Goal: Task Accomplishment & Management: Manage account settings

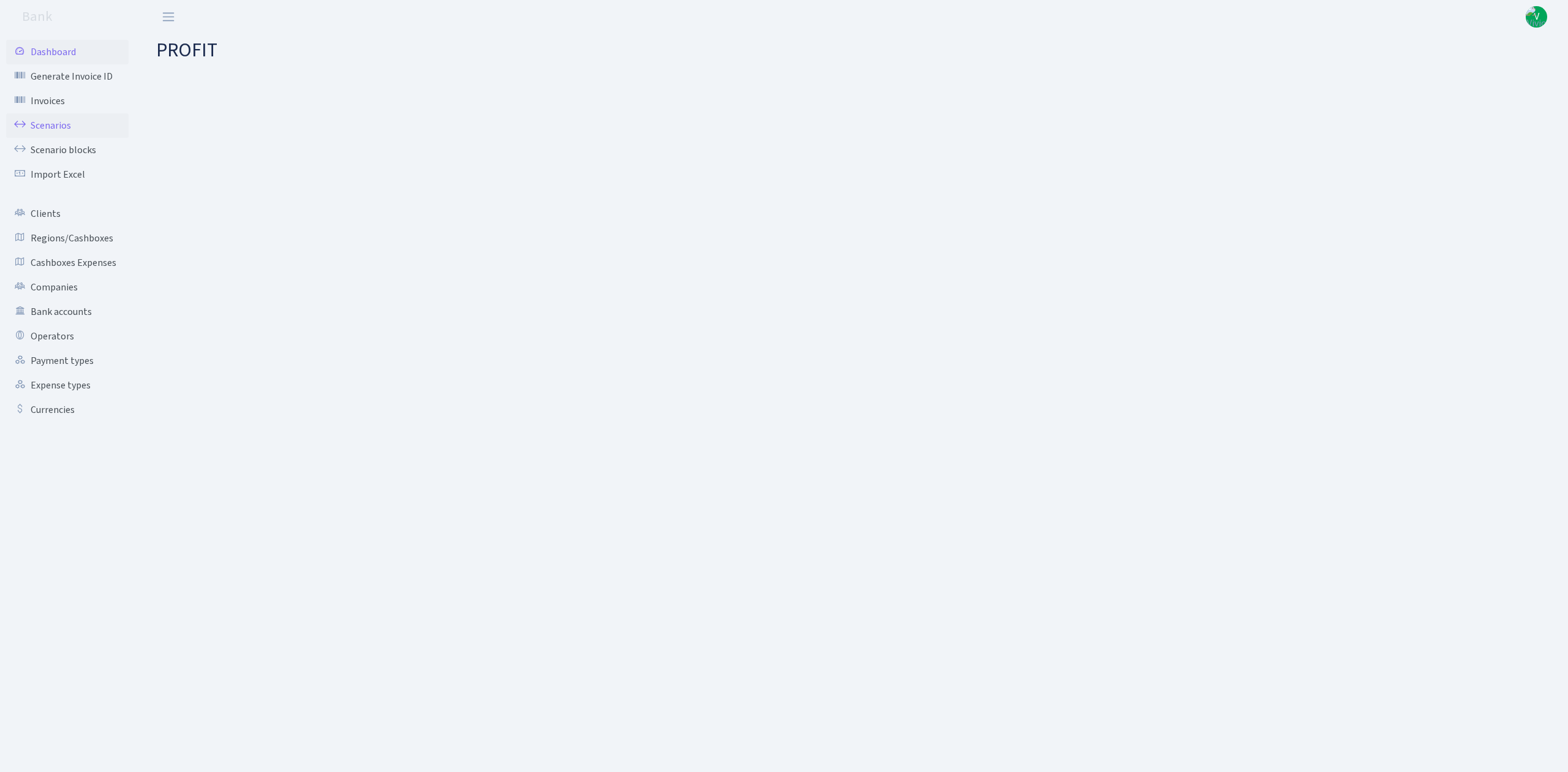
click at [57, 121] on link "Scenarios" at bounding box center [67, 125] width 122 height 24
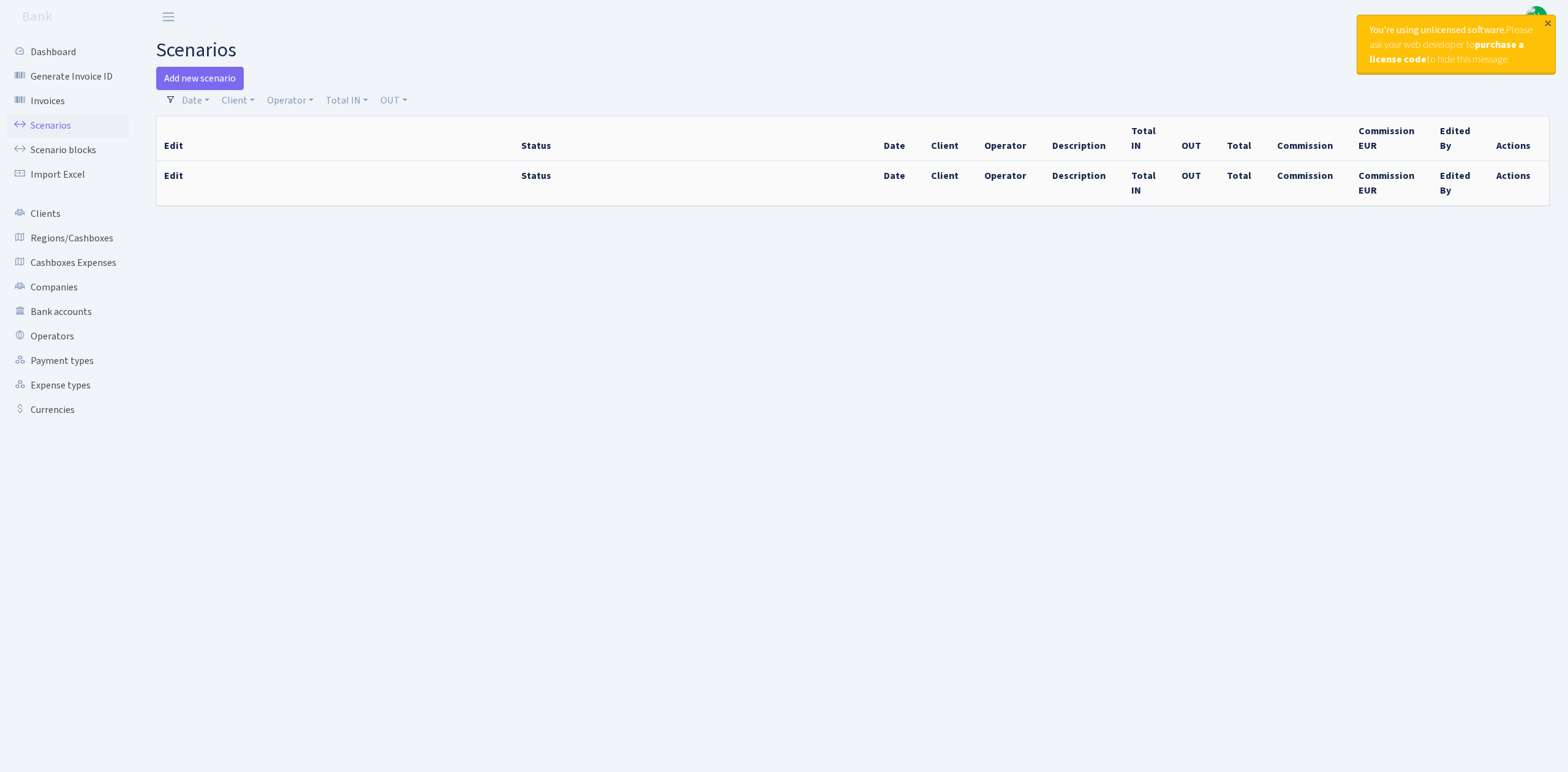
select select "100"
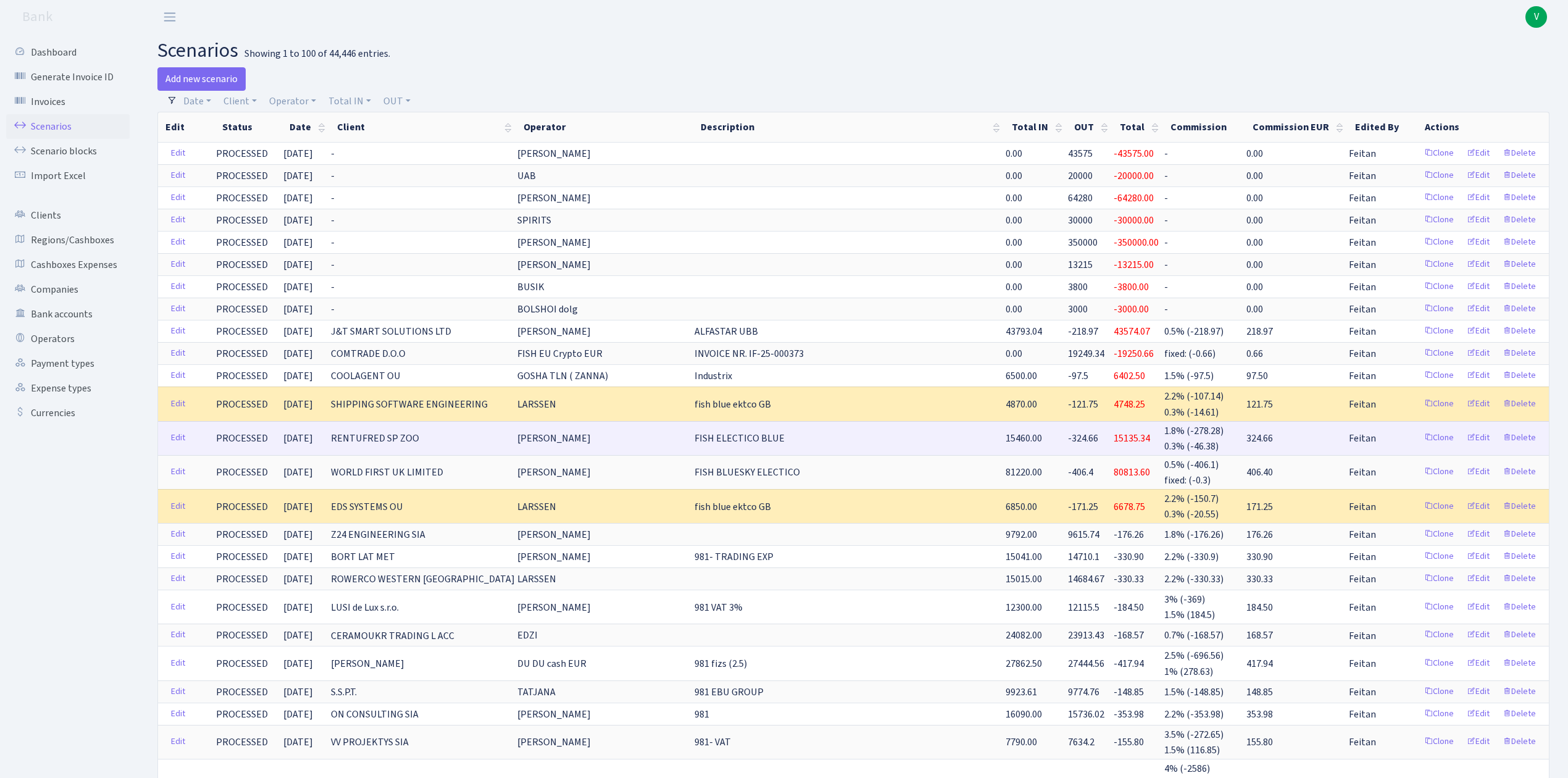
drag, startPoint x: 818, startPoint y: 442, endPoint x: 926, endPoint y: 443, distance: 108.0
click at [926, 443] on td "FISH ELECTICO BLUE" at bounding box center [849, 438] width 311 height 34
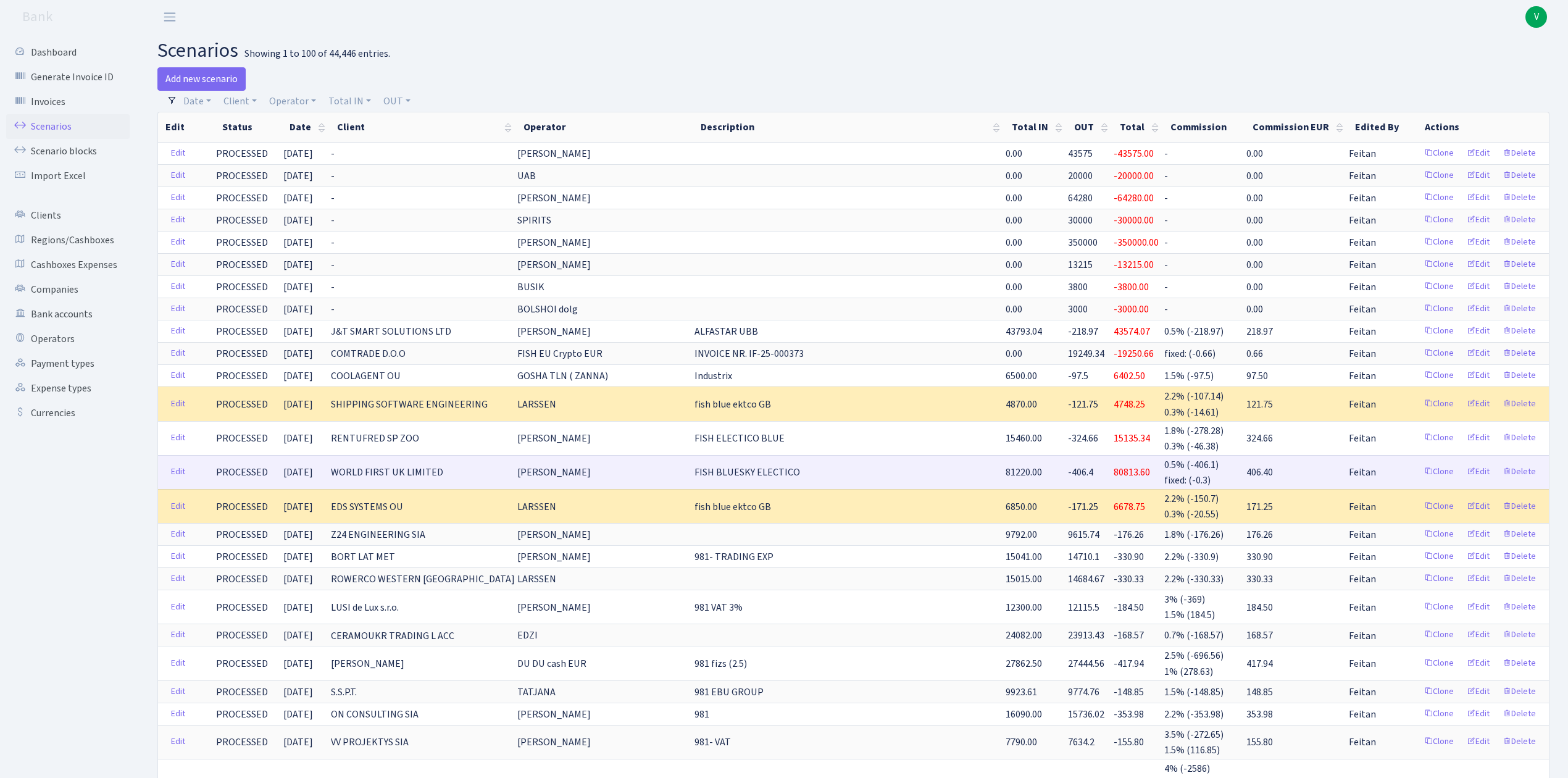
drag, startPoint x: 821, startPoint y: 474, endPoint x: 929, endPoint y: 478, distance: 108.1
click at [929, 478] on td "FISH BLUESKY ELECTICO" at bounding box center [849, 472] width 311 height 34
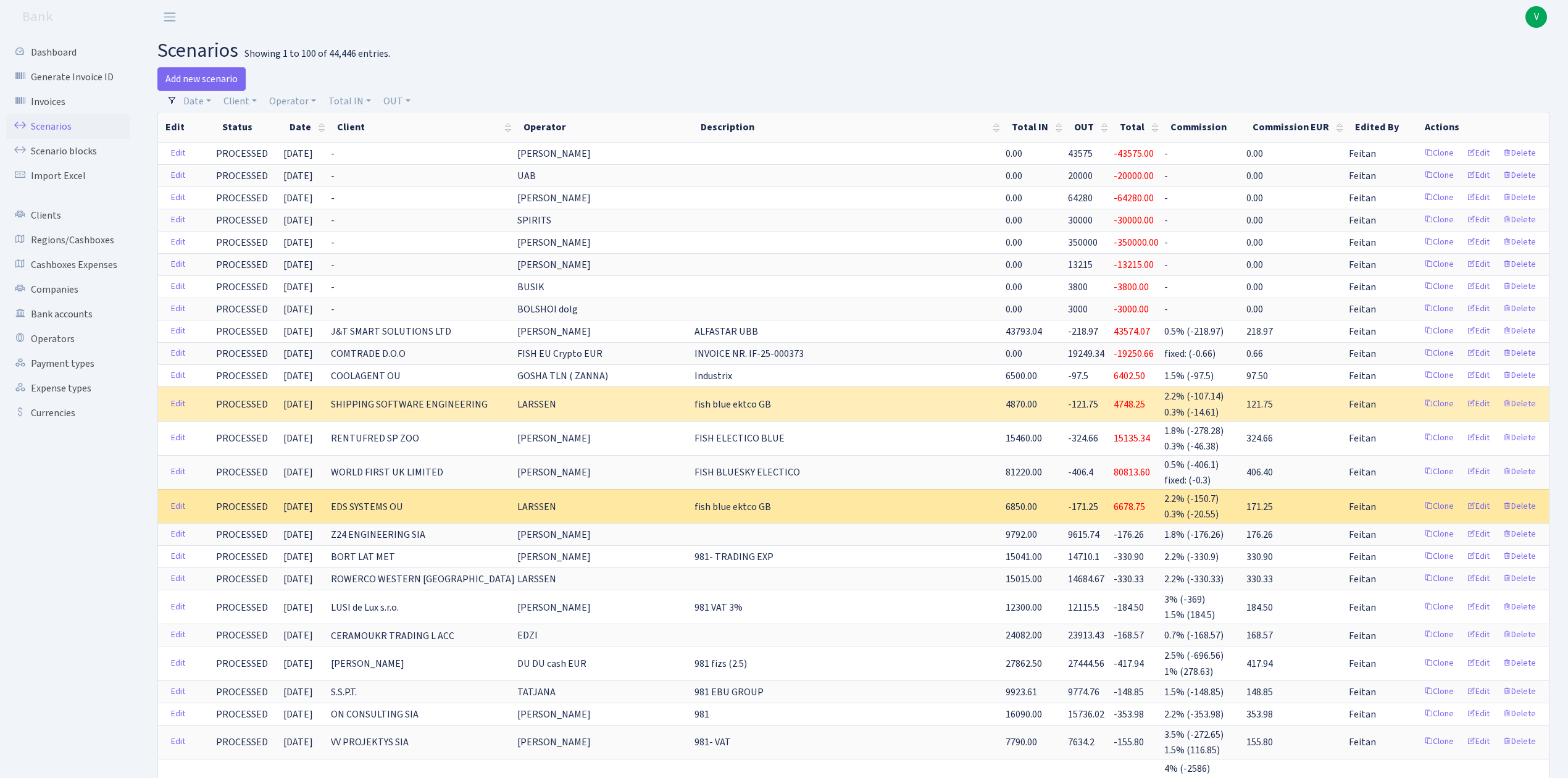
drag, startPoint x: 819, startPoint y: 507, endPoint x: 949, endPoint y: 512, distance: 130.1
click at [949, 512] on td "fish blue ektco GB" at bounding box center [849, 506] width 311 height 34
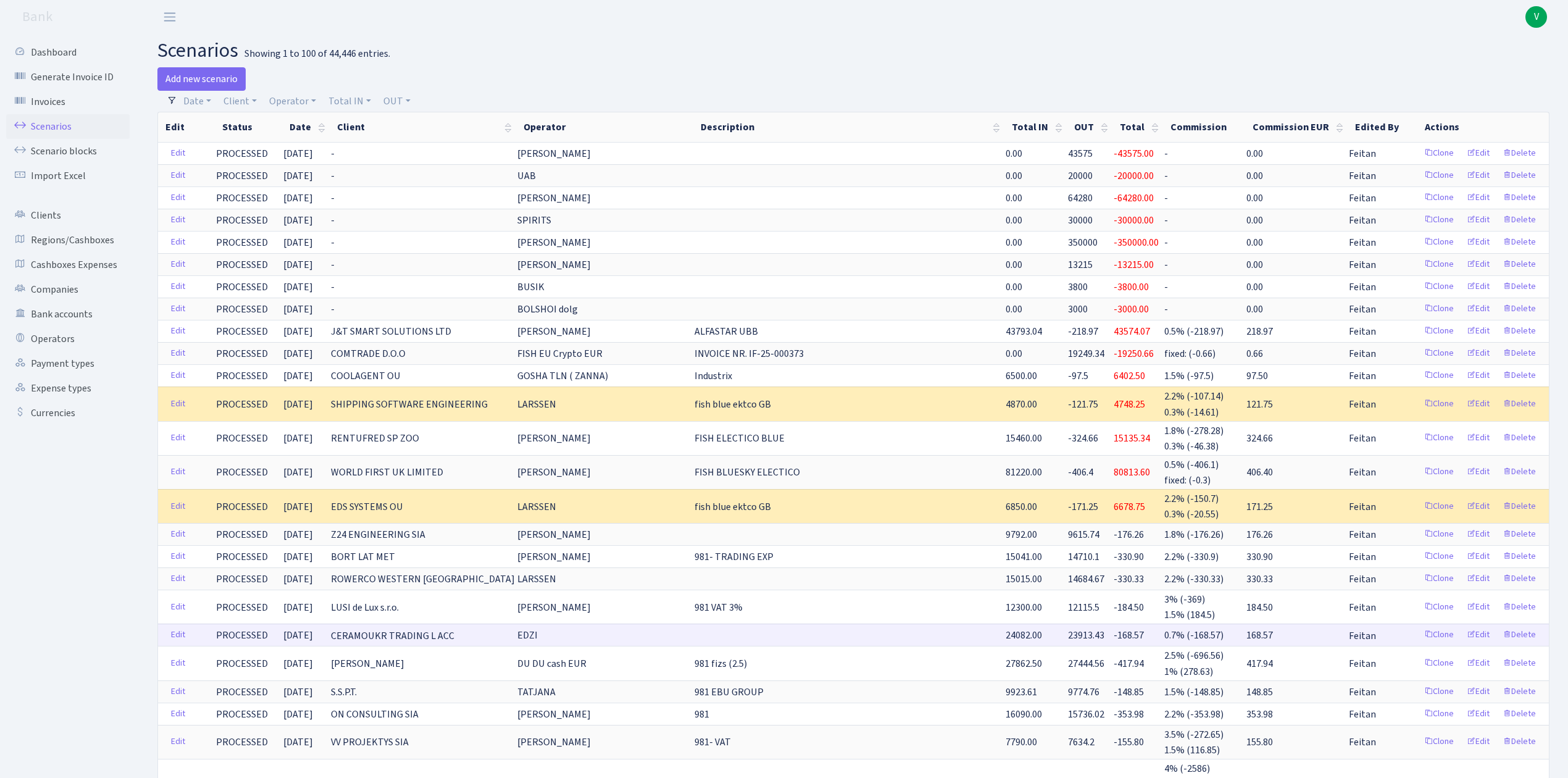
drag, startPoint x: 734, startPoint y: 641, endPoint x: 608, endPoint y: 630, distance: 126.5
click at [608, 630] on tr "Edit PROCESSED 24.09.2025 CERAMOUKR TRADING L ACC EDZI 24082.00 23913.43 -168.5…" at bounding box center [853, 635] width 1390 height 22
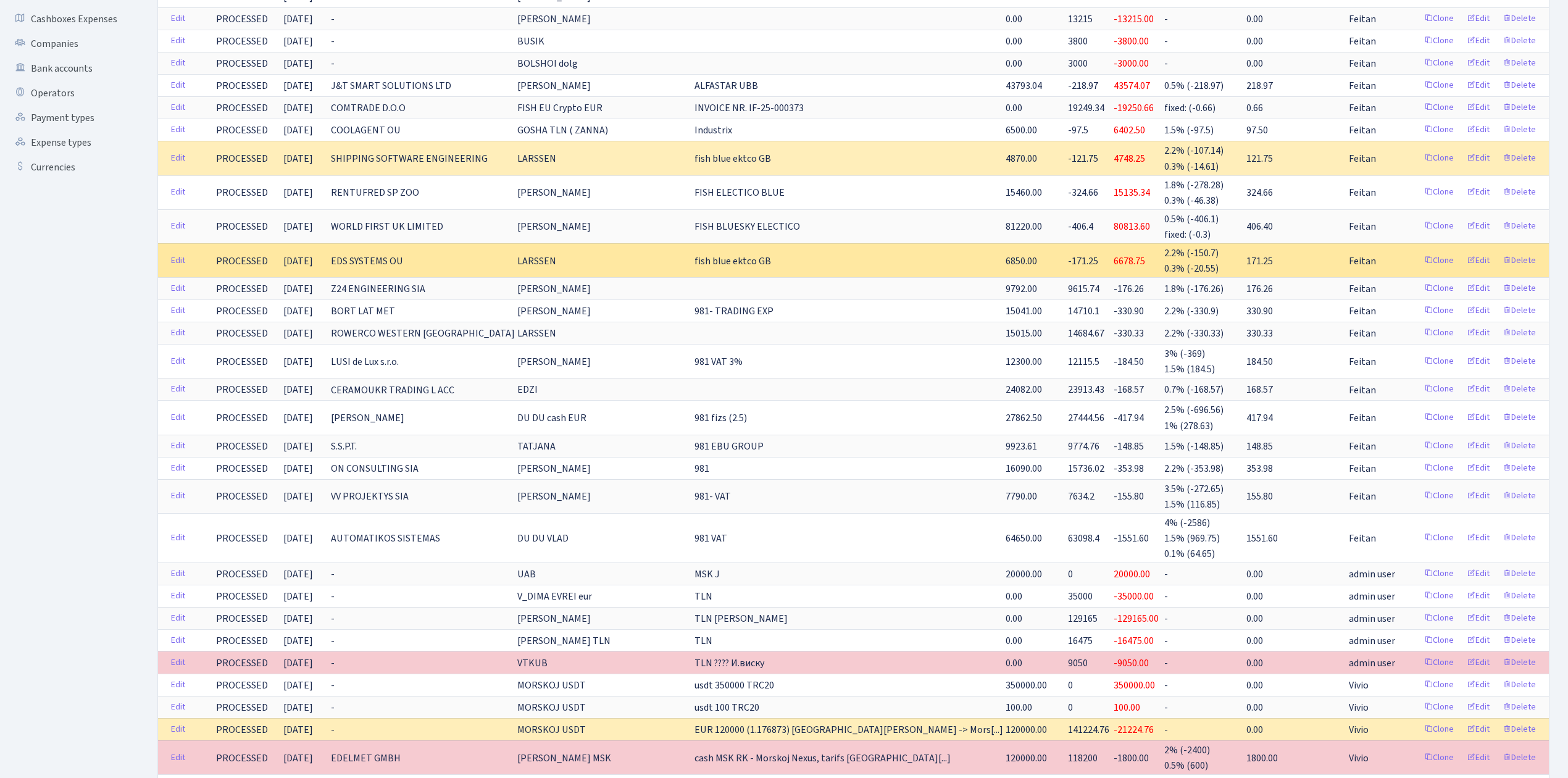
scroll to position [247, 0]
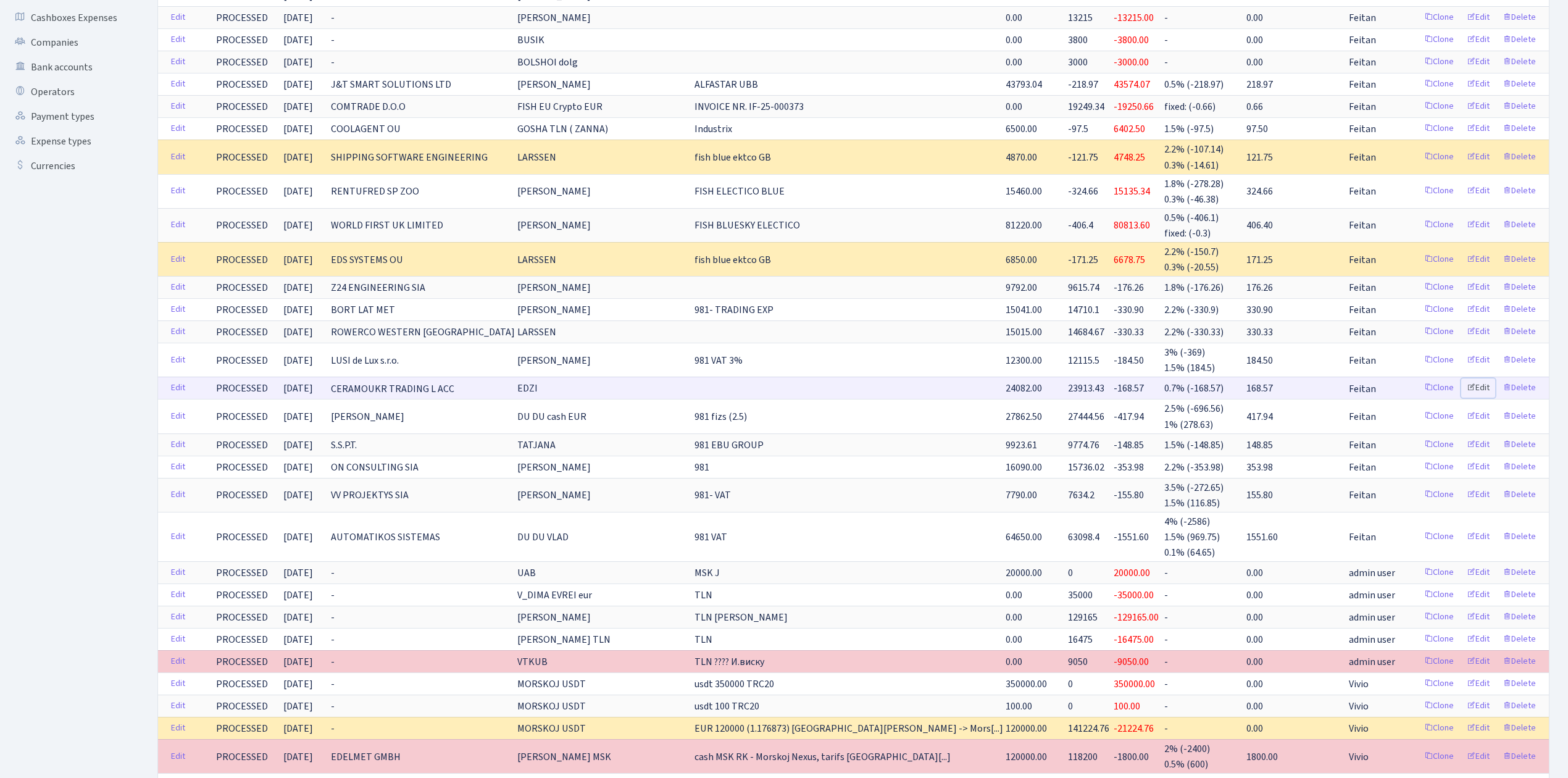
click at [1484, 389] on link "Edit" at bounding box center [1478, 388] width 34 height 20
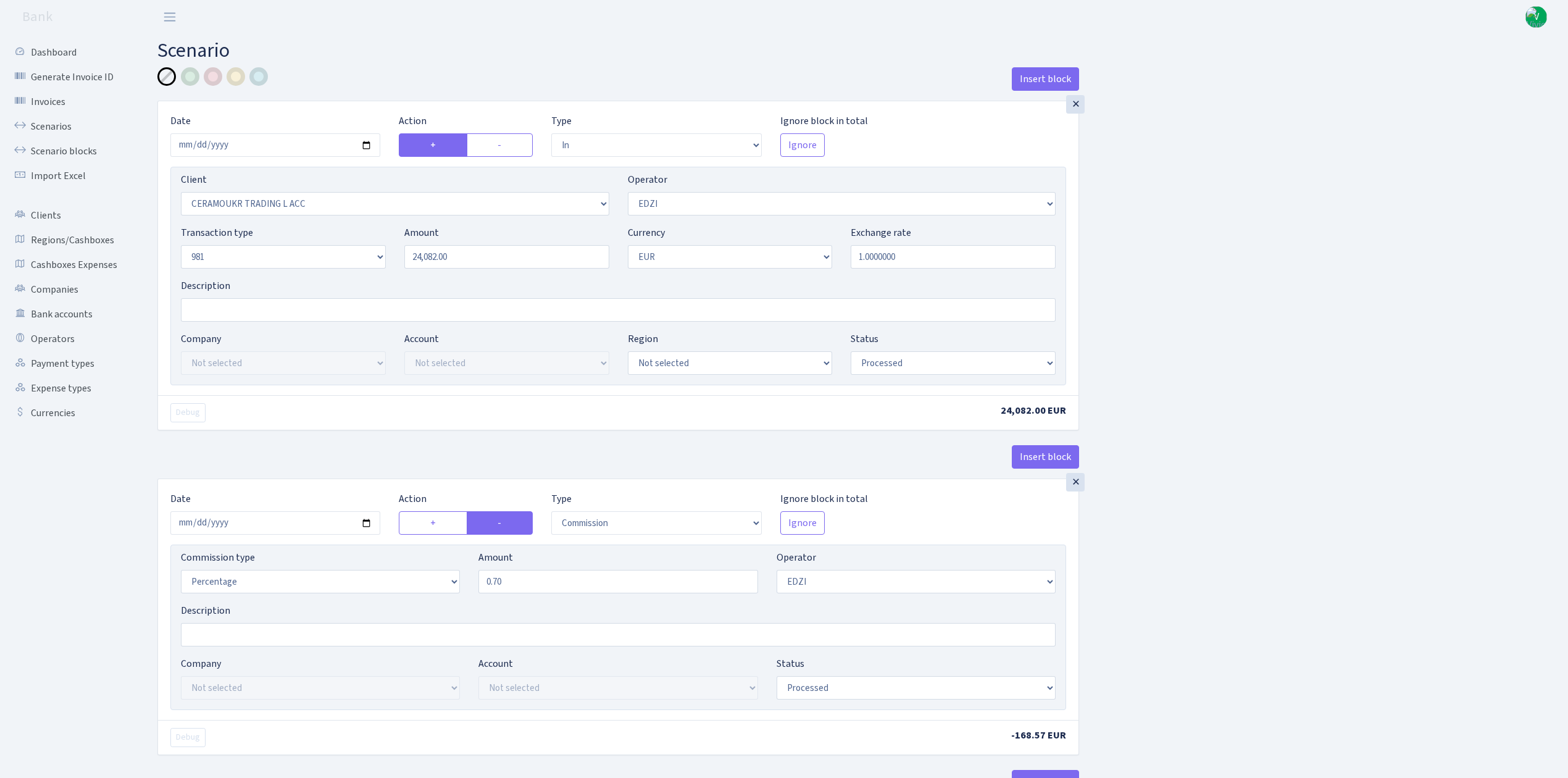
select select "in"
select select "1001"
select select "11"
select select "8"
select select "1"
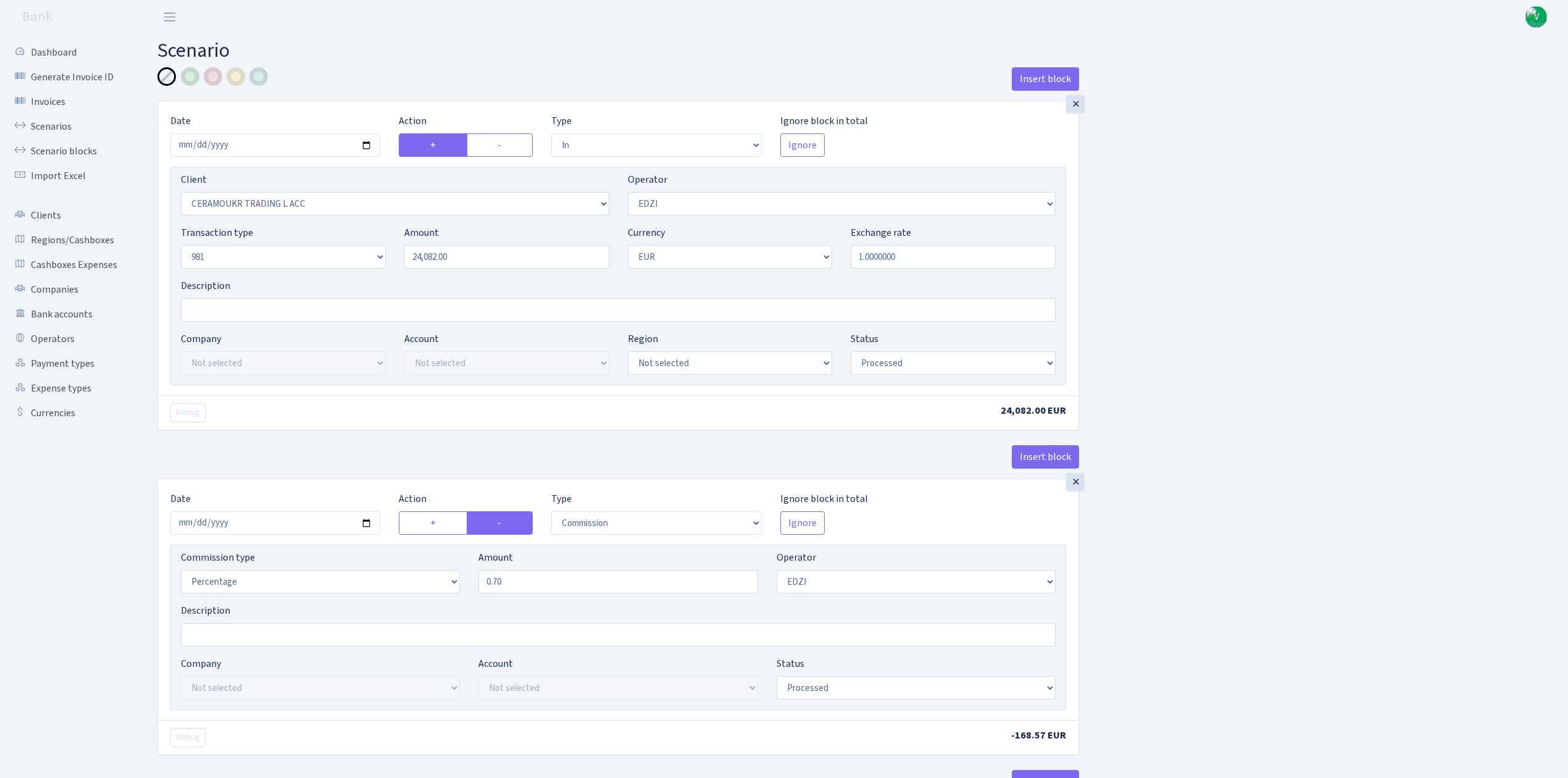
select select "processed"
select select "commission"
select select "11"
select select "processed"
select select "out"
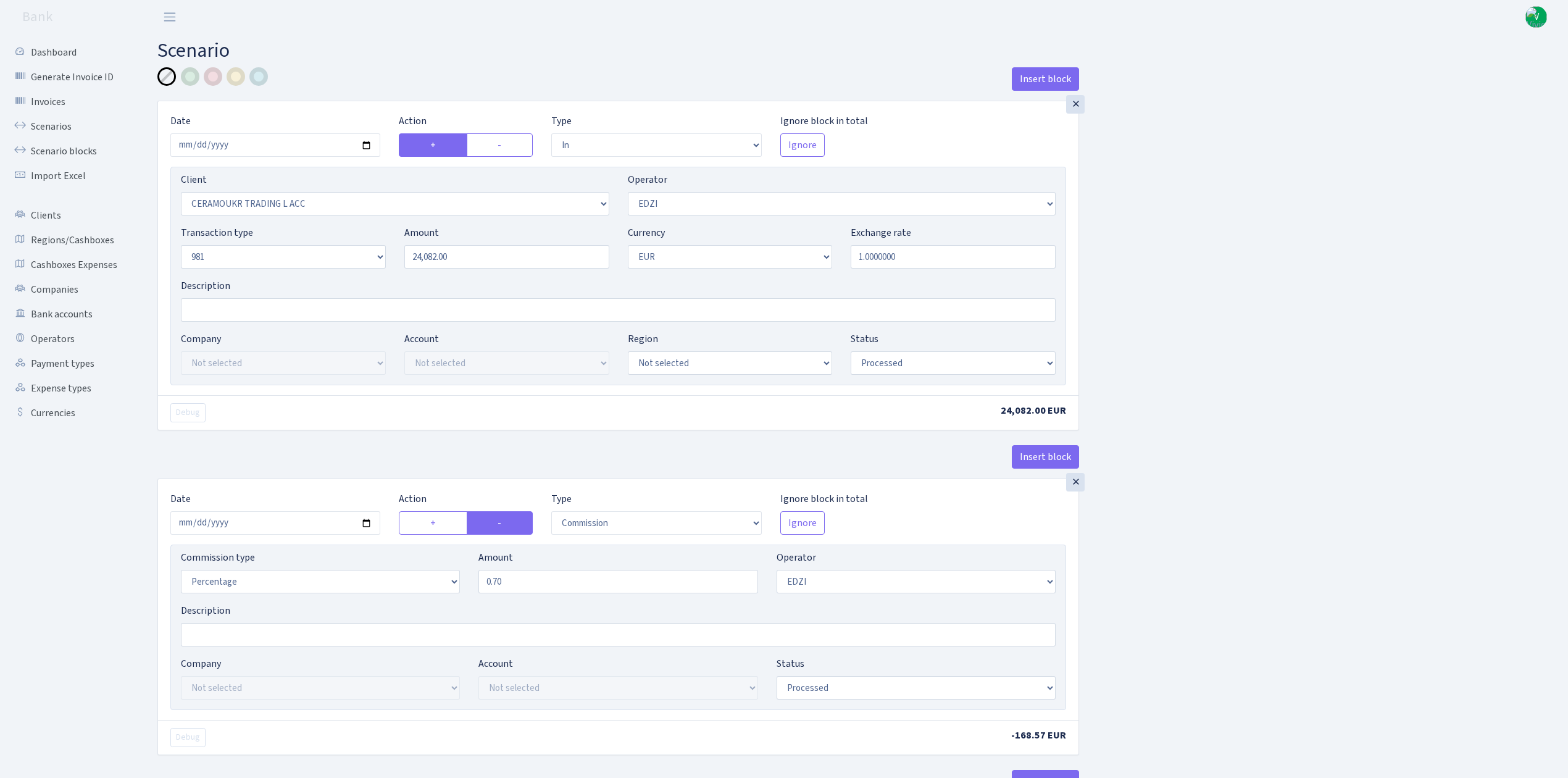
select select "2363"
select select "61"
select select "8"
select select "1"
select select "processed"
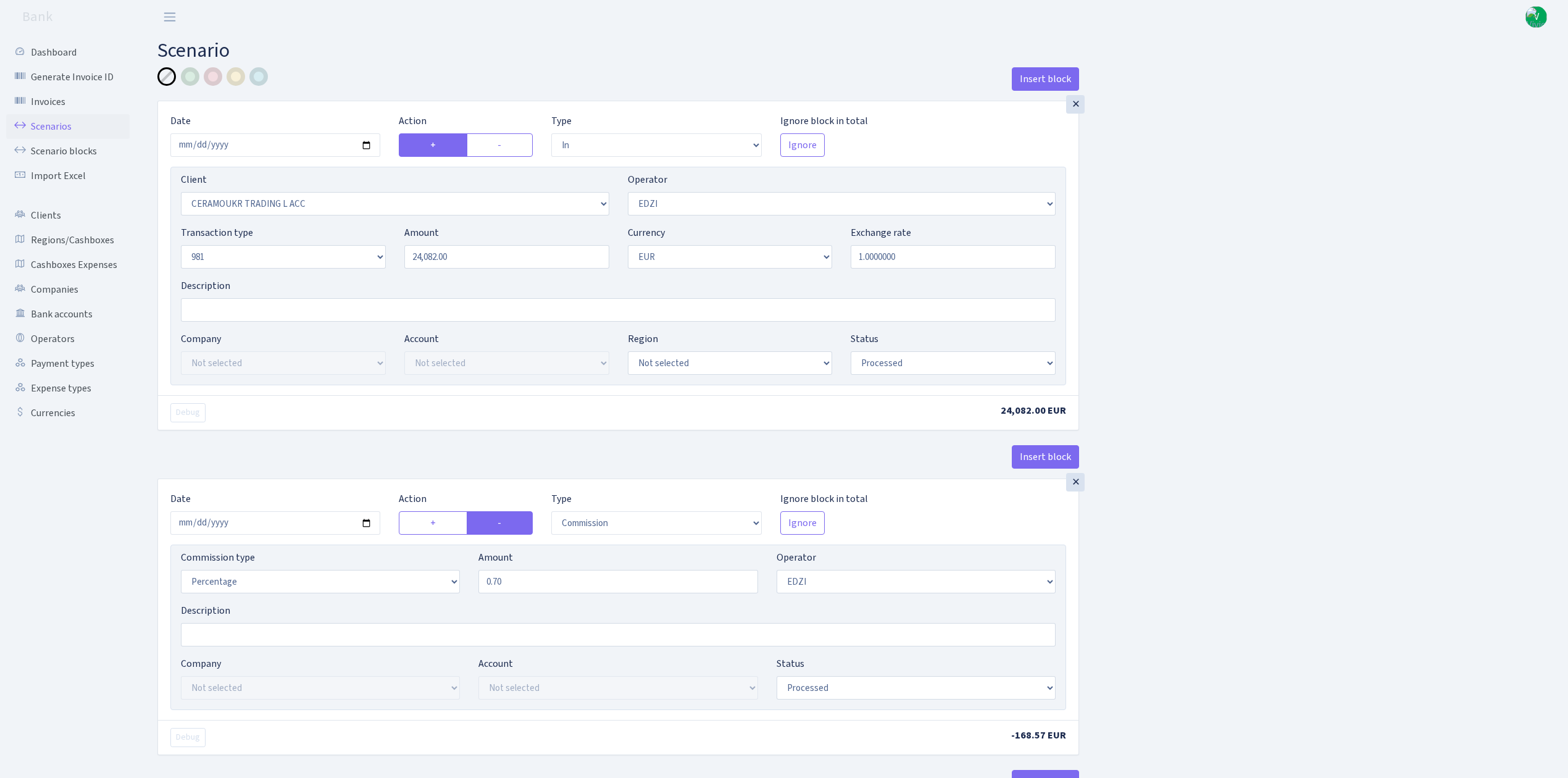
click at [47, 122] on link "Scenarios" at bounding box center [67, 126] width 123 height 25
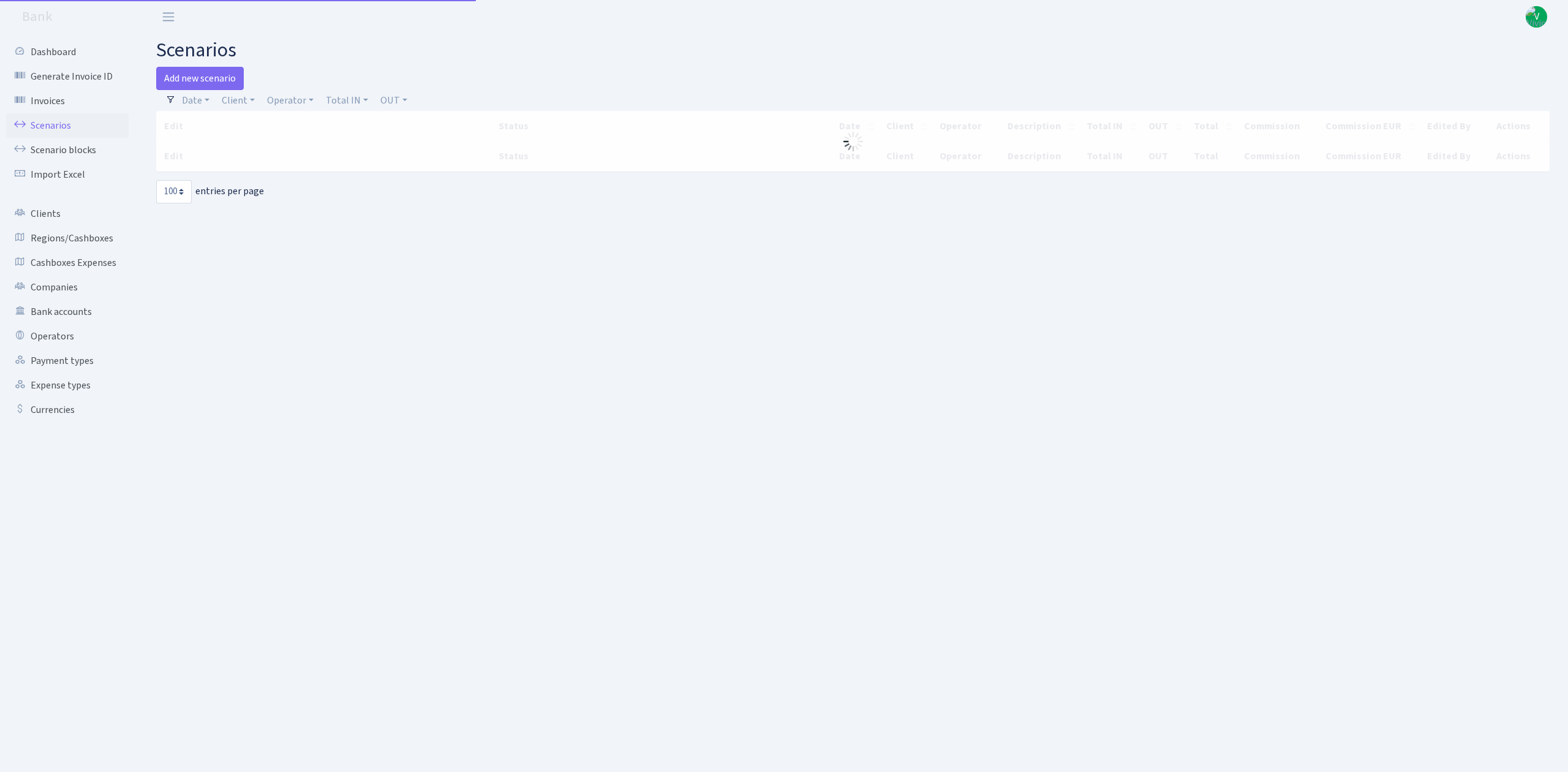
select select "100"
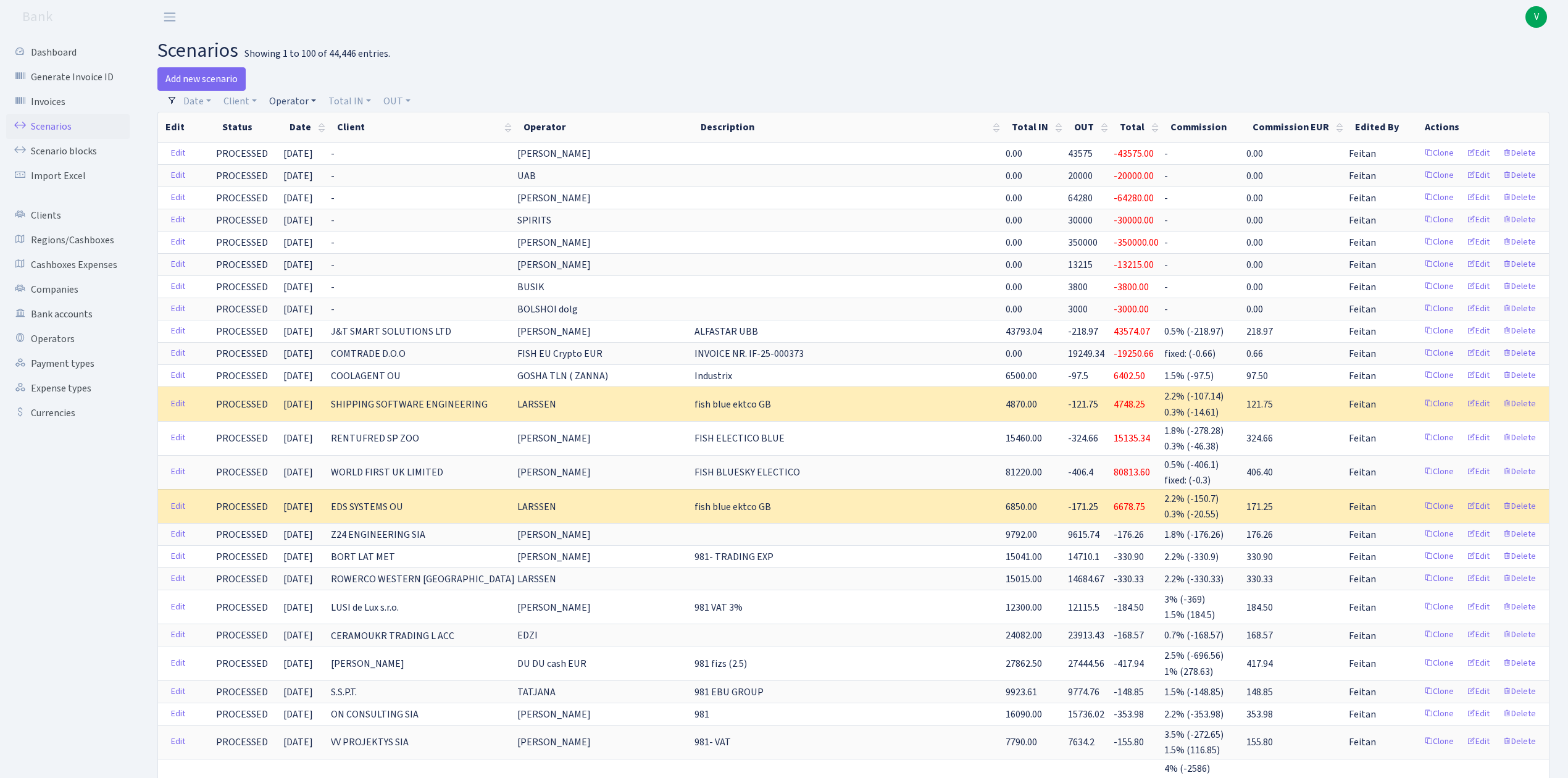
click at [287, 99] on link "Operator" at bounding box center [292, 101] width 57 height 21
click at [324, 148] on input "search" at bounding box center [313, 145] width 91 height 20
click at [342, 218] on li "_BANK_" at bounding box center [314, 228] width 93 height 21
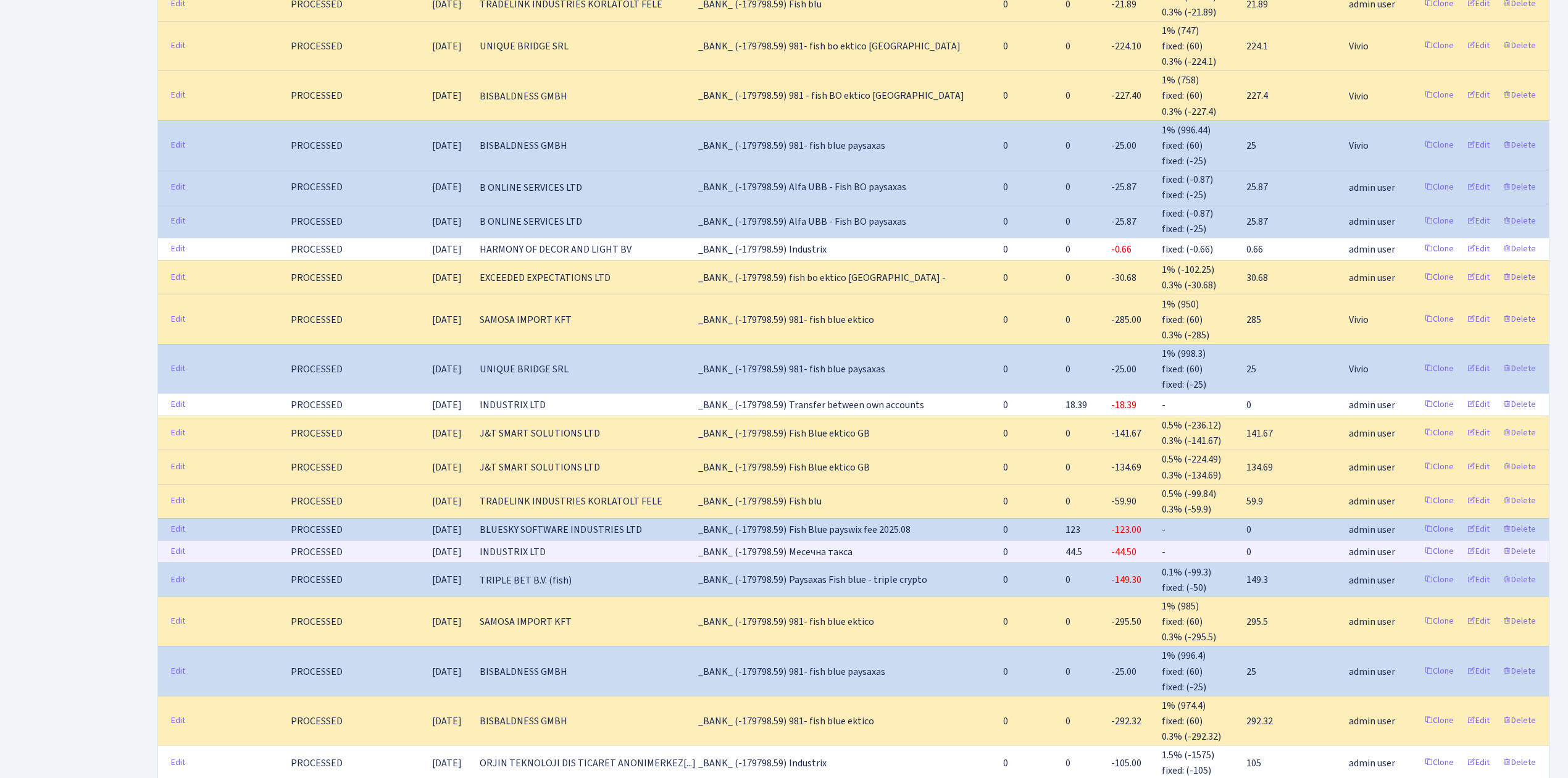
scroll to position [2903, 0]
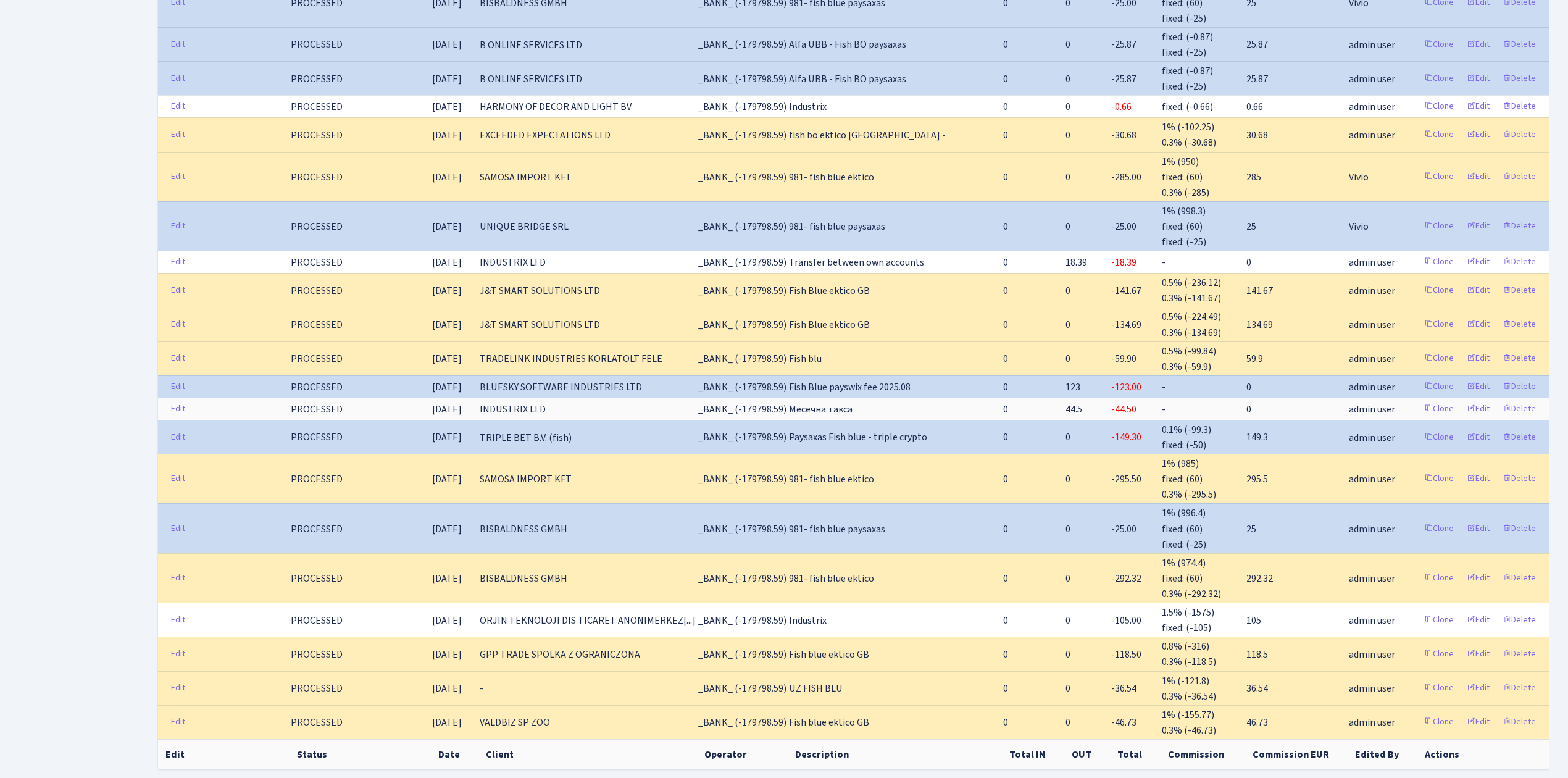
click at [1433, 777] on link "3" at bounding box center [1433, 791] width 20 height 22
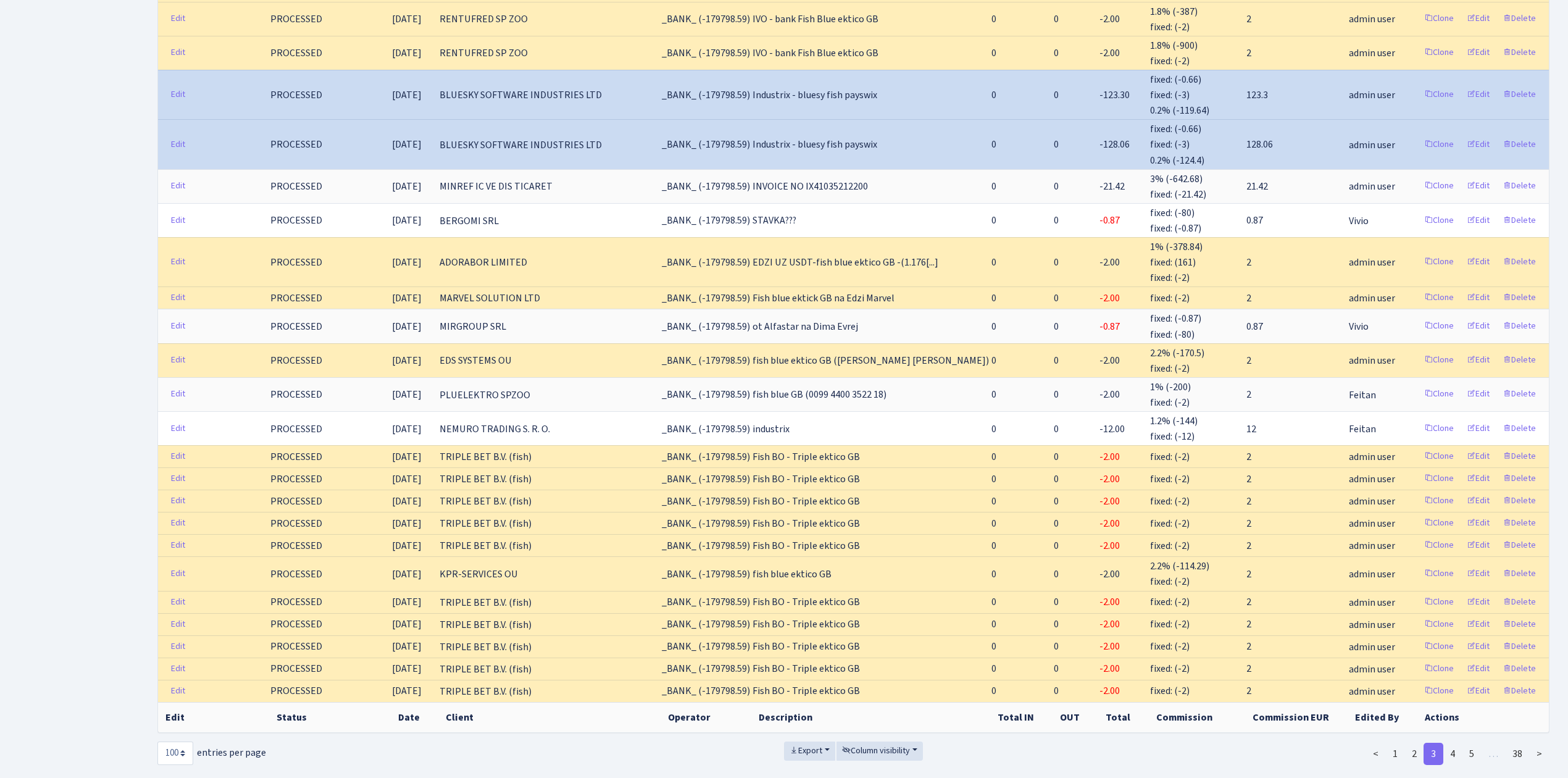
scroll to position [2860, 0]
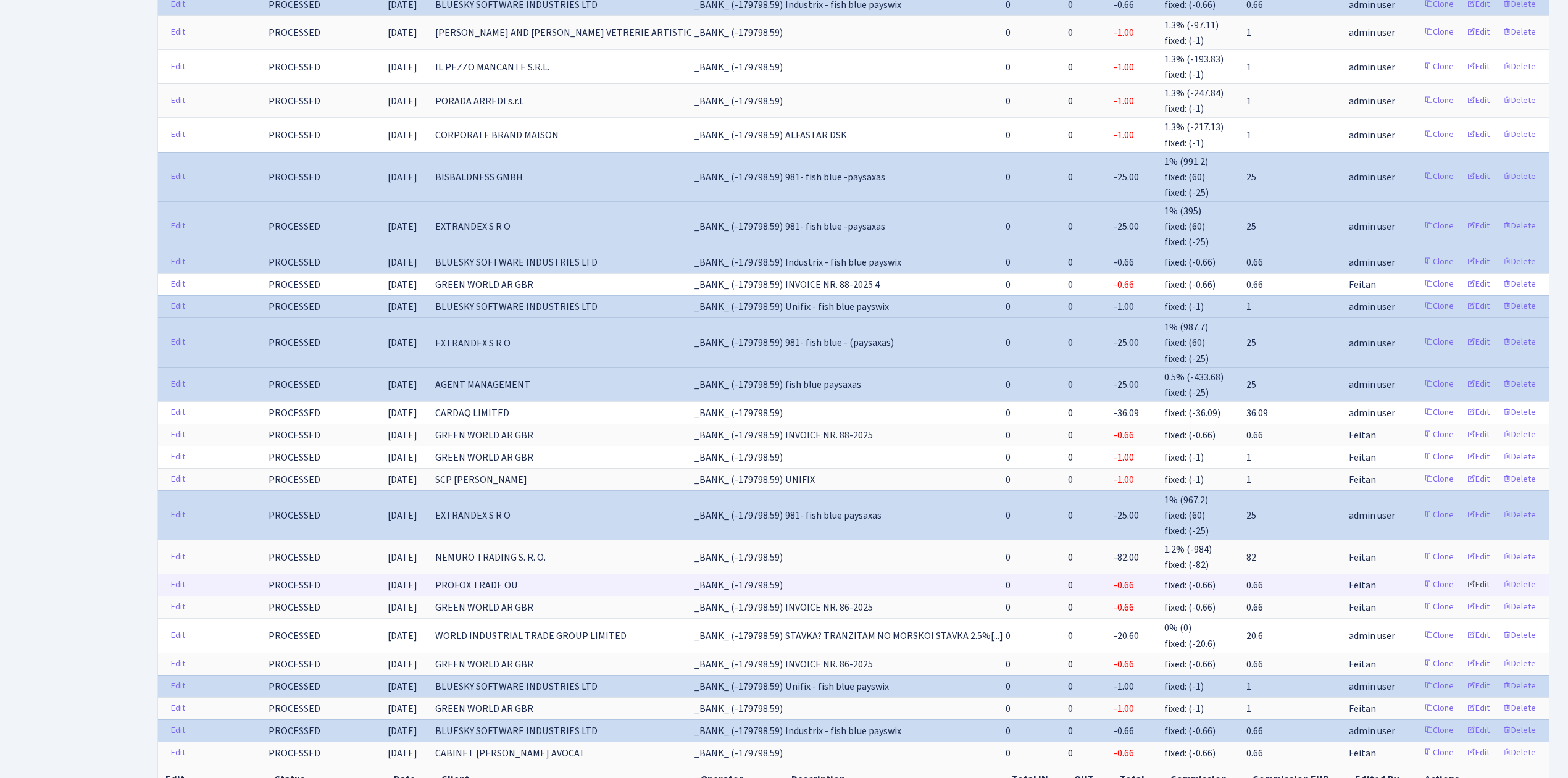
scroll to position [2450, 0]
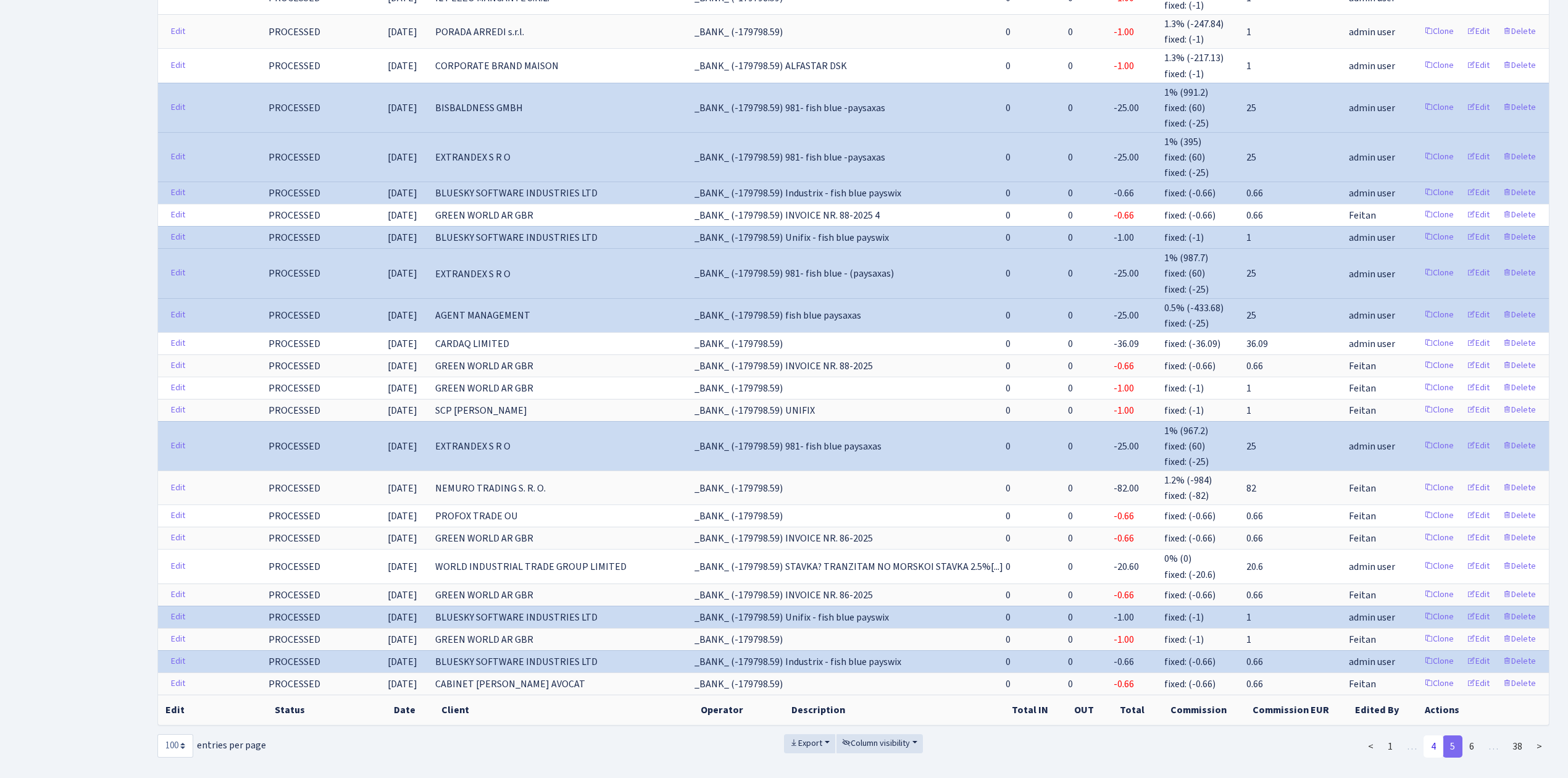
click at [1431, 735] on link "4" at bounding box center [1433, 747] width 20 height 22
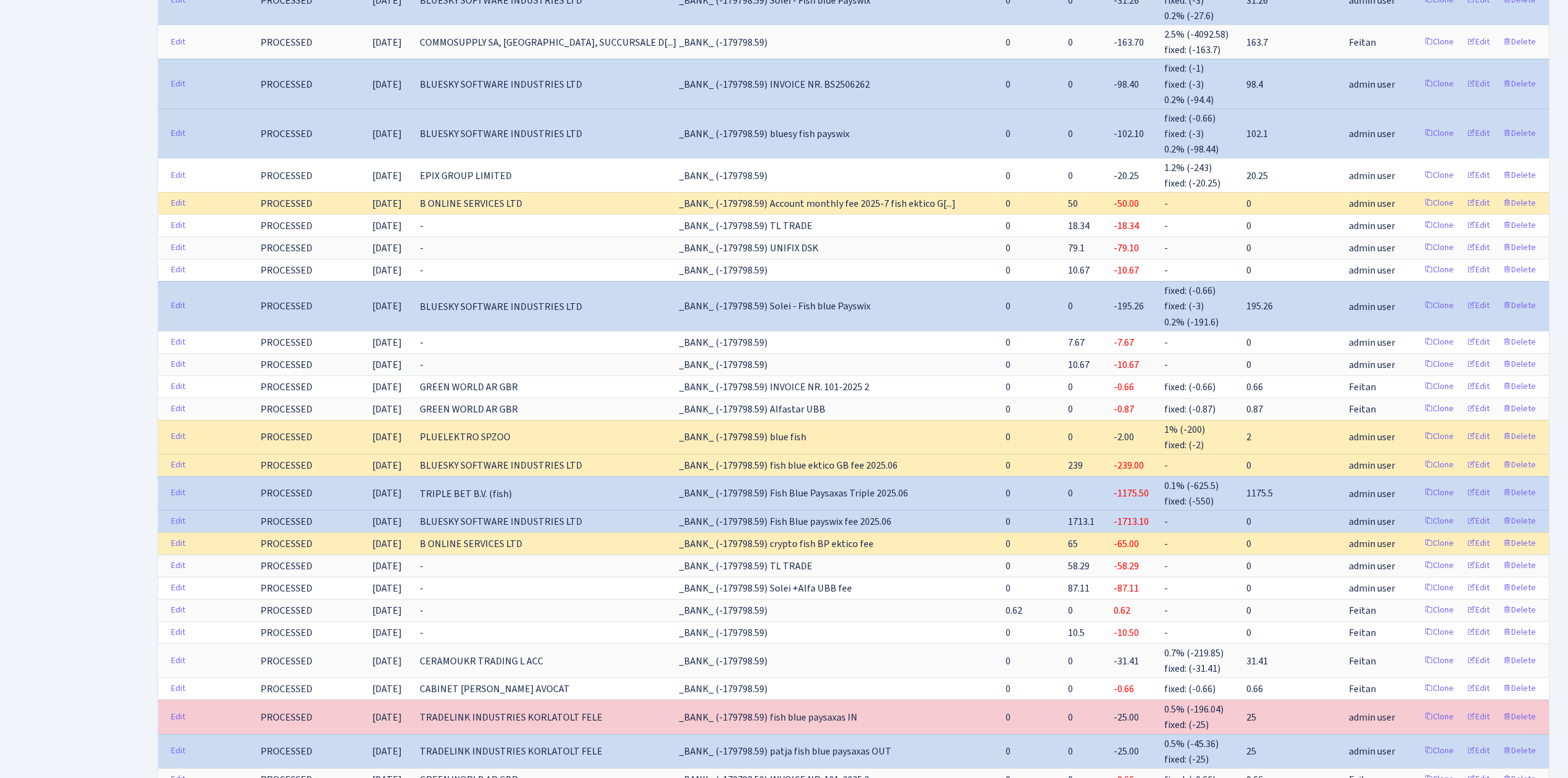
scroll to position [1678, 0]
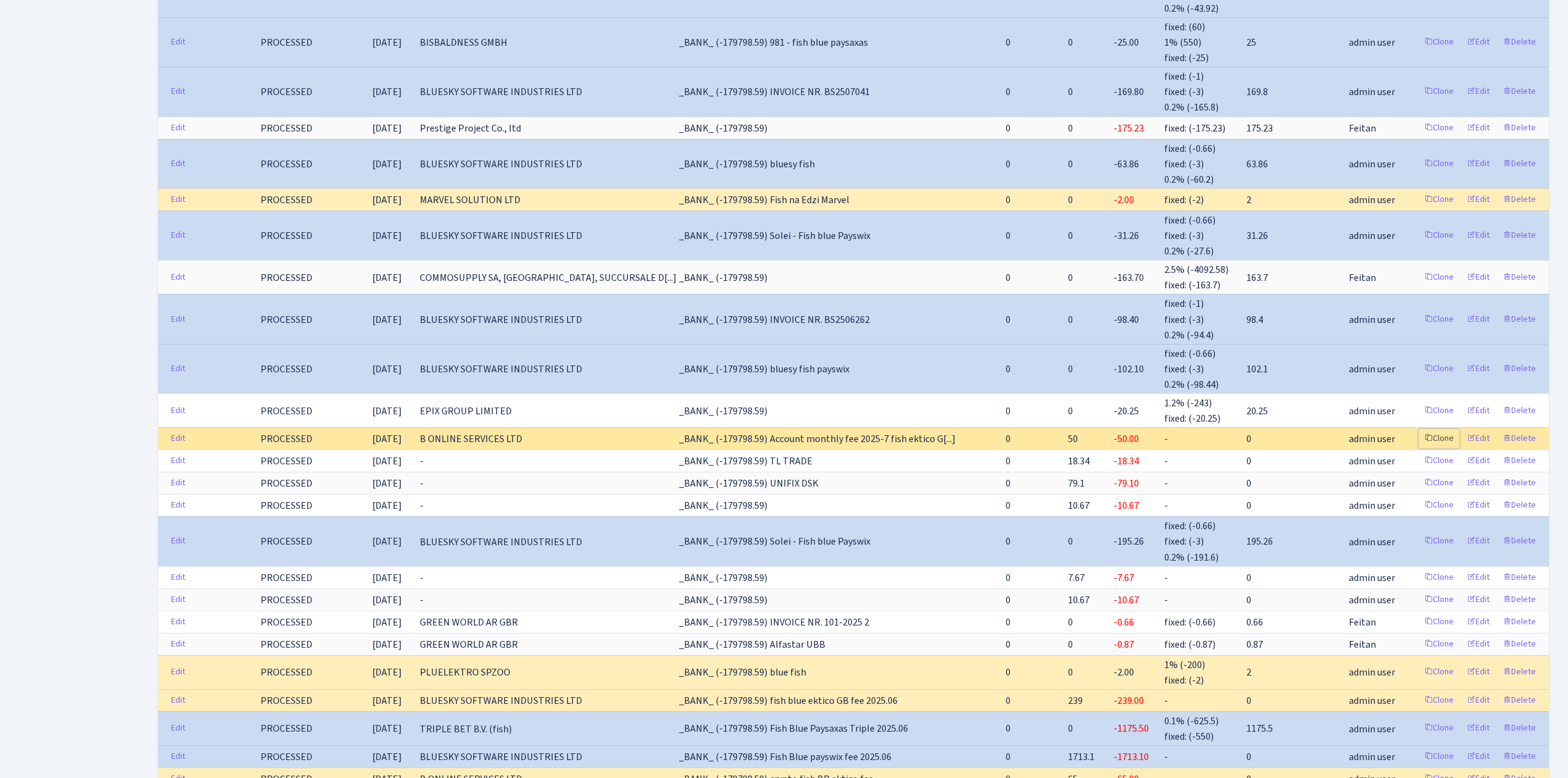
click at [1440, 429] on link "Clone" at bounding box center [1439, 439] width 41 height 20
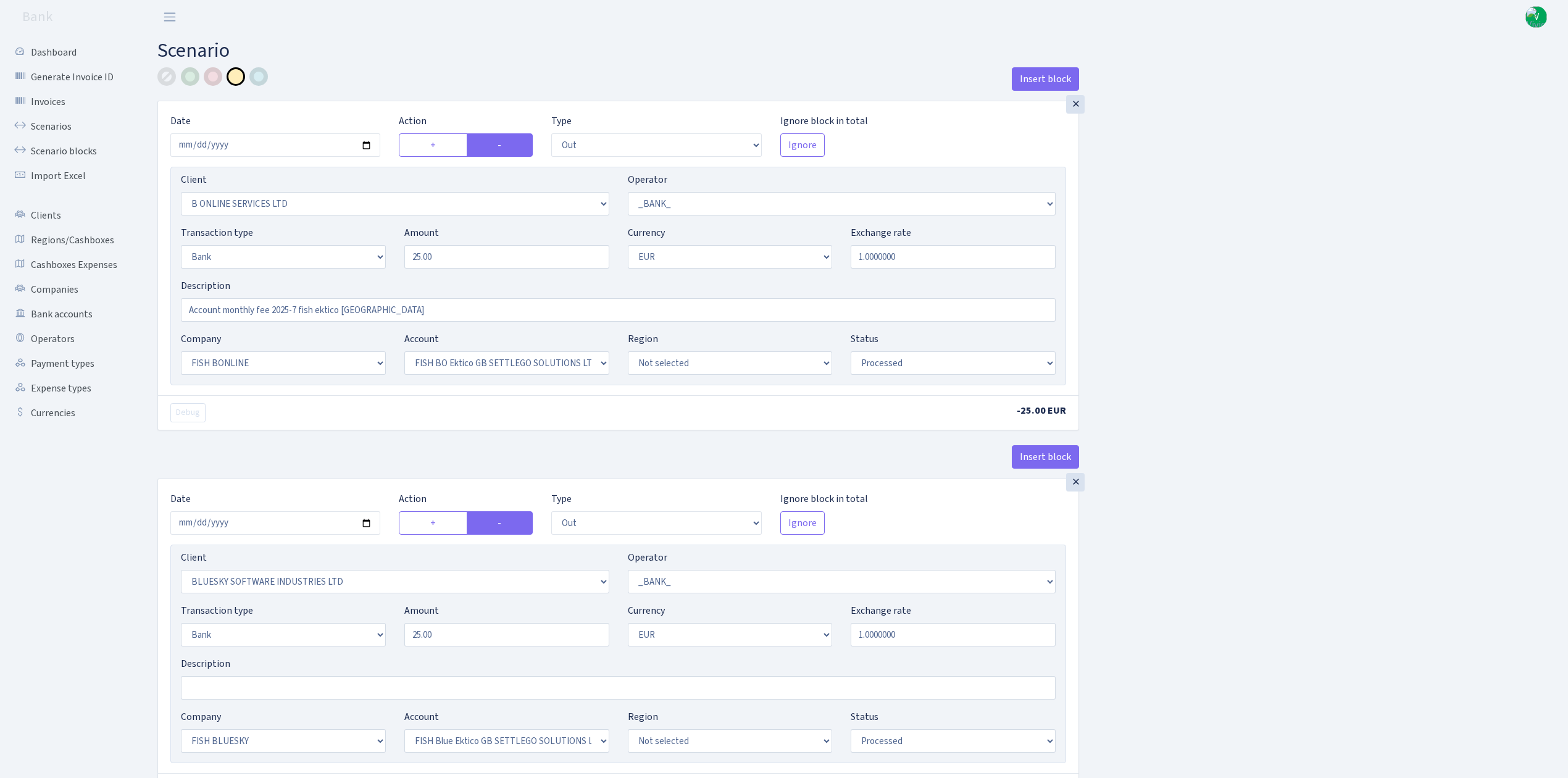
select select "out"
select select "1844"
select select "1"
select select "2"
select select "1"
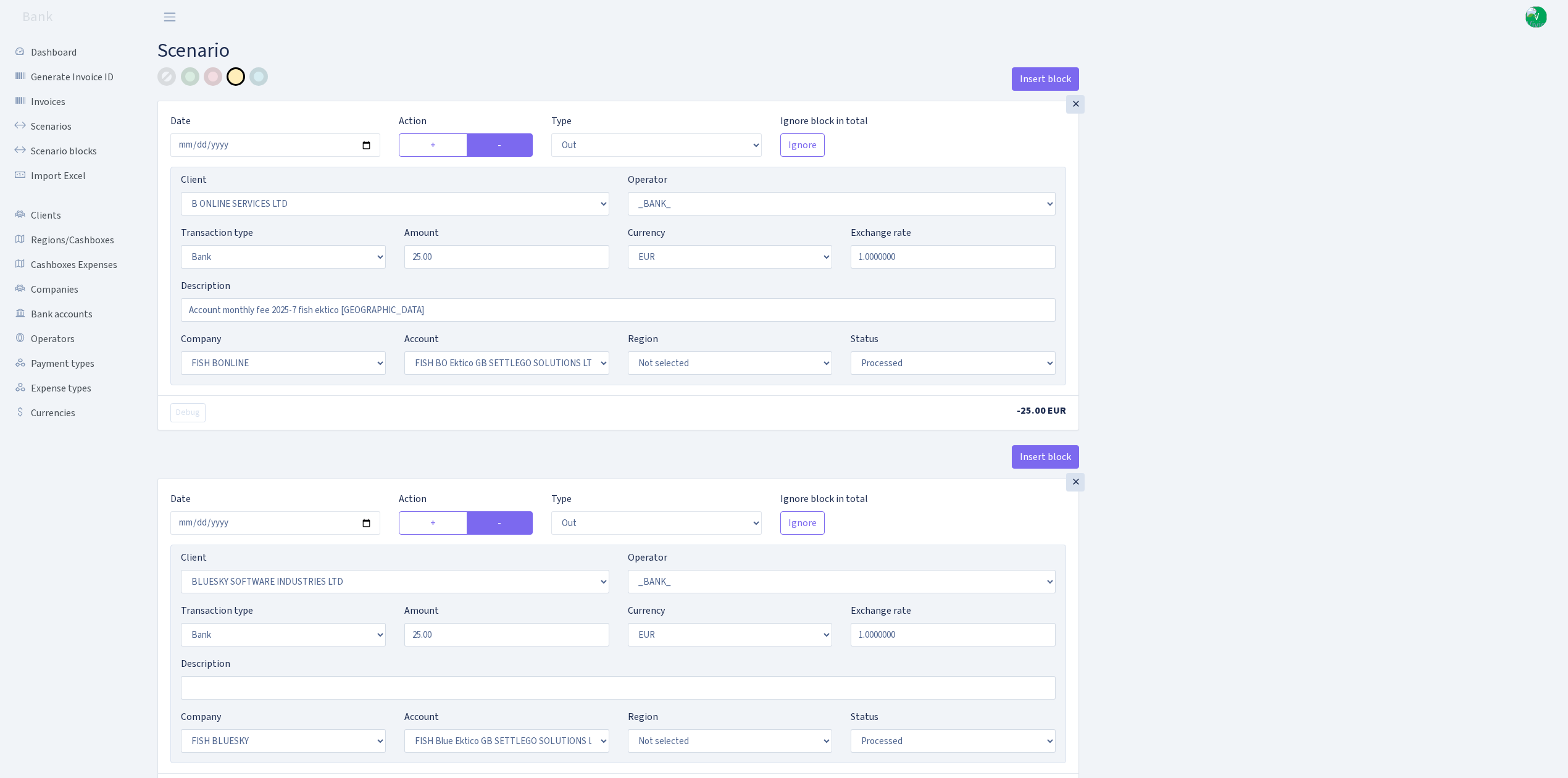
select select "22"
select select "63"
select select "processed"
select select "out"
select select "2867"
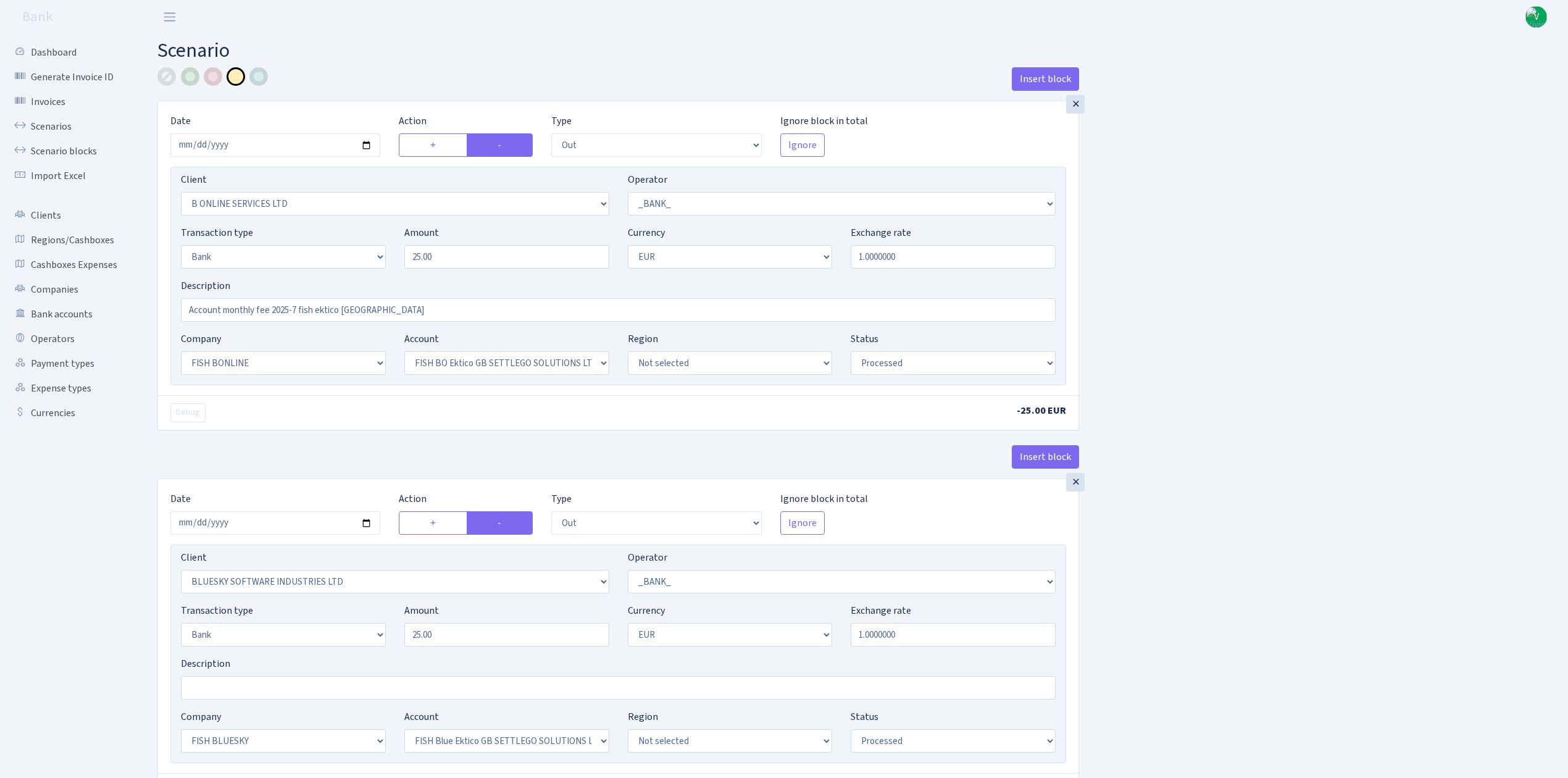
select select "1"
select select "2"
select select "1"
select select "23"
select select "67"
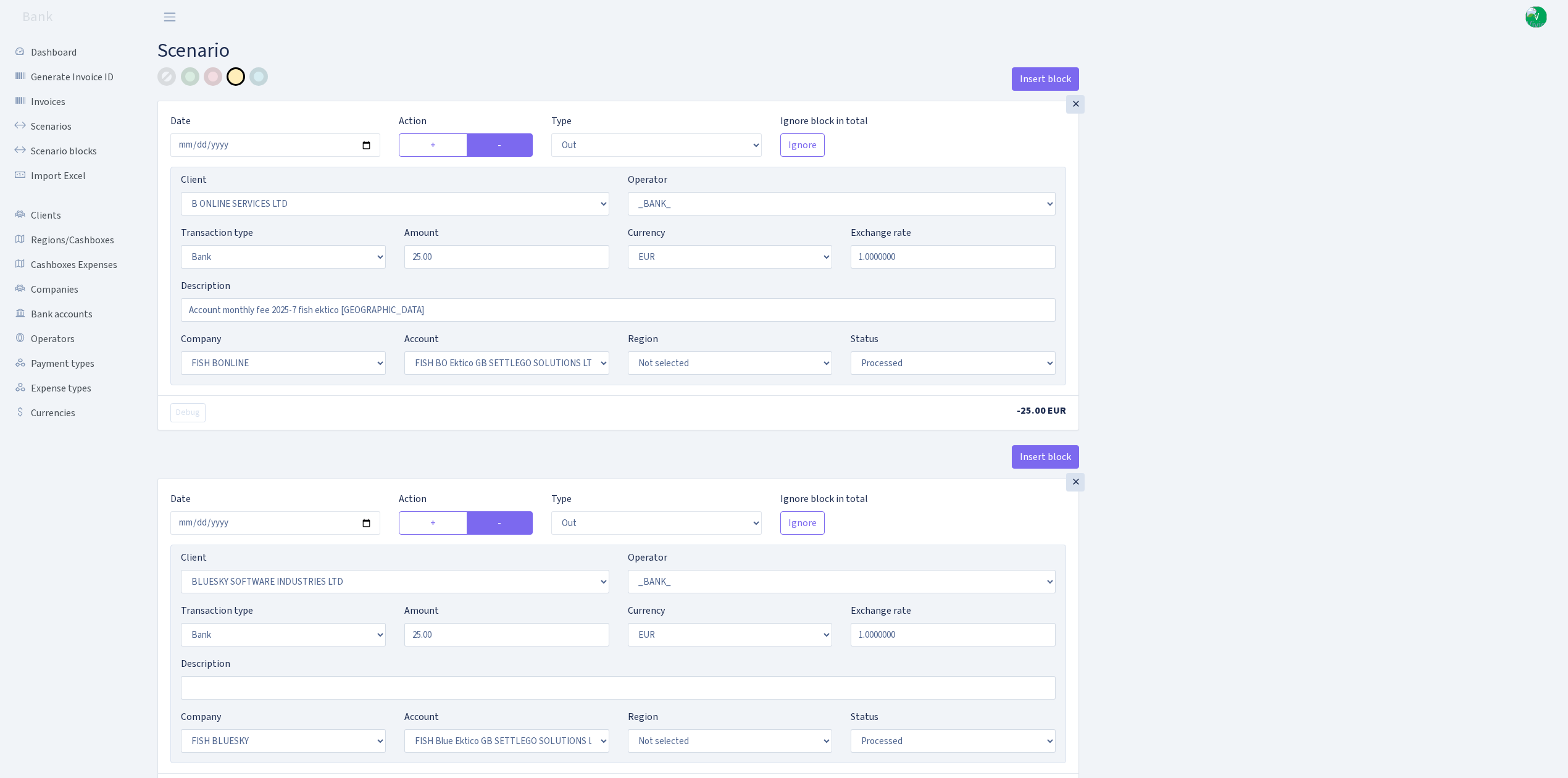
select select "processed"
click at [369, 146] on input "2025-07-01" at bounding box center [275, 145] width 210 height 24
type input "[DATE]"
click at [276, 203] on select "Not selected 1 KOC GEMICILIK VE TASIMACILIK 1/BALDERE-SILDEDZE SIGNE 1/SCP NERO…" at bounding box center [395, 204] width 428 height 24
select select "2867"
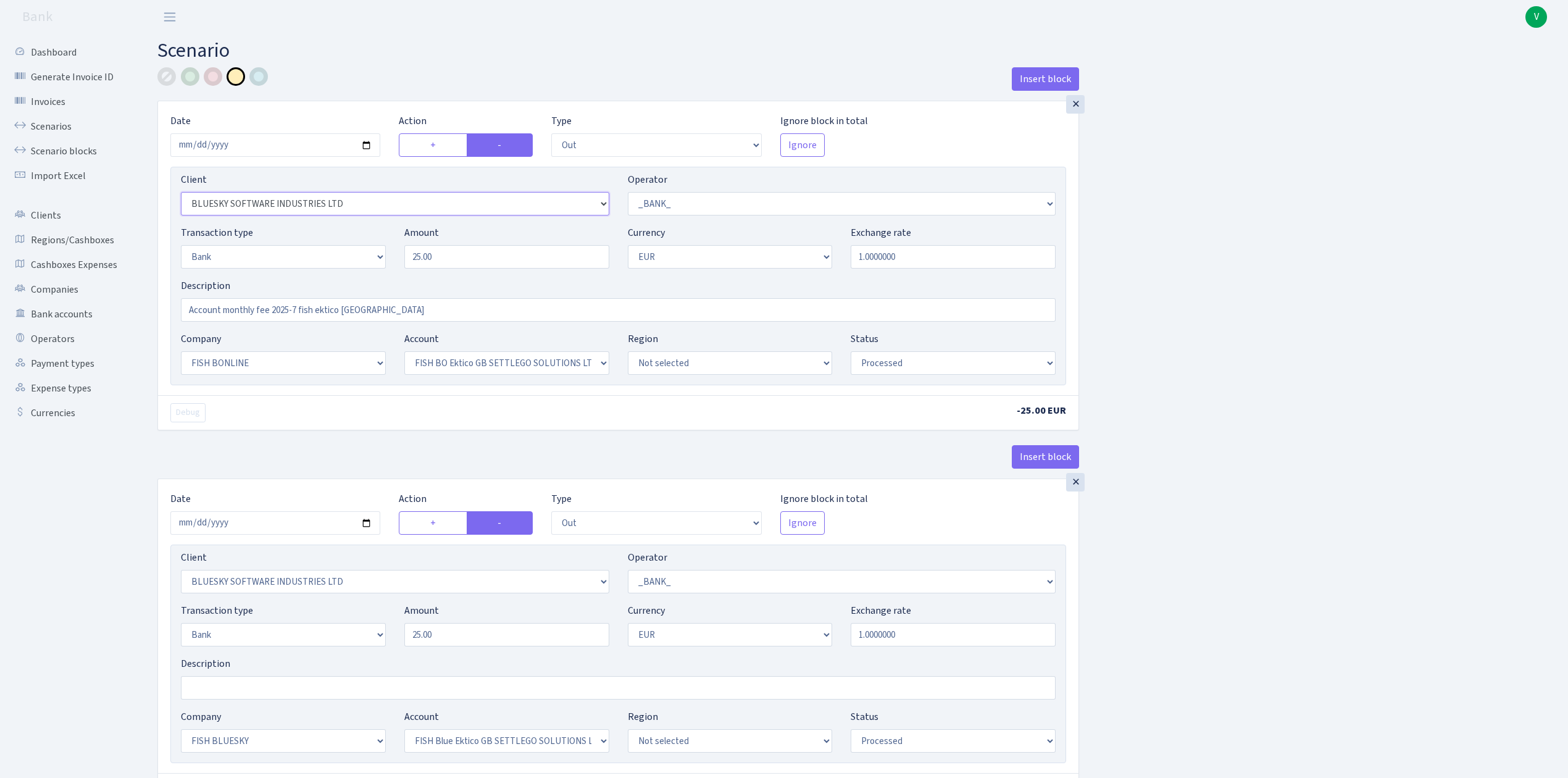
click at [181, 193] on select "Not selected 1 KOC GEMICILIK VE TASIMACILIK 1/BALDERE-SILDEDZE SIGNE 1/SCP NERO…" at bounding box center [395, 204] width 428 height 24
click at [297, 312] on input "Account monthly fee 2025-7 fish ektico GB" at bounding box center [618, 310] width 875 height 24
type input "Account monthly fee 2025-8 fish ektico [GEOGRAPHIC_DATA]"
click at [379, 363] on select "Not selected ALFASTAR ATARA COMMERCE LTD CONTROL BASE CRYPTO TOMASS CRYPTO wall…" at bounding box center [283, 363] width 205 height 24
select select "23"
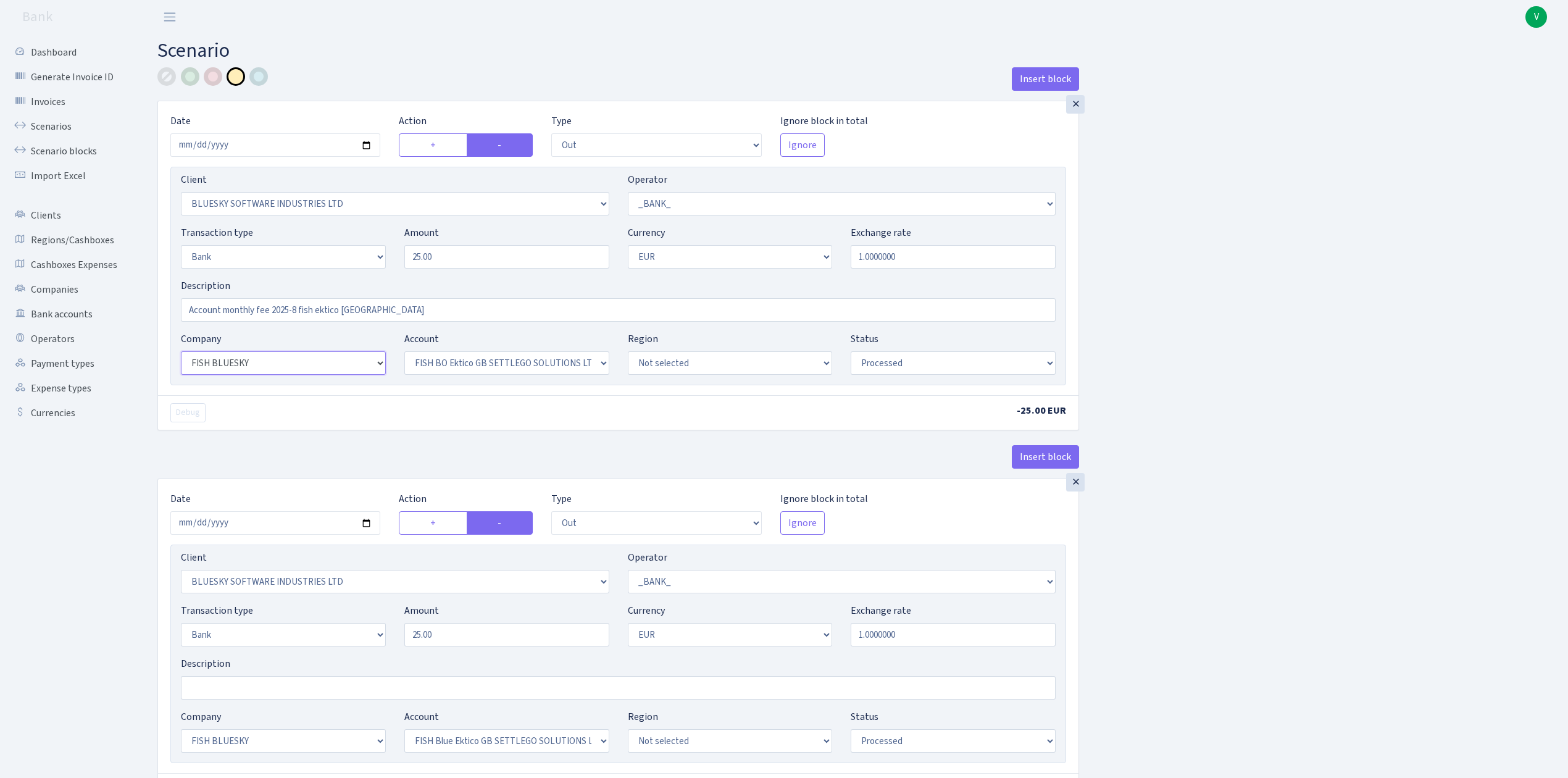
click at [181, 353] on select "Not selected ALFASTAR ATARA COMMERCE LTD CONTROL BASE CRYPTO TOMASS CRYPTO wall…" at bounding box center [283, 363] width 205 height 24
click at [455, 365] on select "Not selected FISH Blue Ektico GB SETTLEGO SOLUTIONS LTD FISH Blue Paysaxas BG R…" at bounding box center [507, 363] width 205 height 24
select select "67"
click at [405, 353] on select "Not selected FISH Blue Ektico GB SETTLEGO SOLUTIONS LTD FISH Blue Paysaxas BG R…" at bounding box center [507, 363] width 205 height 24
click at [470, 425] on div "Debug -25.00 EUR" at bounding box center [618, 412] width 920 height 35
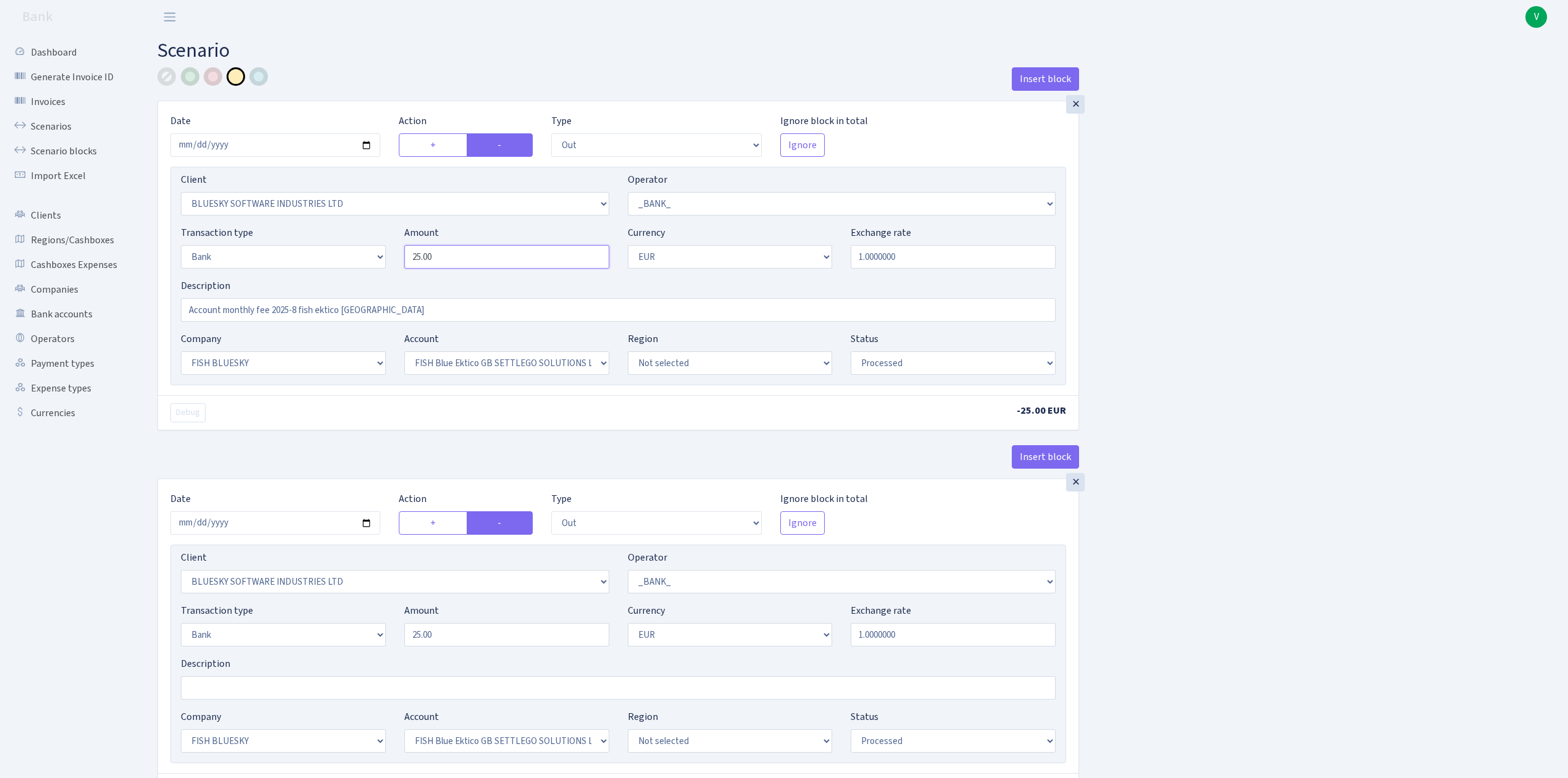
drag, startPoint x: 437, startPoint y: 253, endPoint x: 390, endPoint y: 249, distance: 47.2
click at [390, 249] on div "Transaction type Not selected 981 ELF FISH crypto [PERSON_NAME] MM-BALTIC eur U…" at bounding box center [618, 252] width 893 height 53
click at [1197, 306] on div "Insert block × Date 2025-08-01 Action + - Type --- In Out Commission Field requ…" at bounding box center [853, 490] width 1411 height 845
type input "50.00"
click at [371, 524] on input "[DATE]" at bounding box center [275, 523] width 210 height 24
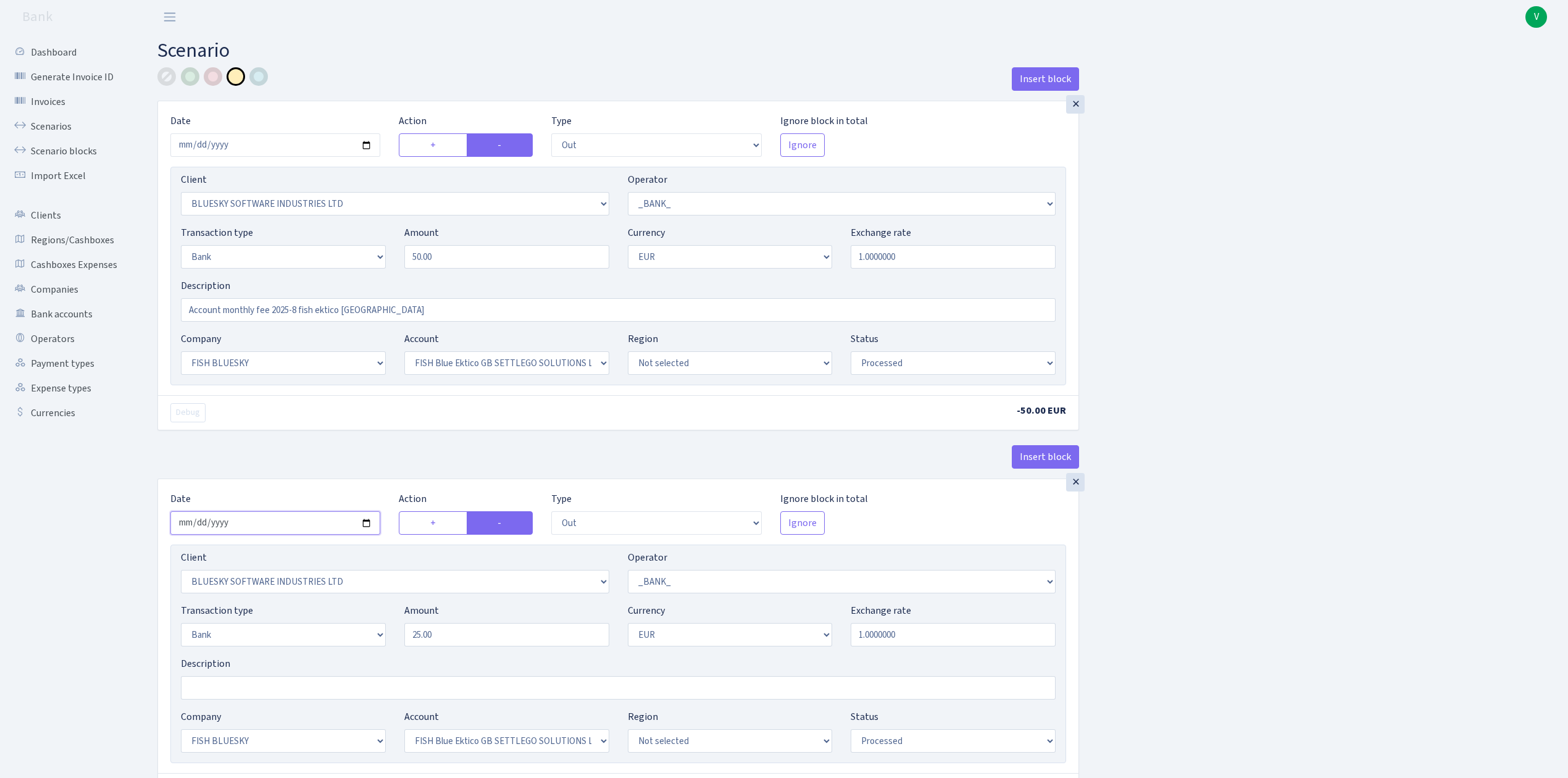
type input "[DATE]"
drag, startPoint x: 468, startPoint y: 636, endPoint x: 357, endPoint y: 621, distance: 112.0
click at [357, 621] on div "Transaction type Not selected 981 ELF FISH crypto GIRT IVO dekl MM-BALTIC eur U…" at bounding box center [618, 630] width 893 height 53
click at [1284, 582] on div "Insert block × Date 2025-08-01 Action + - Type --- In Out Commission Field requ…" at bounding box center [853, 490] width 1411 height 845
type input "50.00"
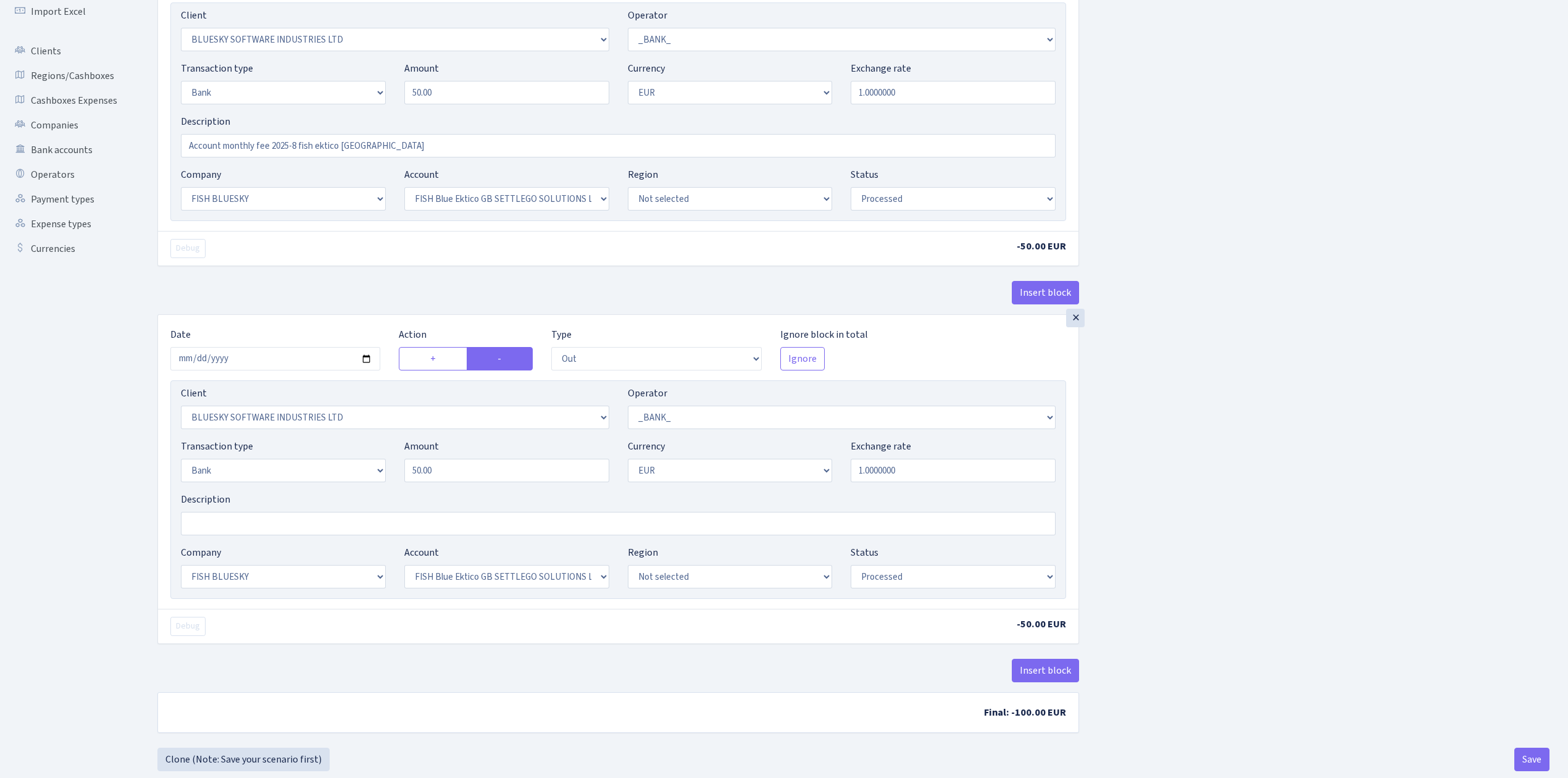
scroll to position [194, 0]
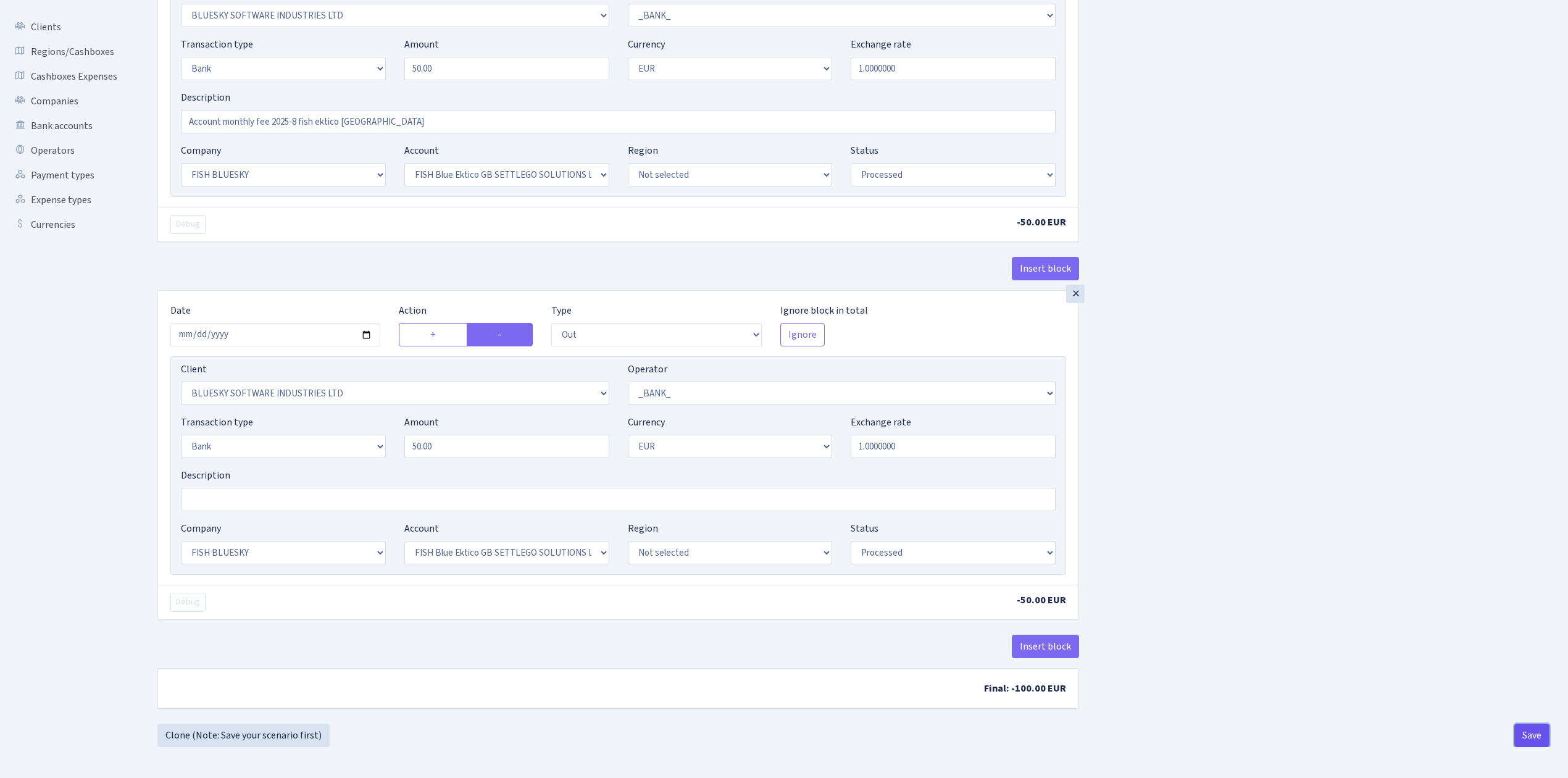
click at [1532, 731] on button "Save" at bounding box center [1531, 735] width 35 height 24
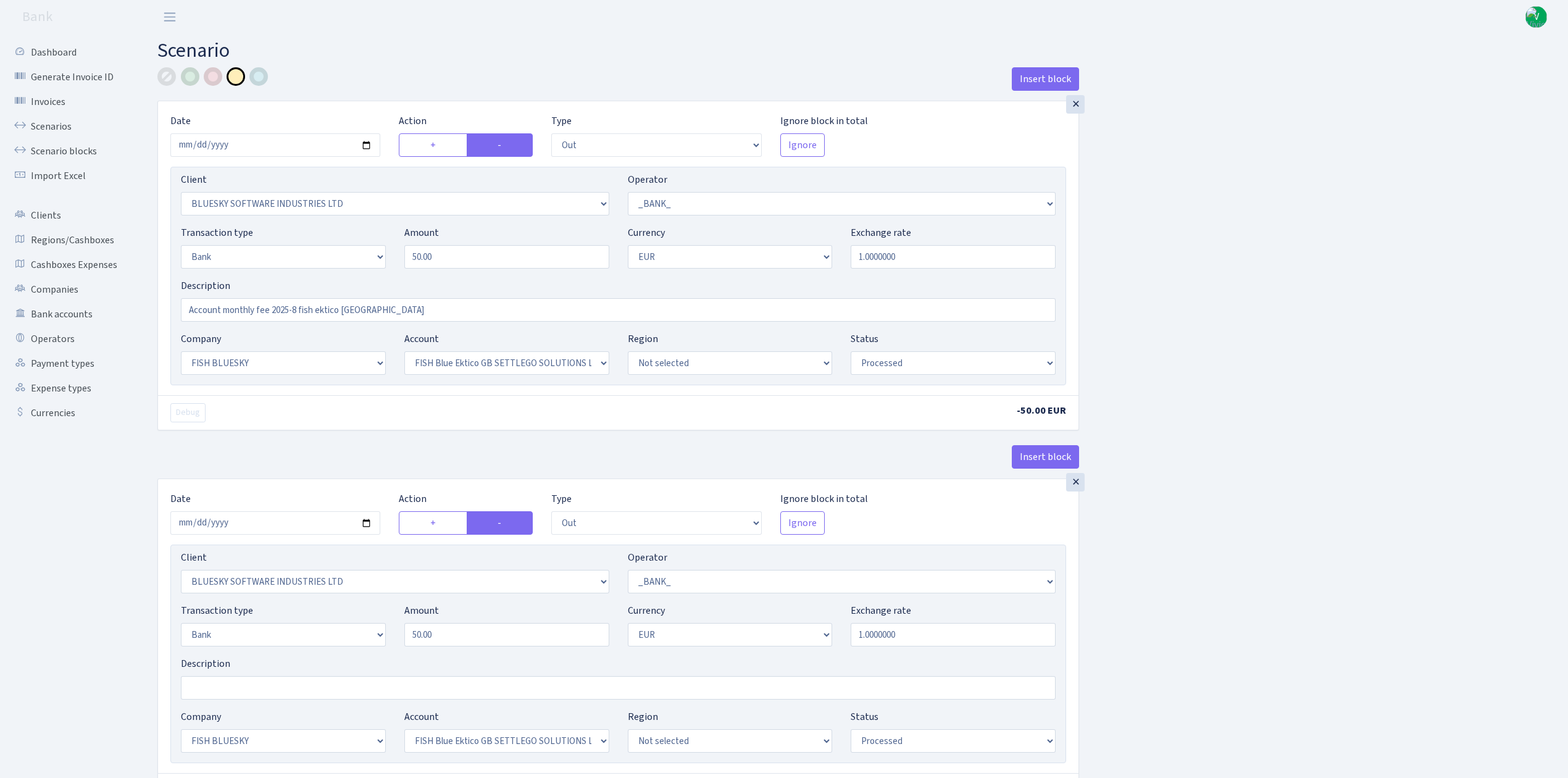
select select "out"
select select "2867"
select select "1"
select select "2"
select select "1"
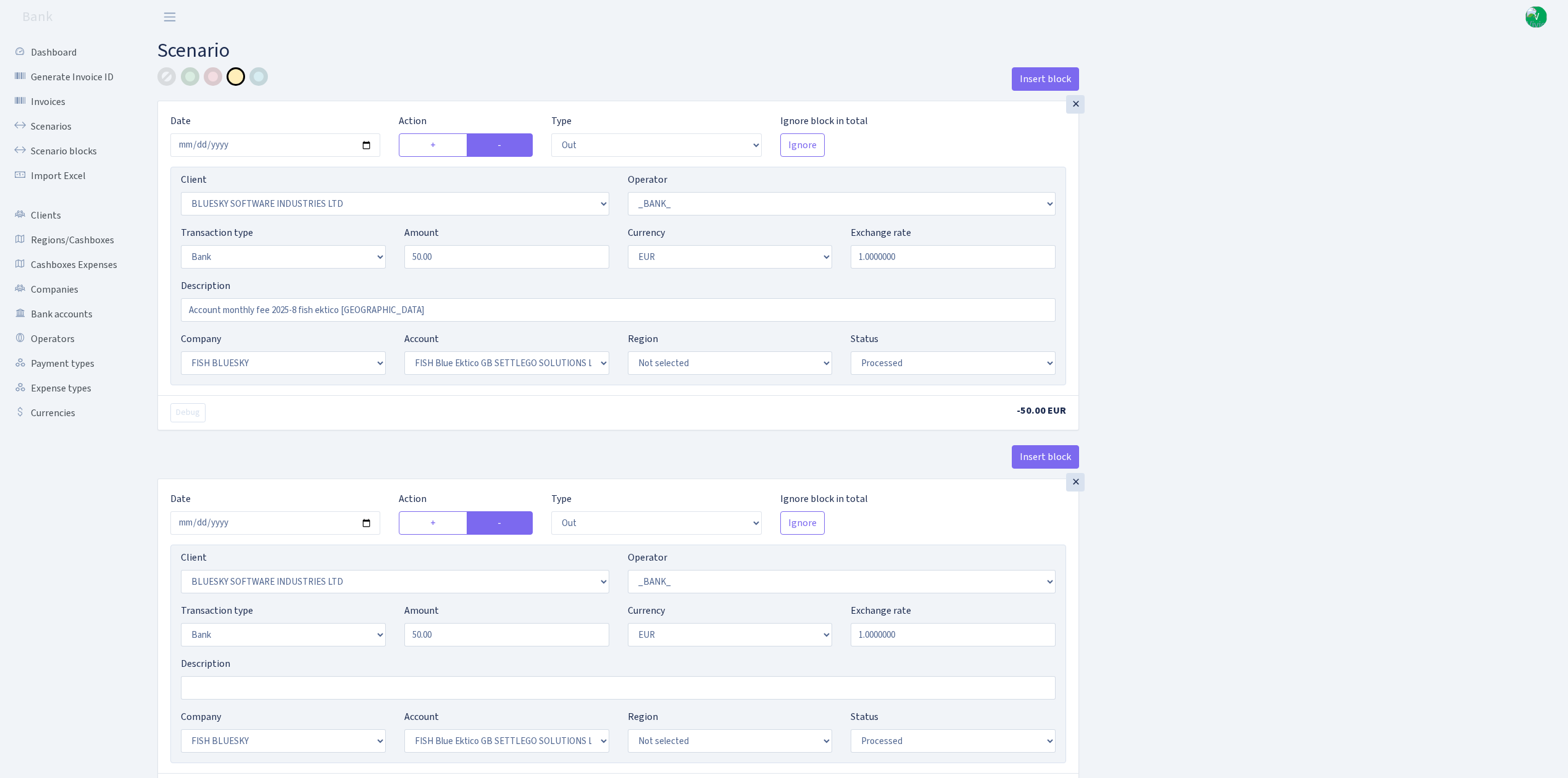
select select "23"
select select "67"
select select "processed"
select select "out"
select select "2867"
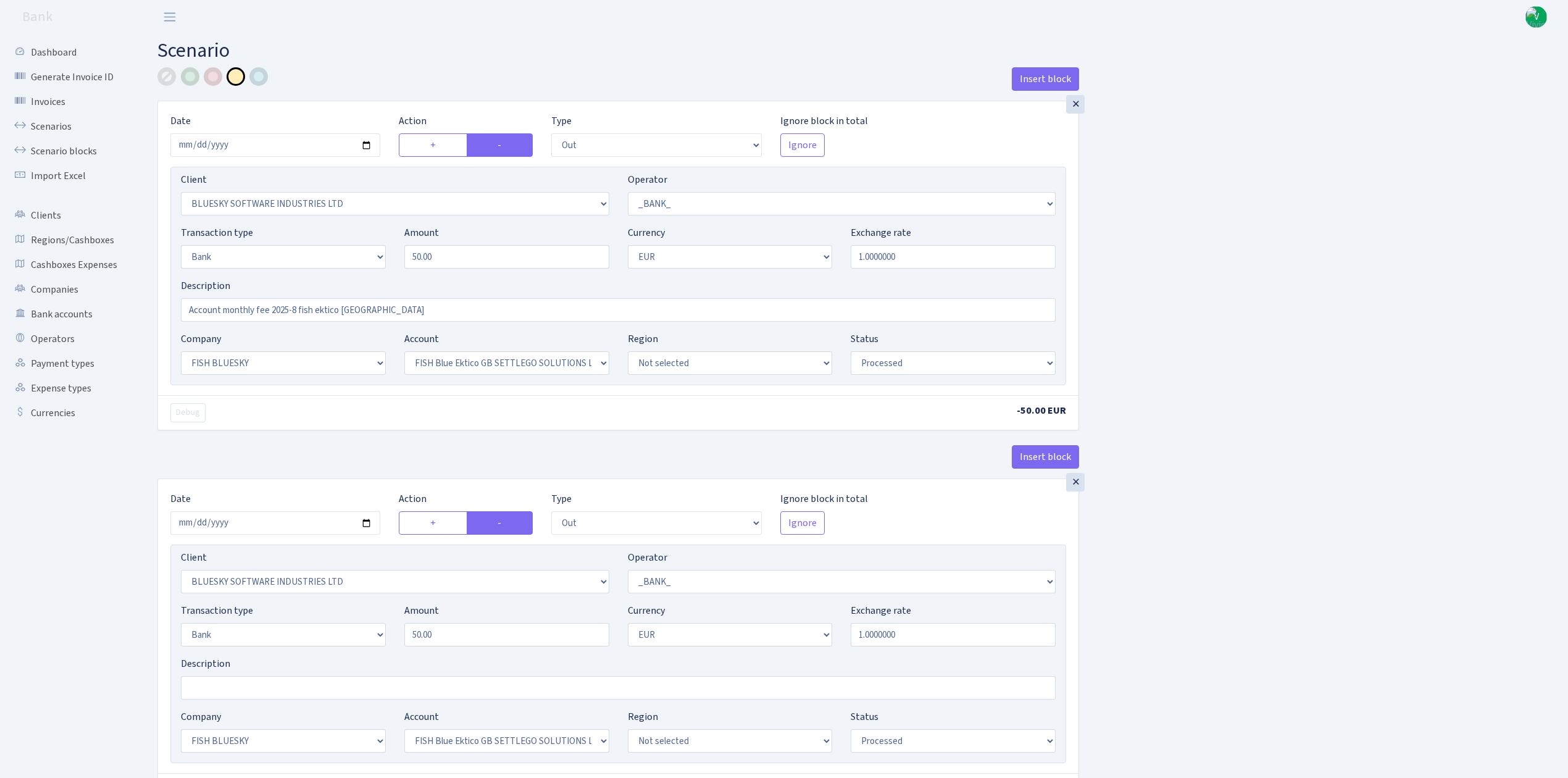
select select "1"
select select "2"
select select "1"
select select "23"
select select "67"
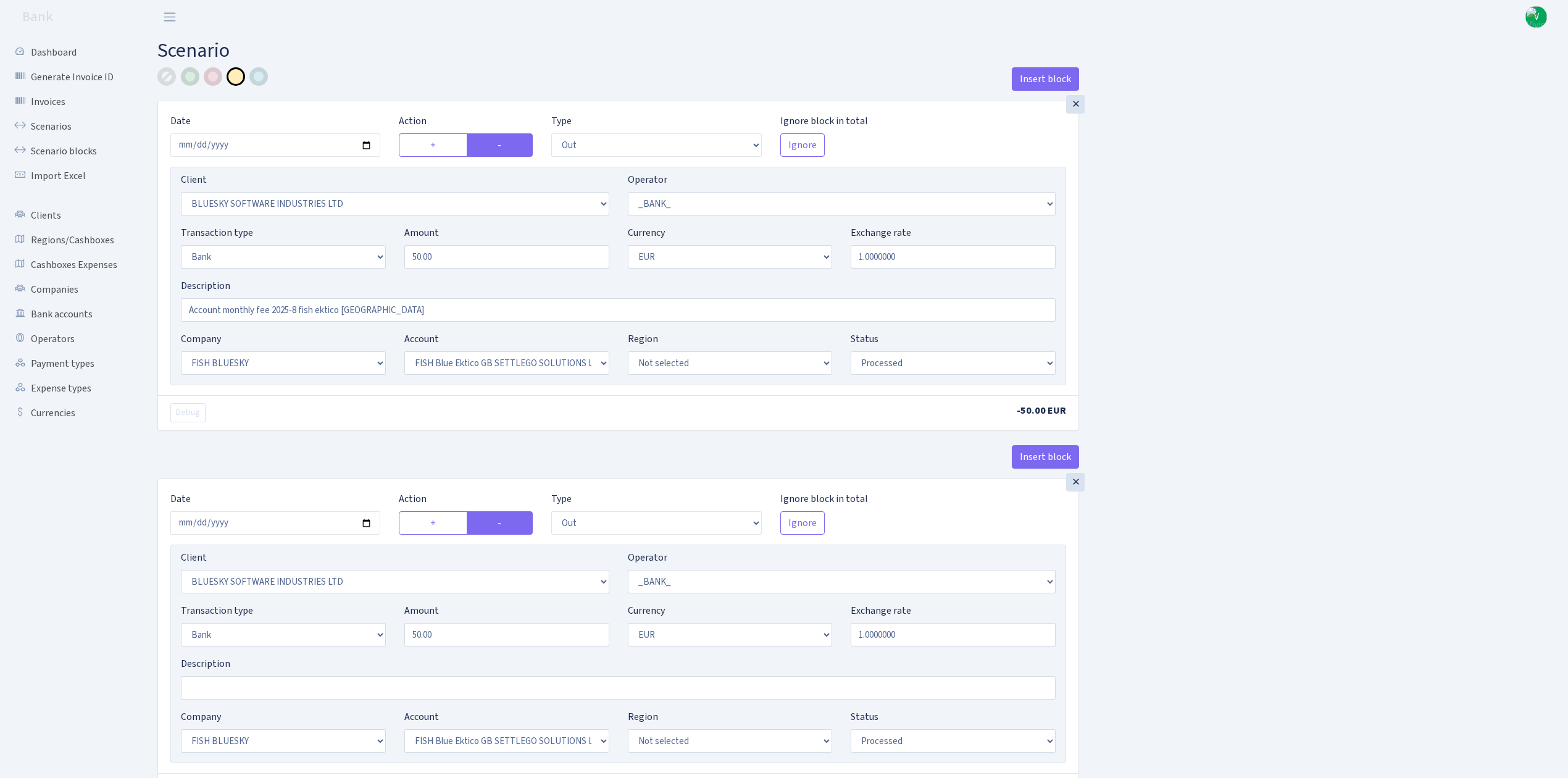
select select "processed"
click at [69, 124] on link "Scenarios" at bounding box center [67, 126] width 123 height 25
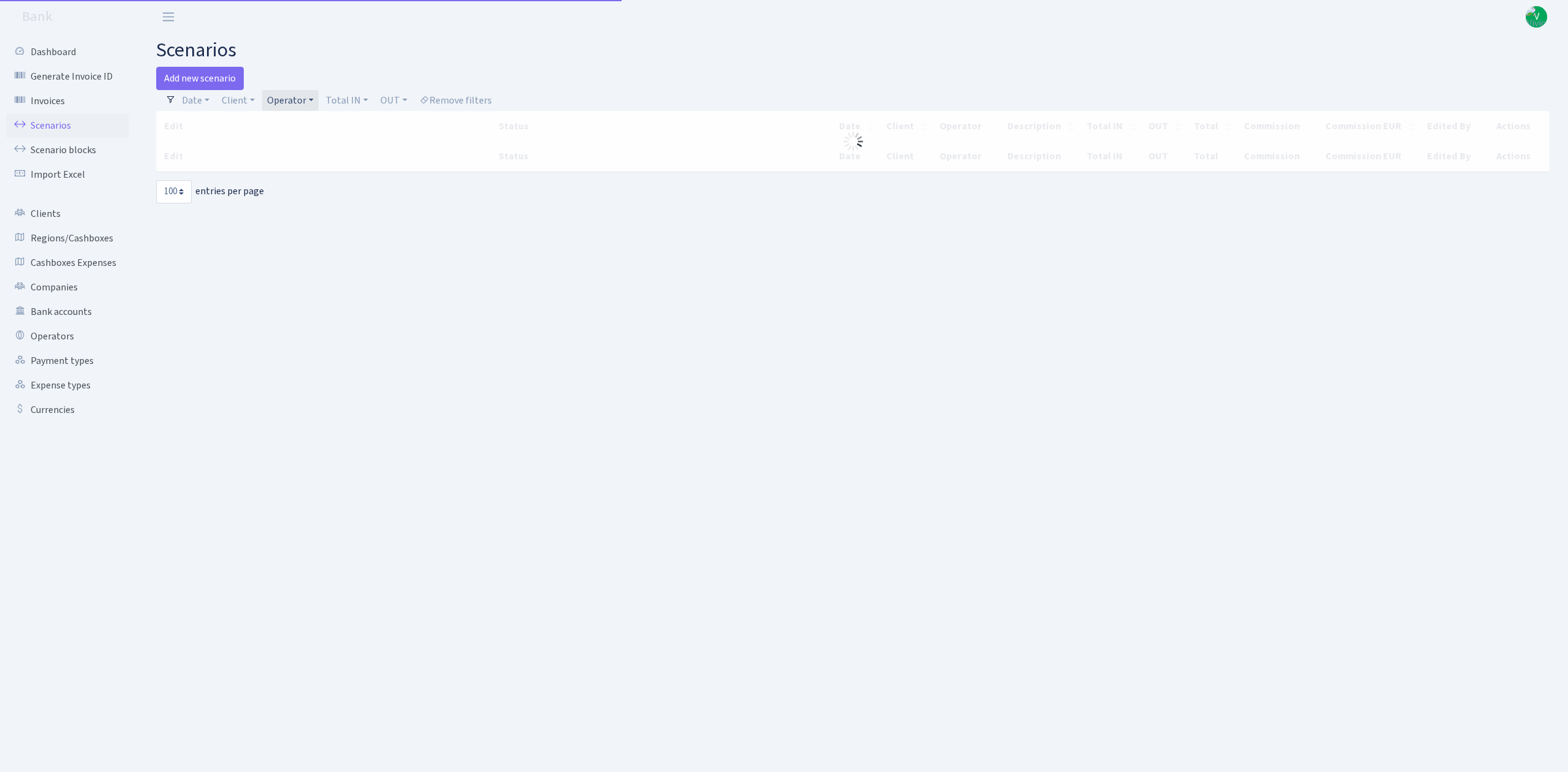
select select "100"
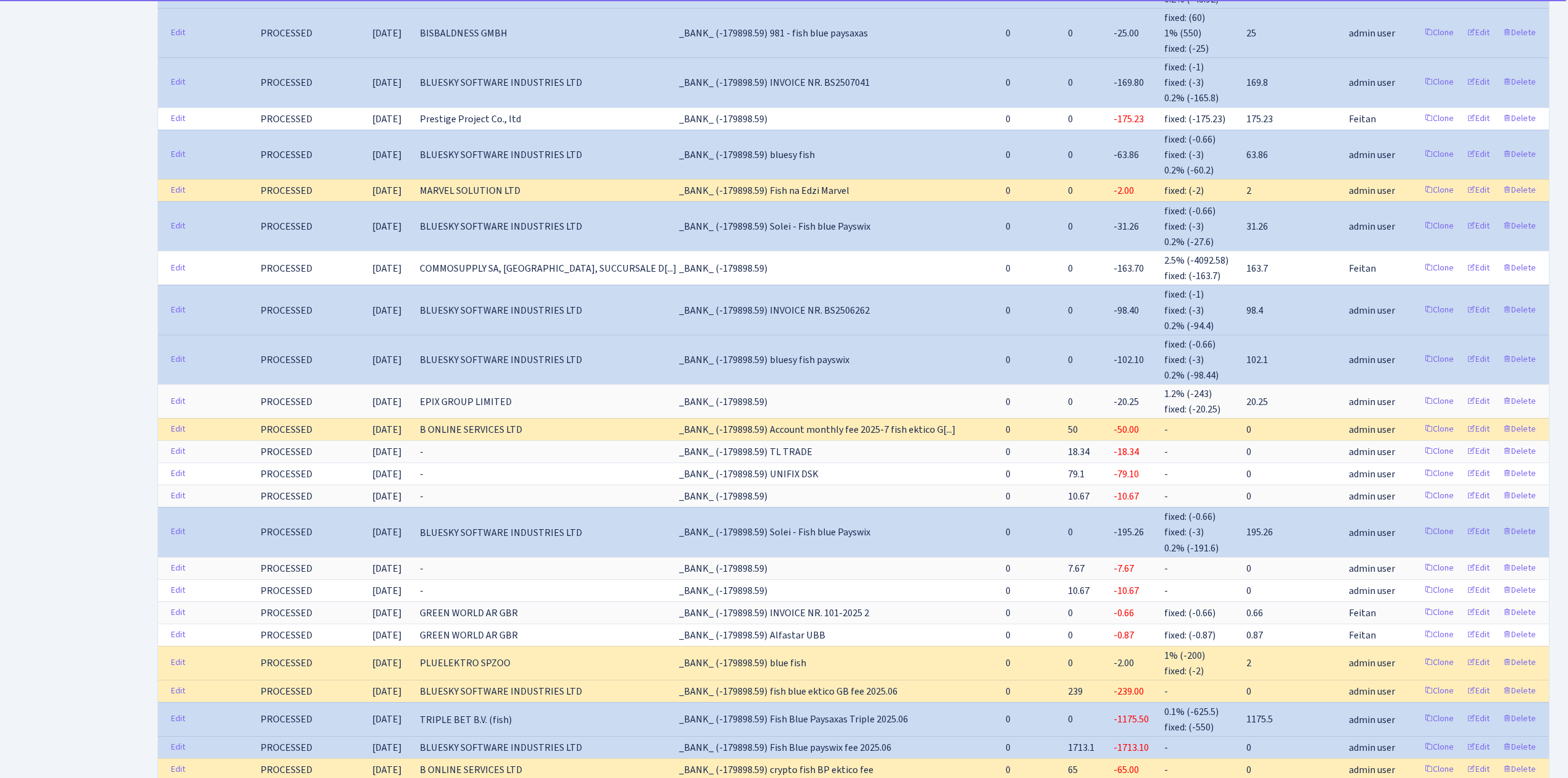
scroll to position [1729, 0]
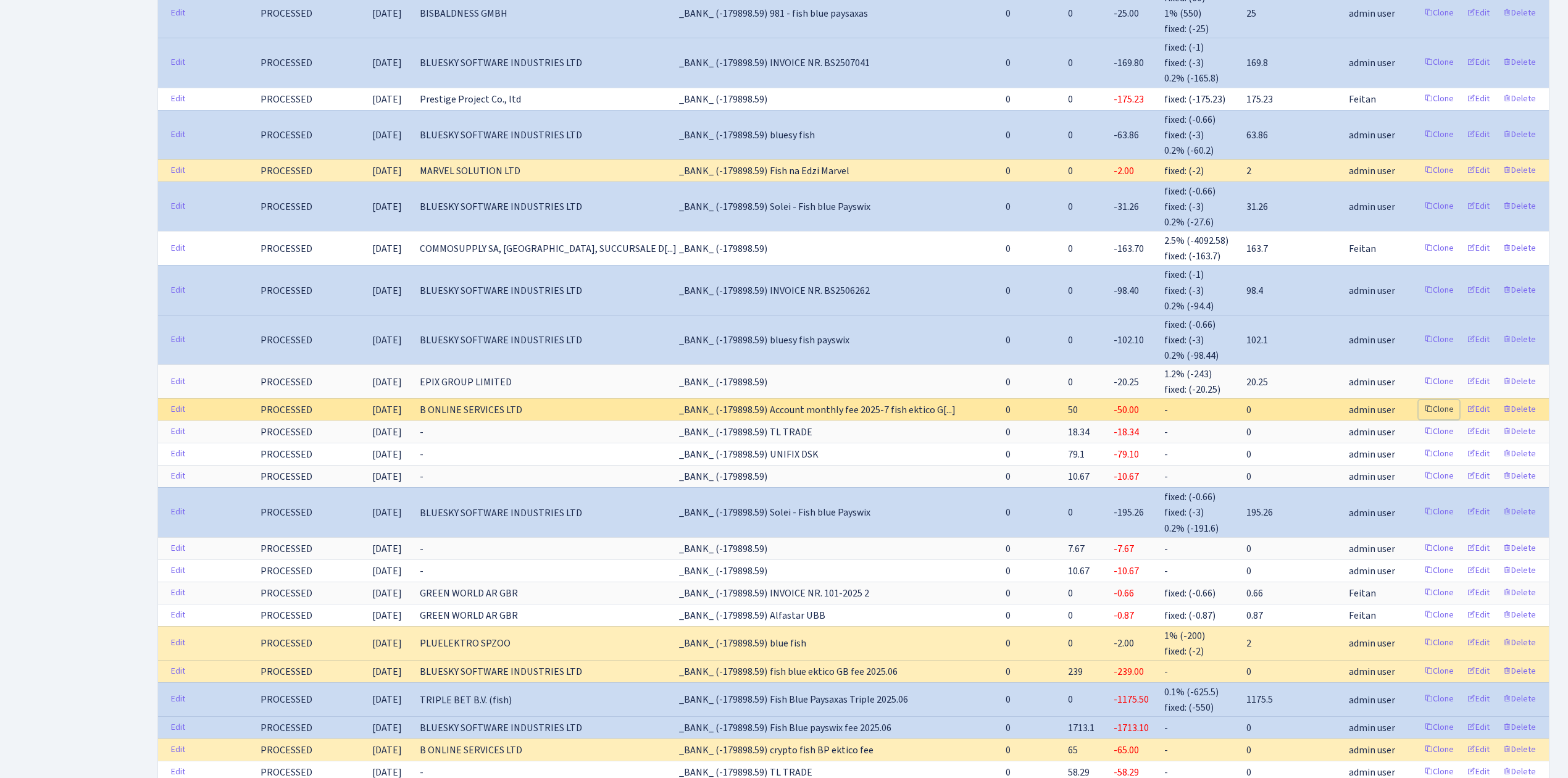
click at [1442, 400] on link "Clone" at bounding box center [1439, 410] width 41 height 20
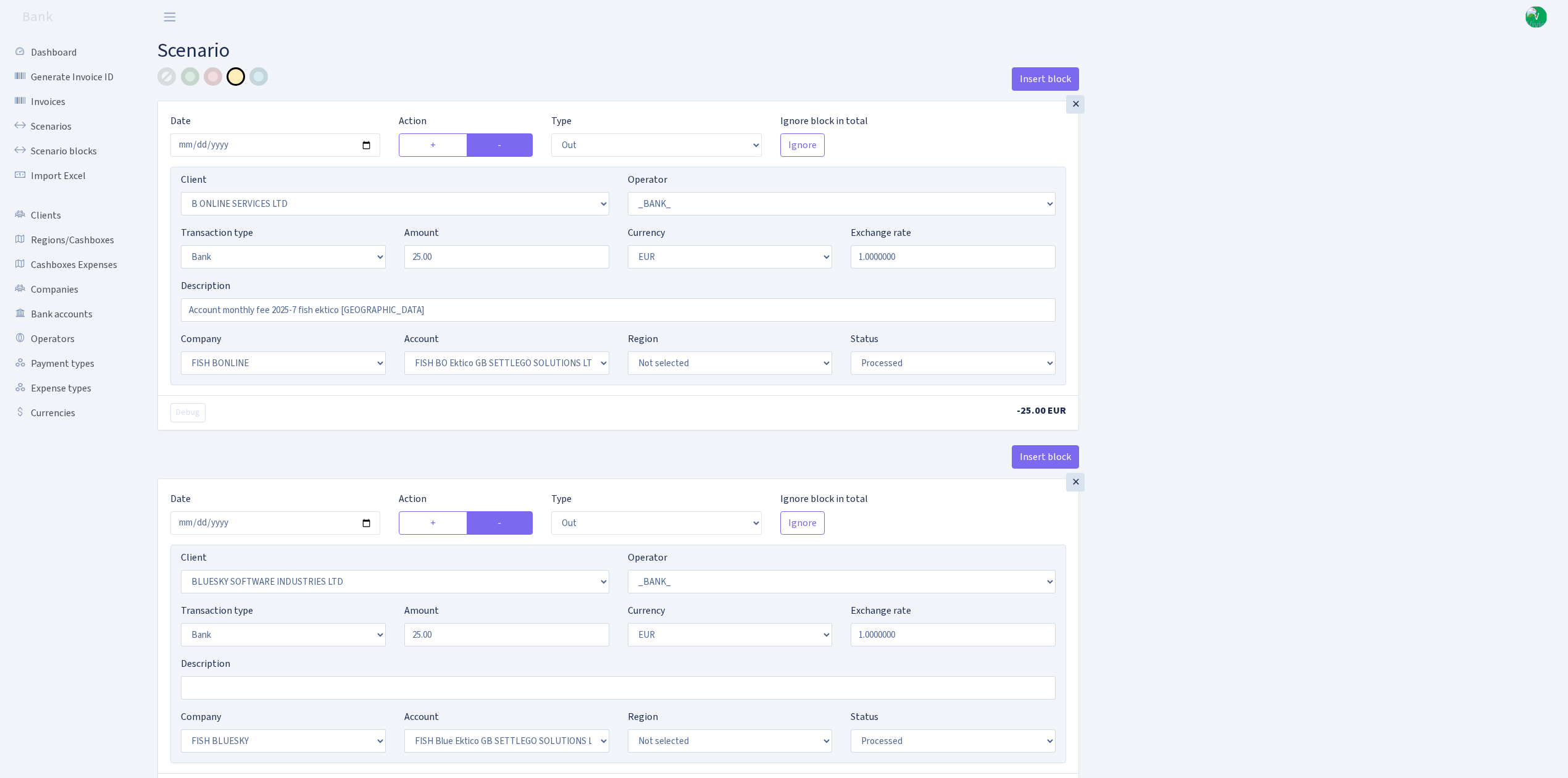
select select "out"
select select "1844"
select select "1"
select select "2"
select select "1"
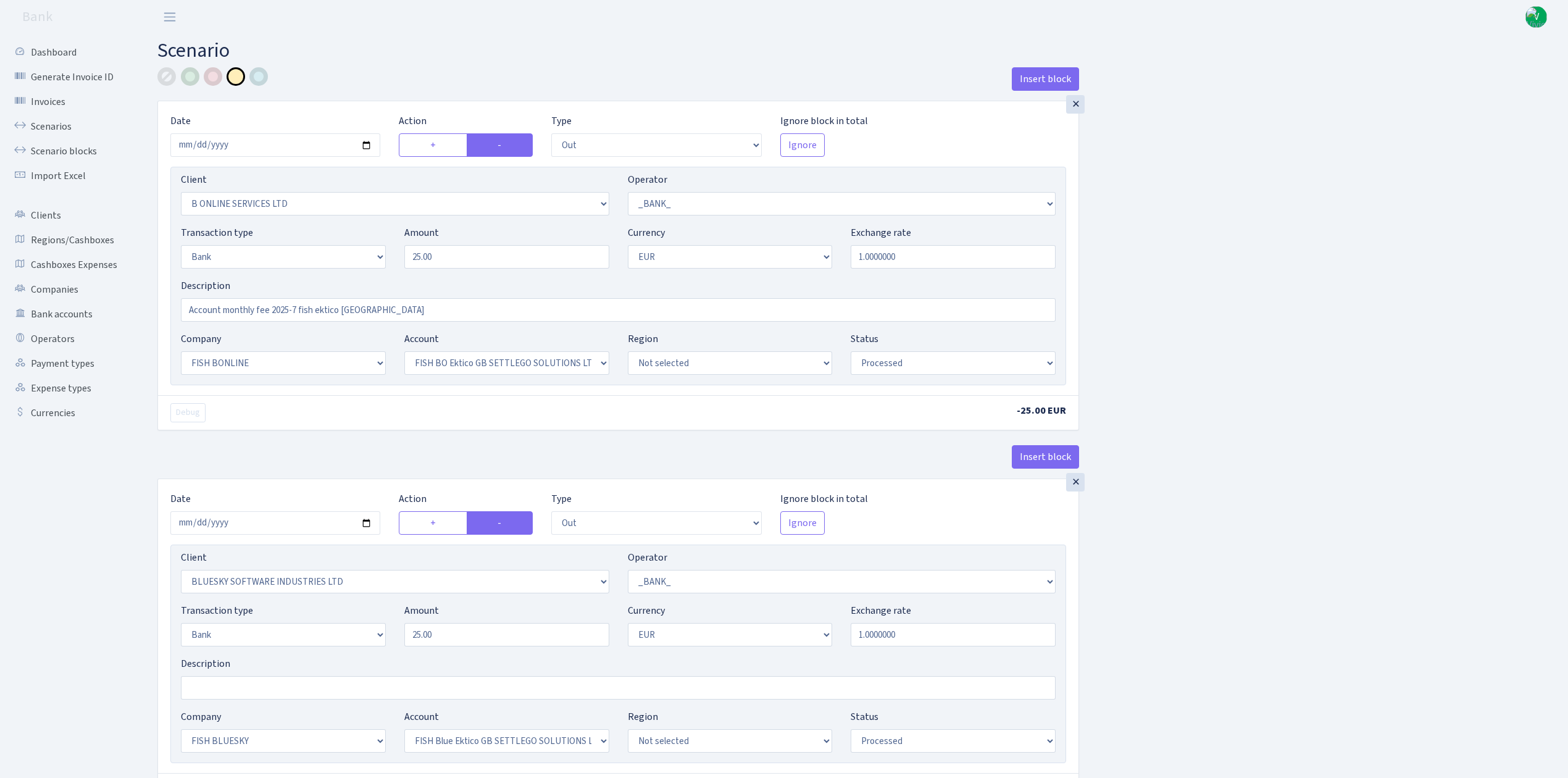
select select "22"
select select "63"
select select "processed"
select select "out"
select select "2867"
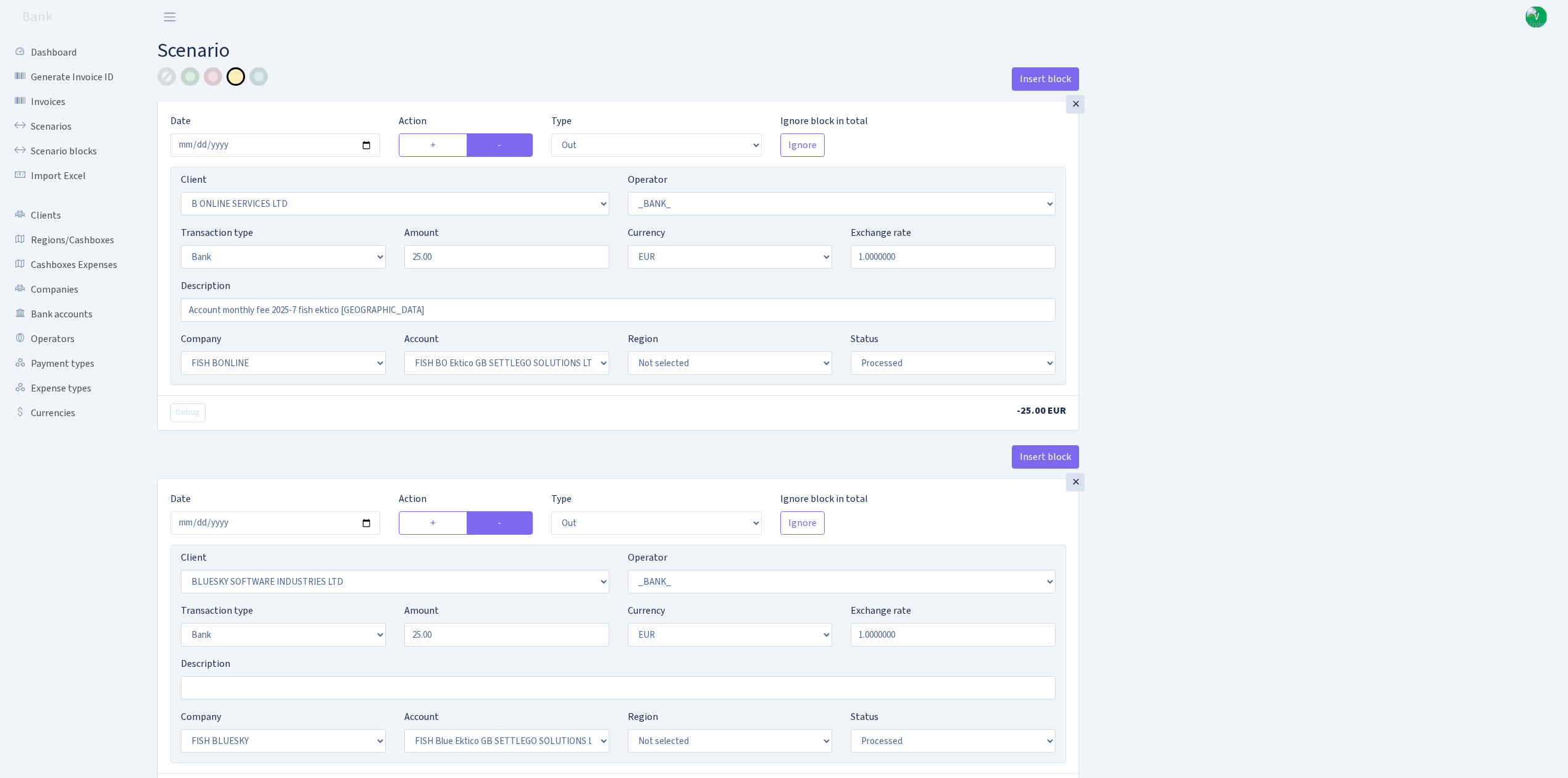
select select "1"
select select "2"
select select "1"
select select "23"
select select "67"
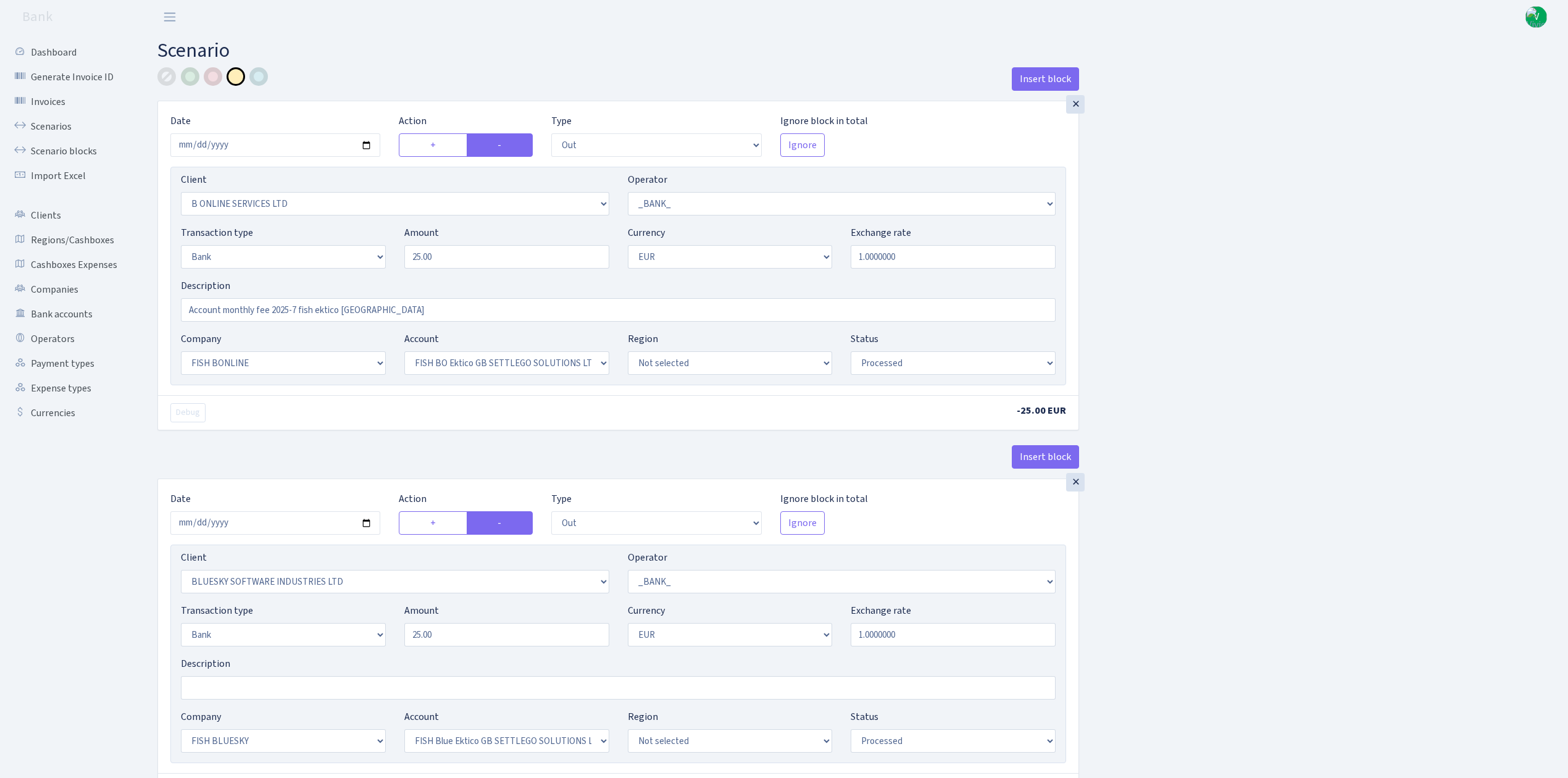
select select "processed"
click at [1072, 110] on div "×" at bounding box center [1075, 105] width 19 height 19
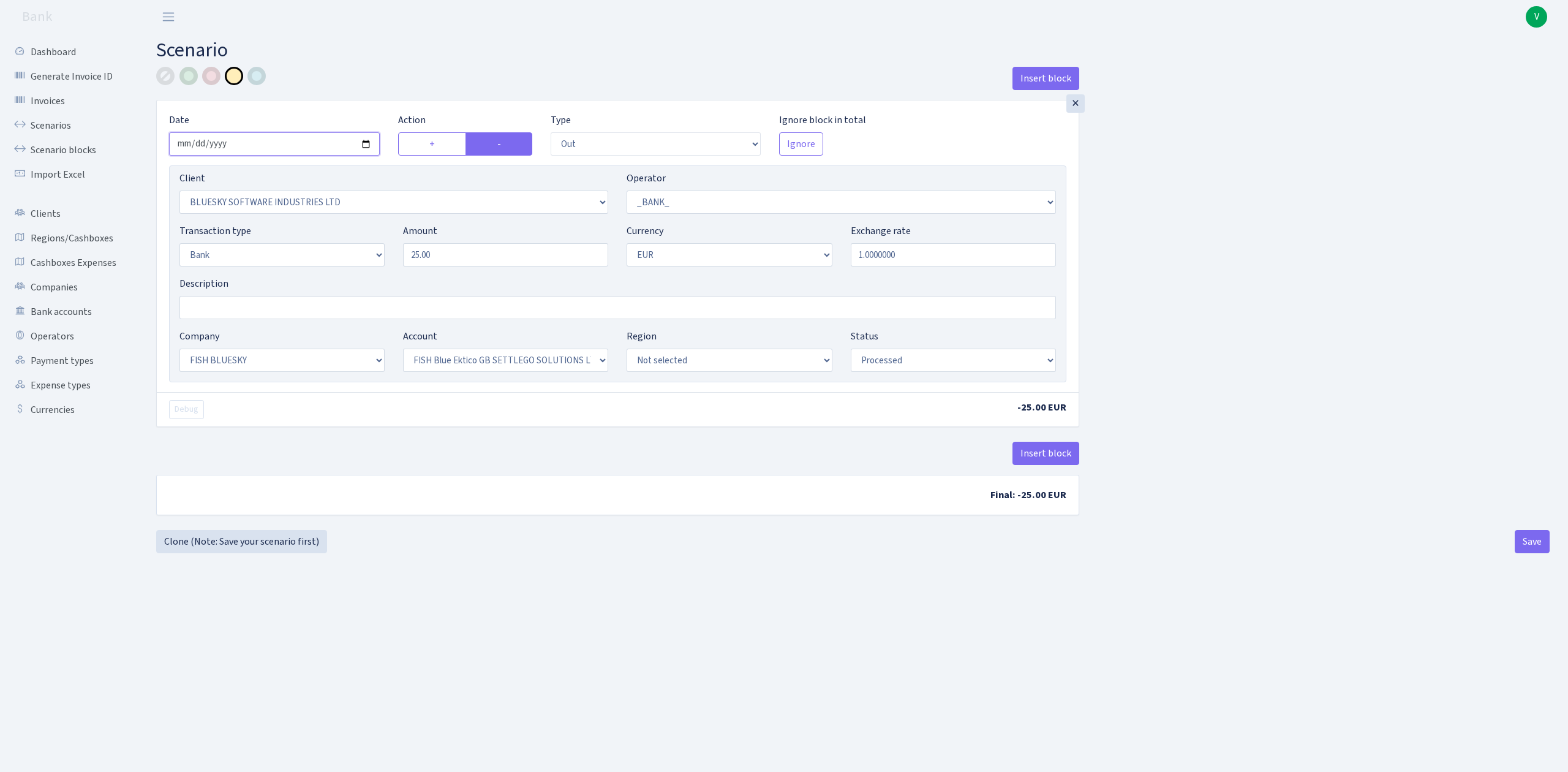
click at [360, 144] on input "2025-07-01" at bounding box center [274, 144] width 211 height 24
type input "[DATE]"
click at [361, 231] on div "Transaction type Not selected 981 ELF FISH crypto GIRT IVO dekl MM-BALTIC eur U…" at bounding box center [617, 250] width 895 height 52
type input "50.00"
click at [375, 450] on div "Insert block" at bounding box center [617, 458] width 923 height 33
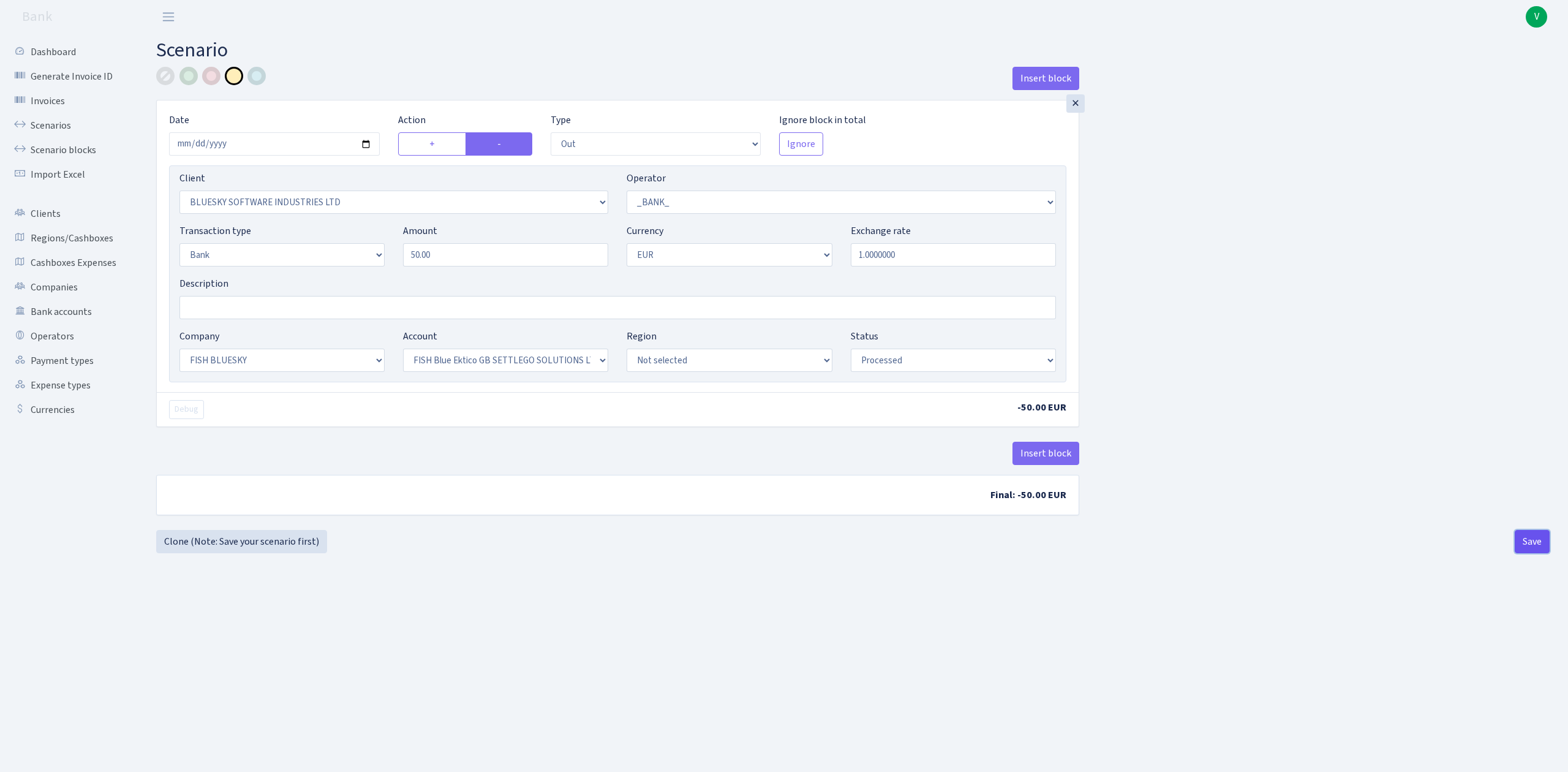
click at [1533, 544] on button "Save" at bounding box center [1532, 542] width 35 height 24
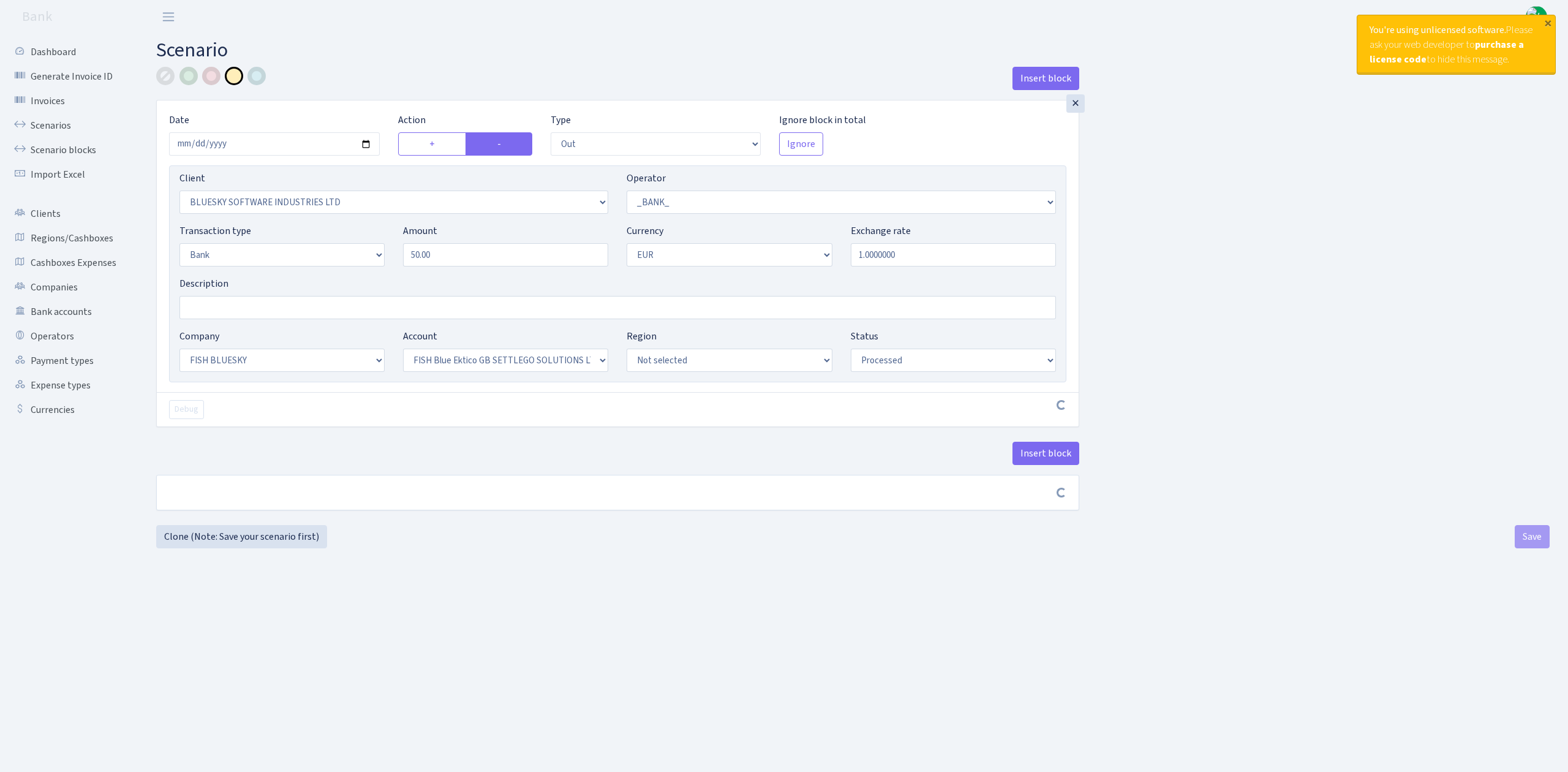
select select "out"
select select "2867"
select select "1"
select select "2"
select select "1"
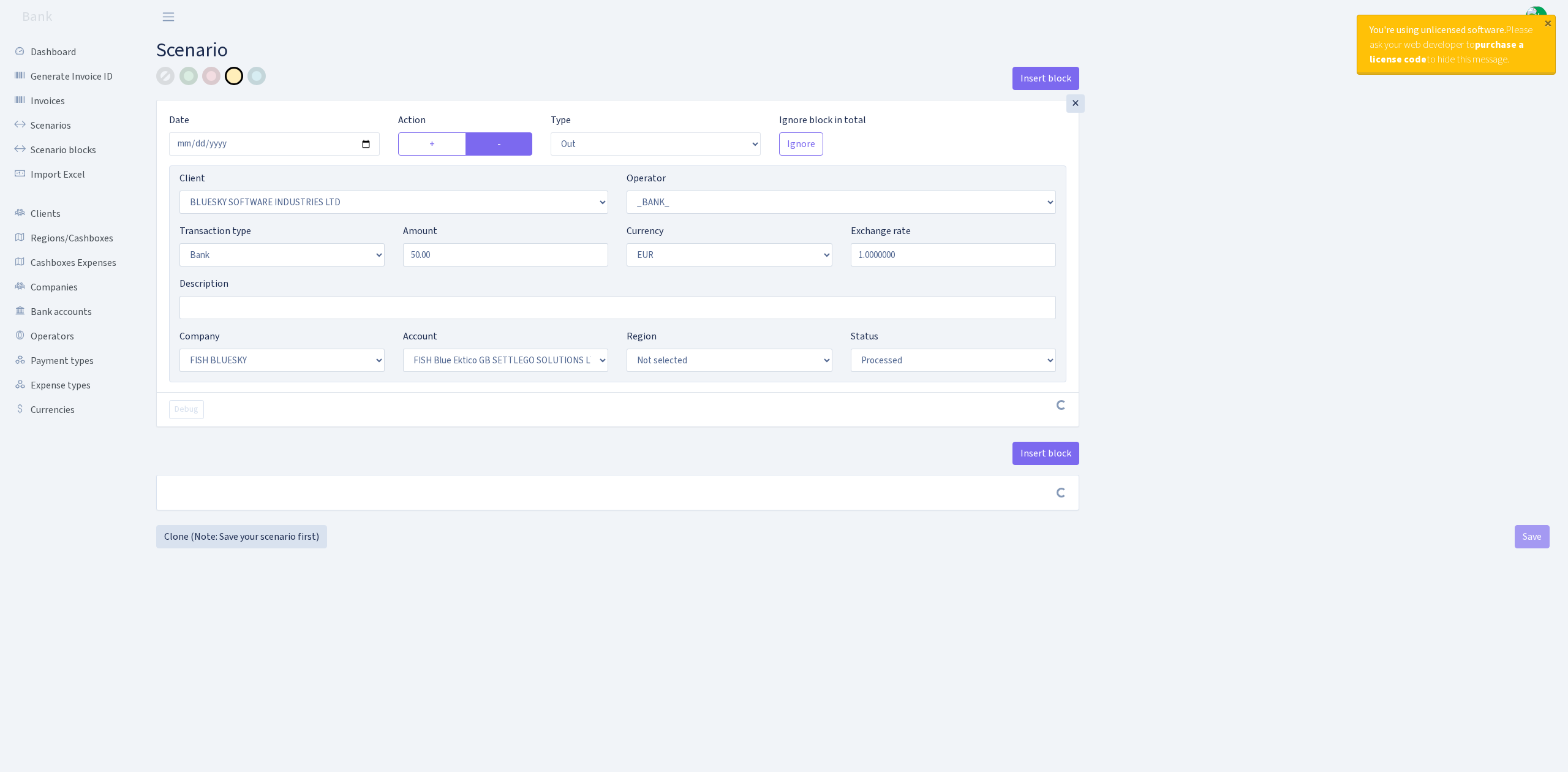
select select "23"
select select "67"
select select "processed"
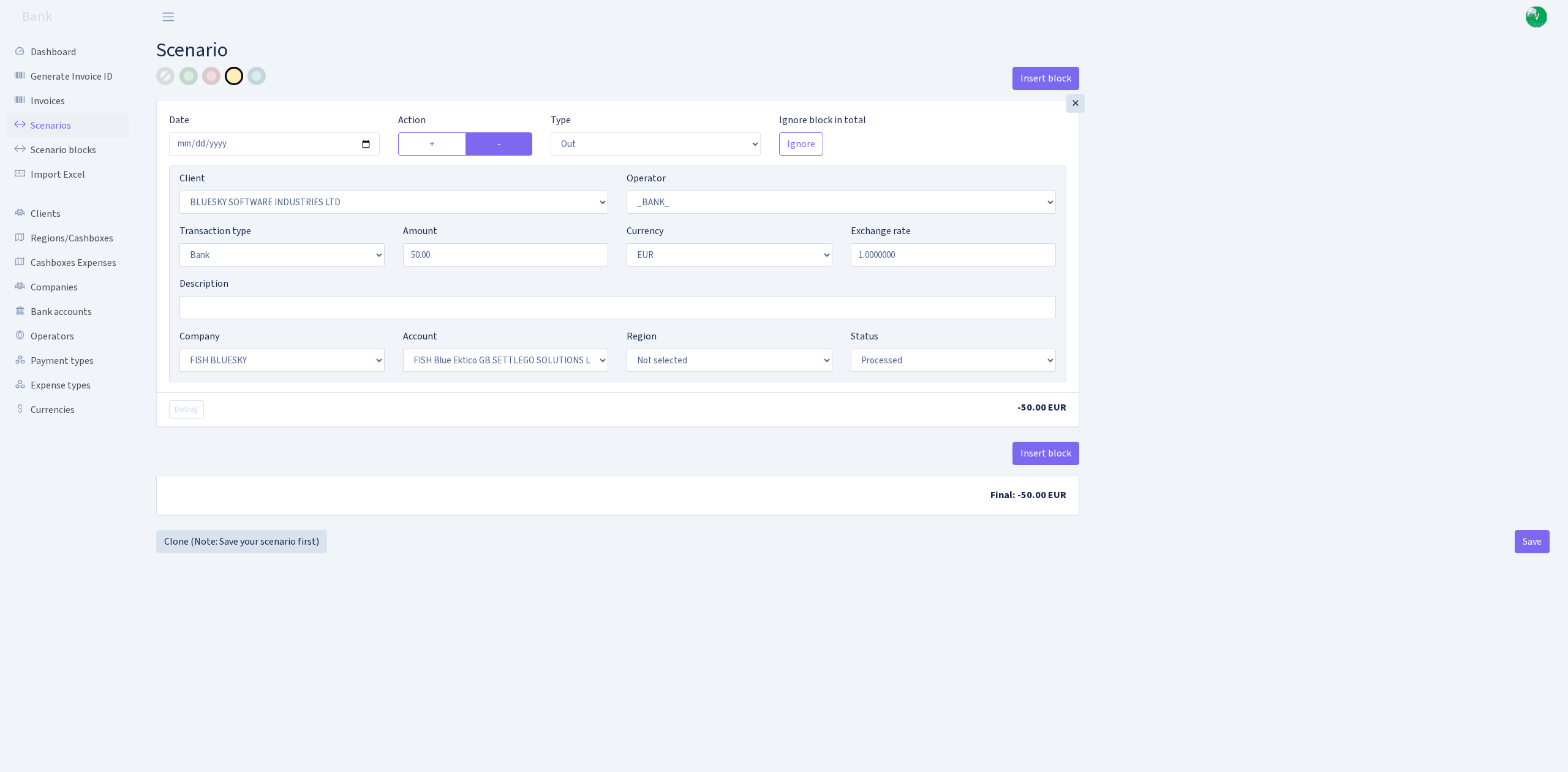
click at [59, 121] on link "Scenarios" at bounding box center [67, 125] width 122 height 24
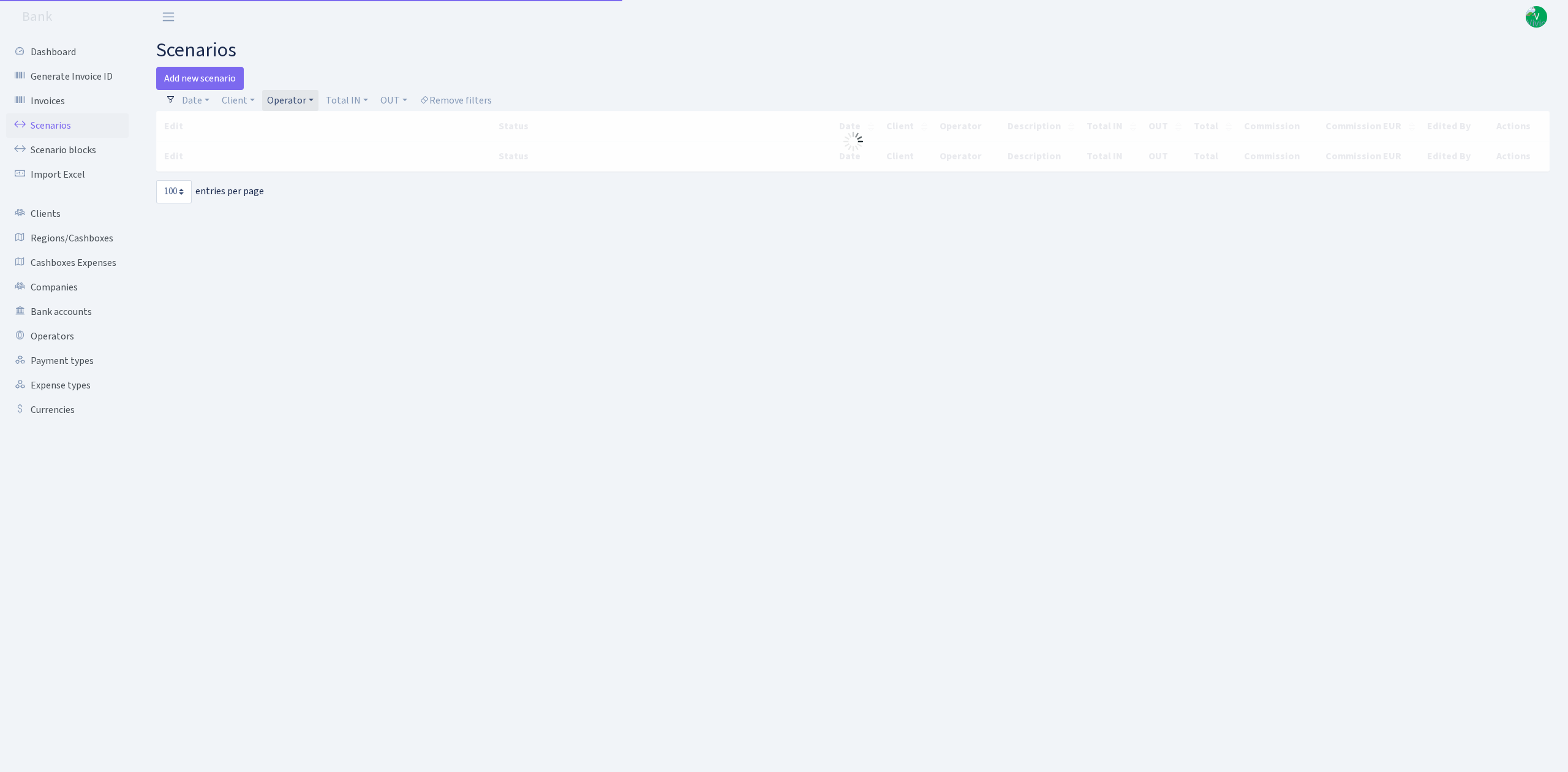
select select "100"
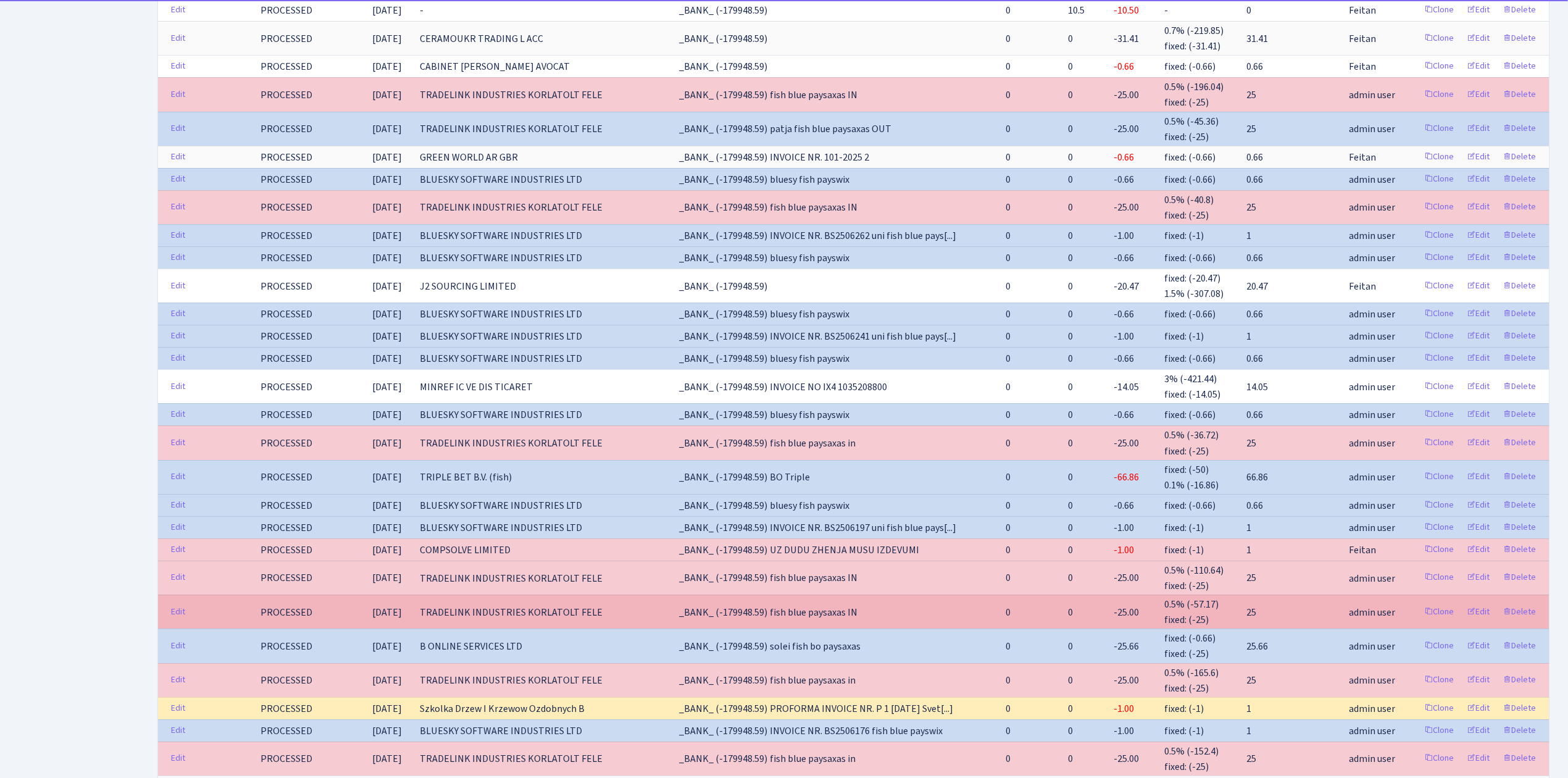
scroll to position [2645, 0]
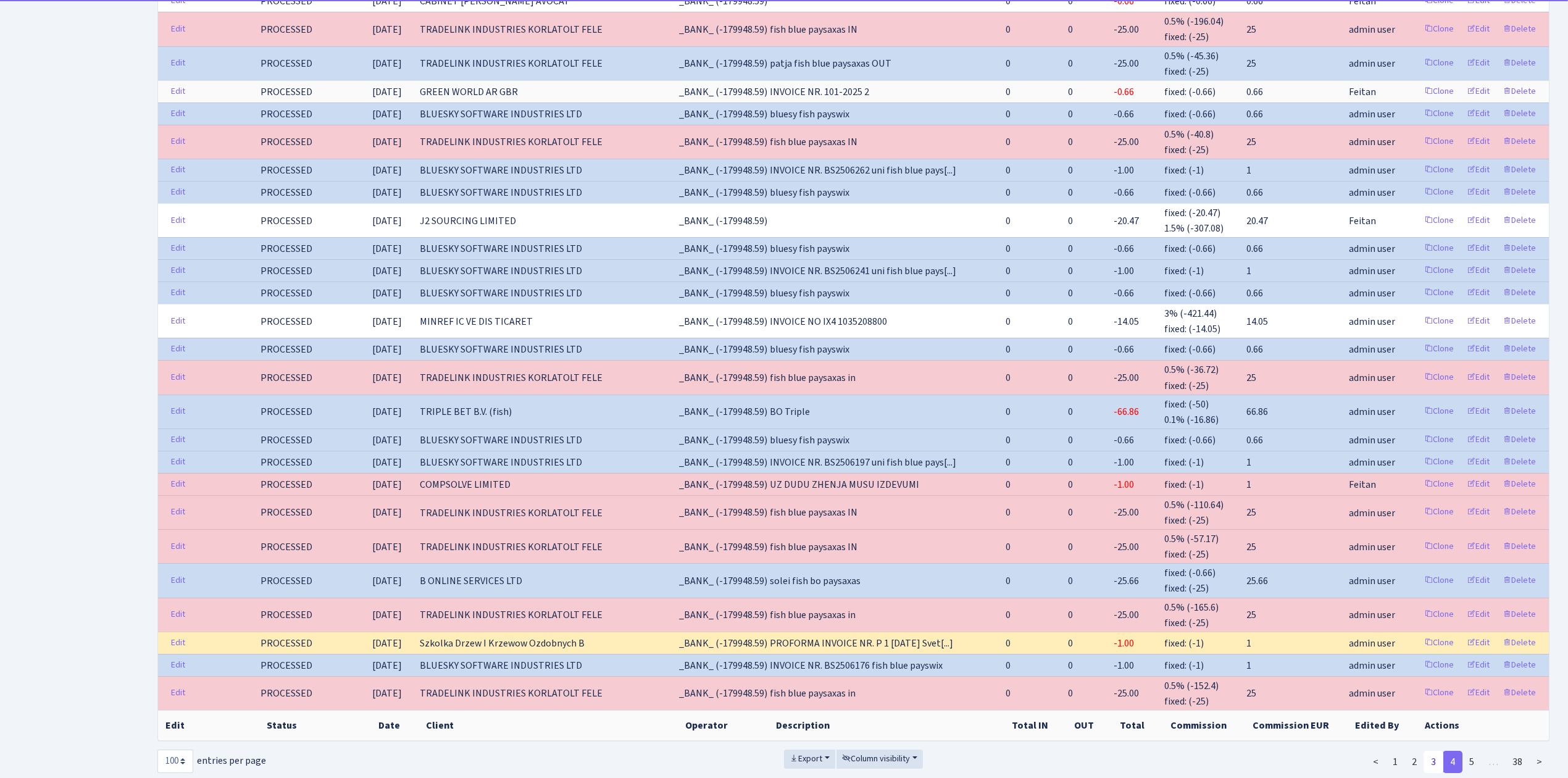
click at [1432, 751] on link "3" at bounding box center [1433, 762] width 20 height 22
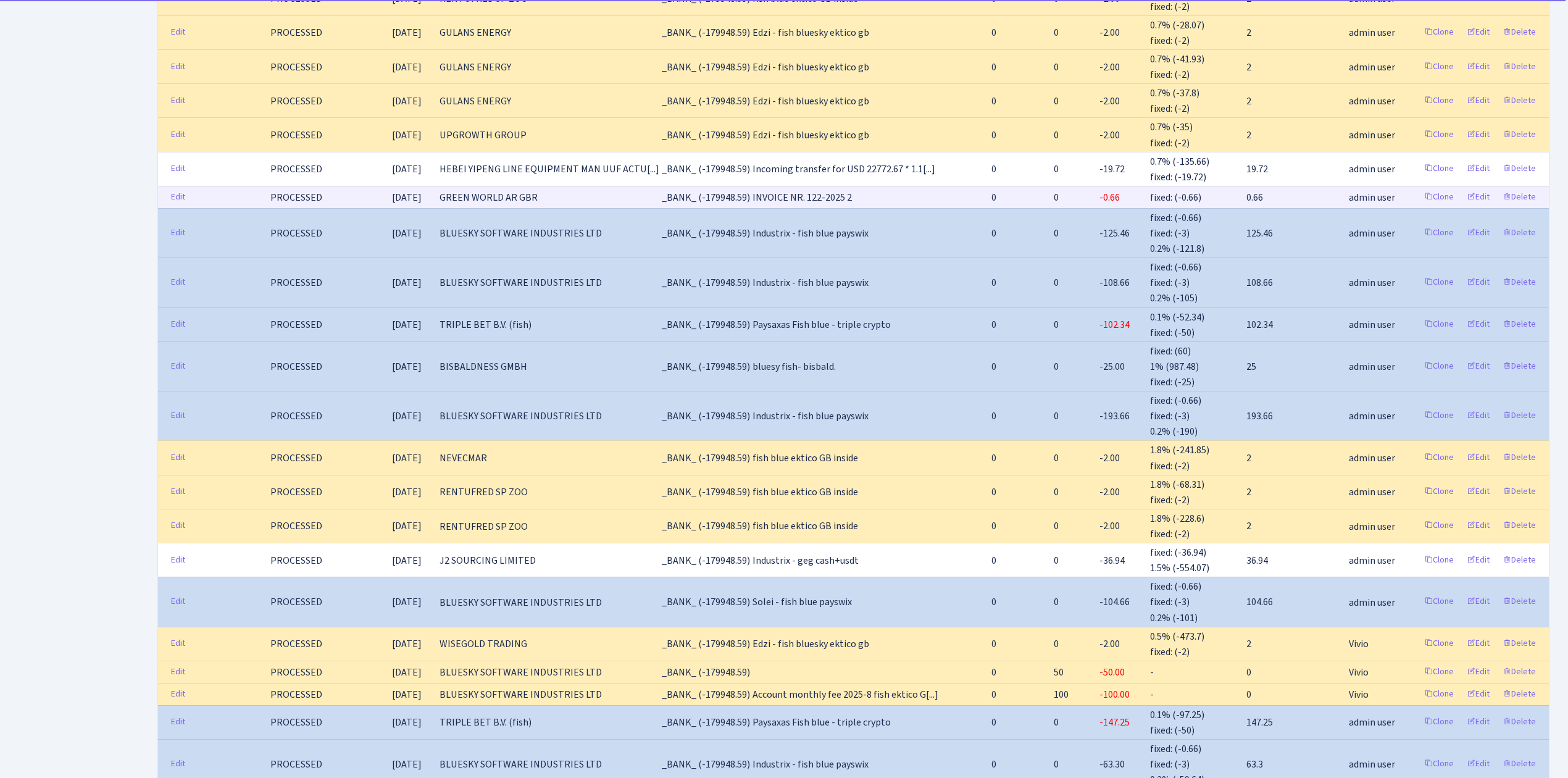
scroll to position [719, 0]
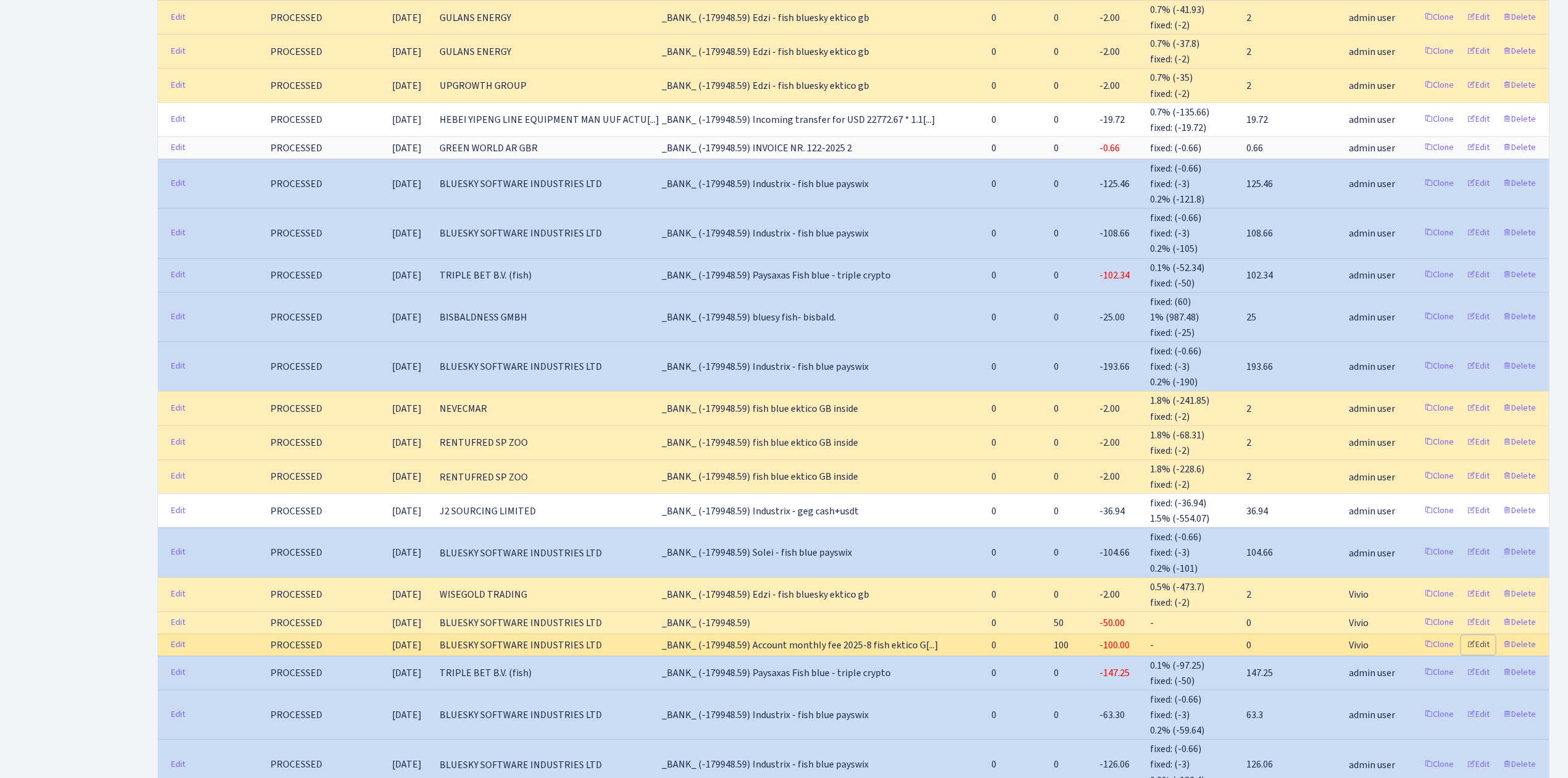
click at [1480, 635] on link "Edit" at bounding box center [1478, 645] width 34 height 20
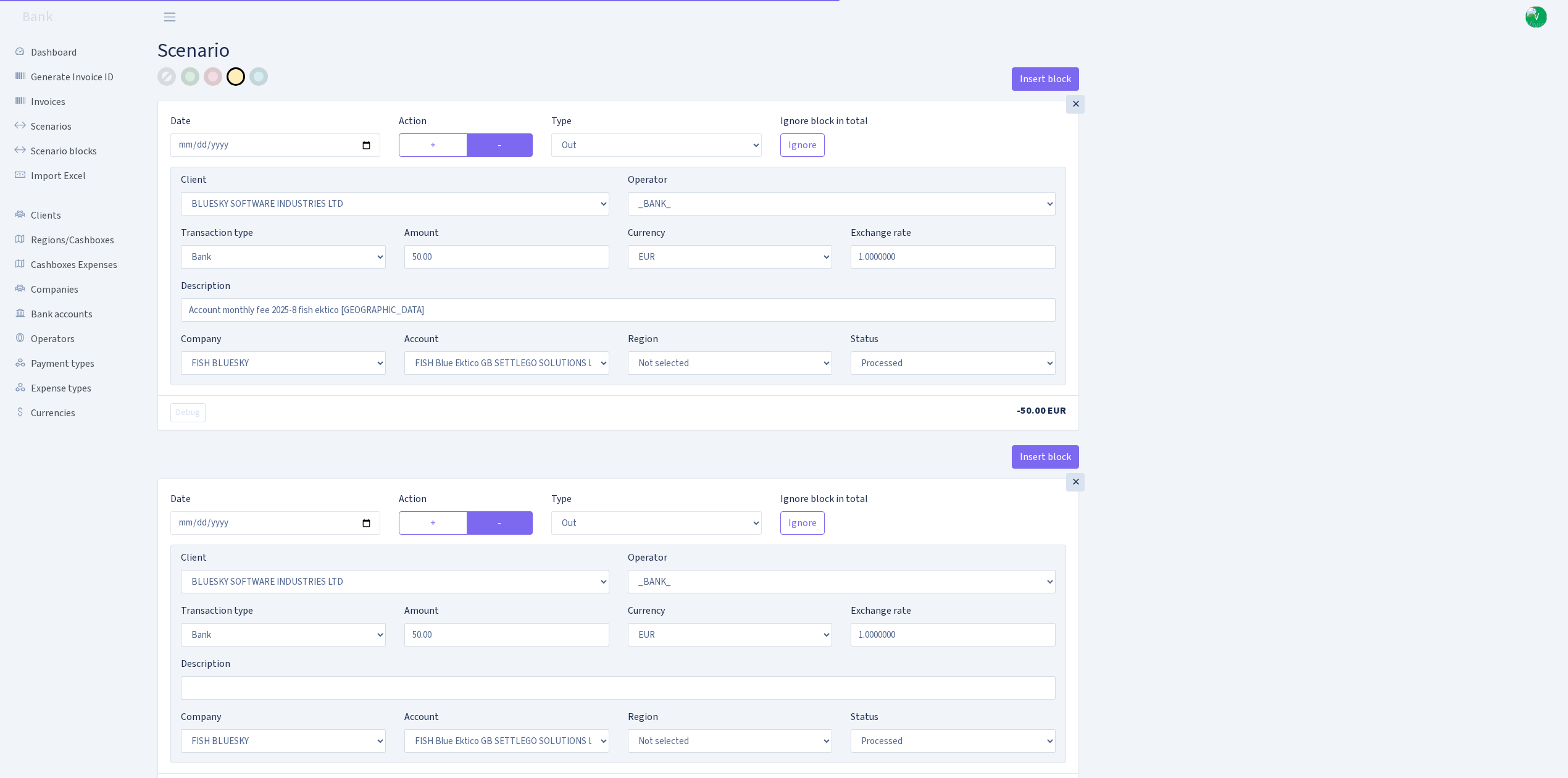
select select "out"
select select "2867"
select select "1"
select select "2"
select select "1"
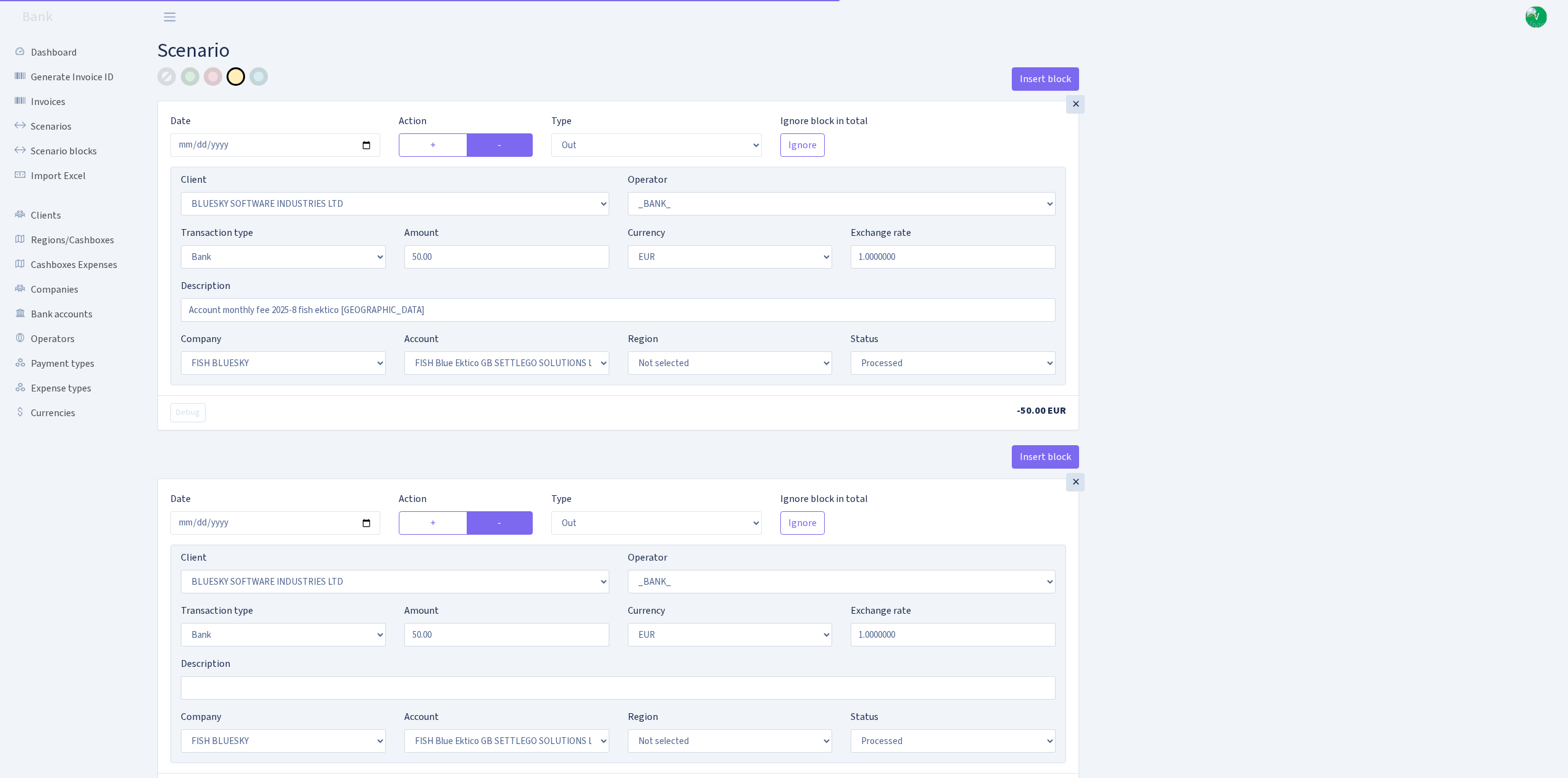
select select "23"
select select "67"
select select "processed"
select select "out"
select select "2867"
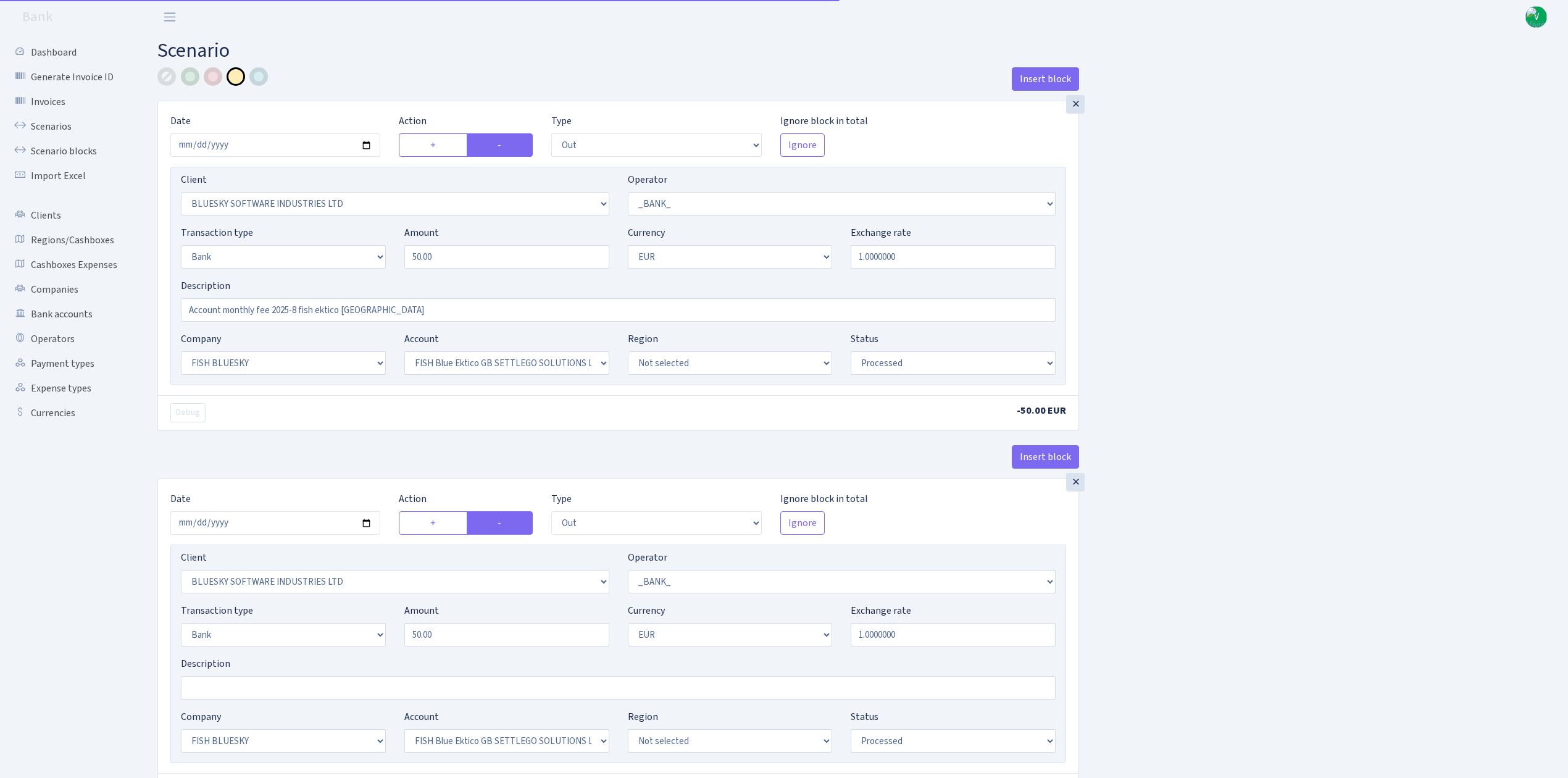
select select "1"
select select "2"
select select "1"
select select "23"
select select "67"
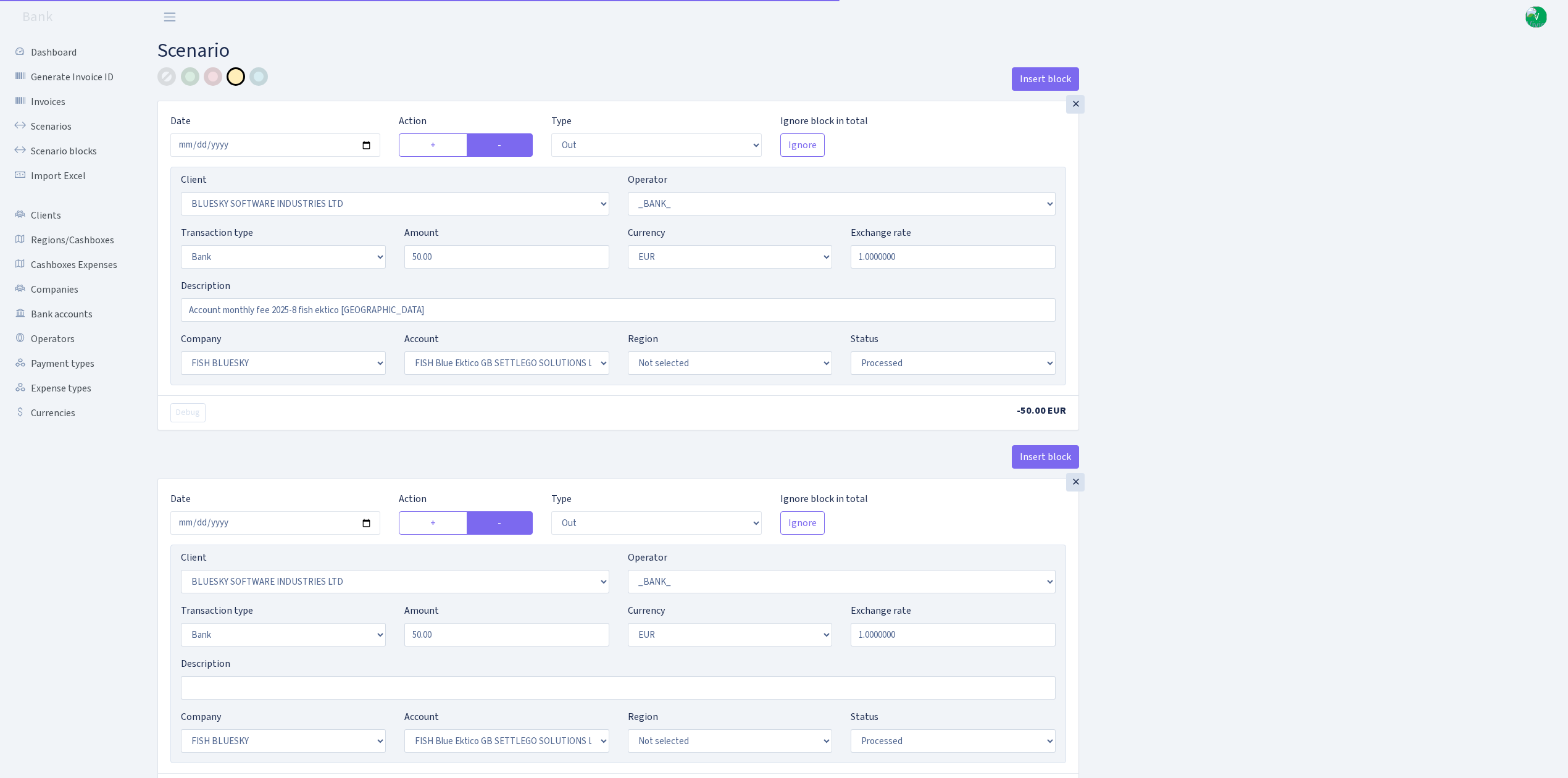
select select "processed"
drag, startPoint x: 373, startPoint y: 306, endPoint x: 172, endPoint y: 292, distance: 201.5
click at [172, 292] on div "Description Account monthly fee 2025-8 fish ektico GB" at bounding box center [618, 300] width 893 height 43
click at [53, 126] on link "Scenarios" at bounding box center [67, 126] width 123 height 25
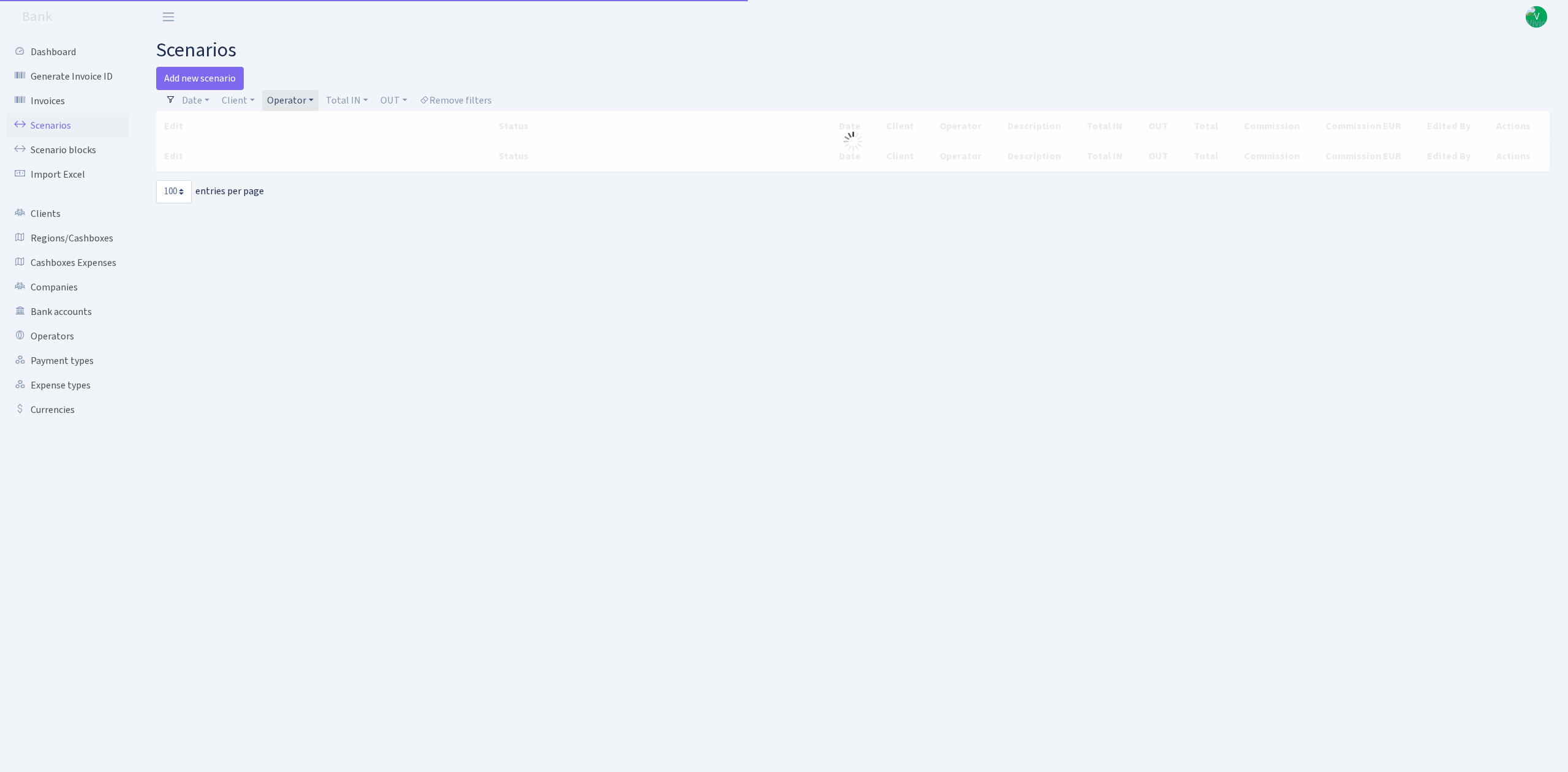
select select "100"
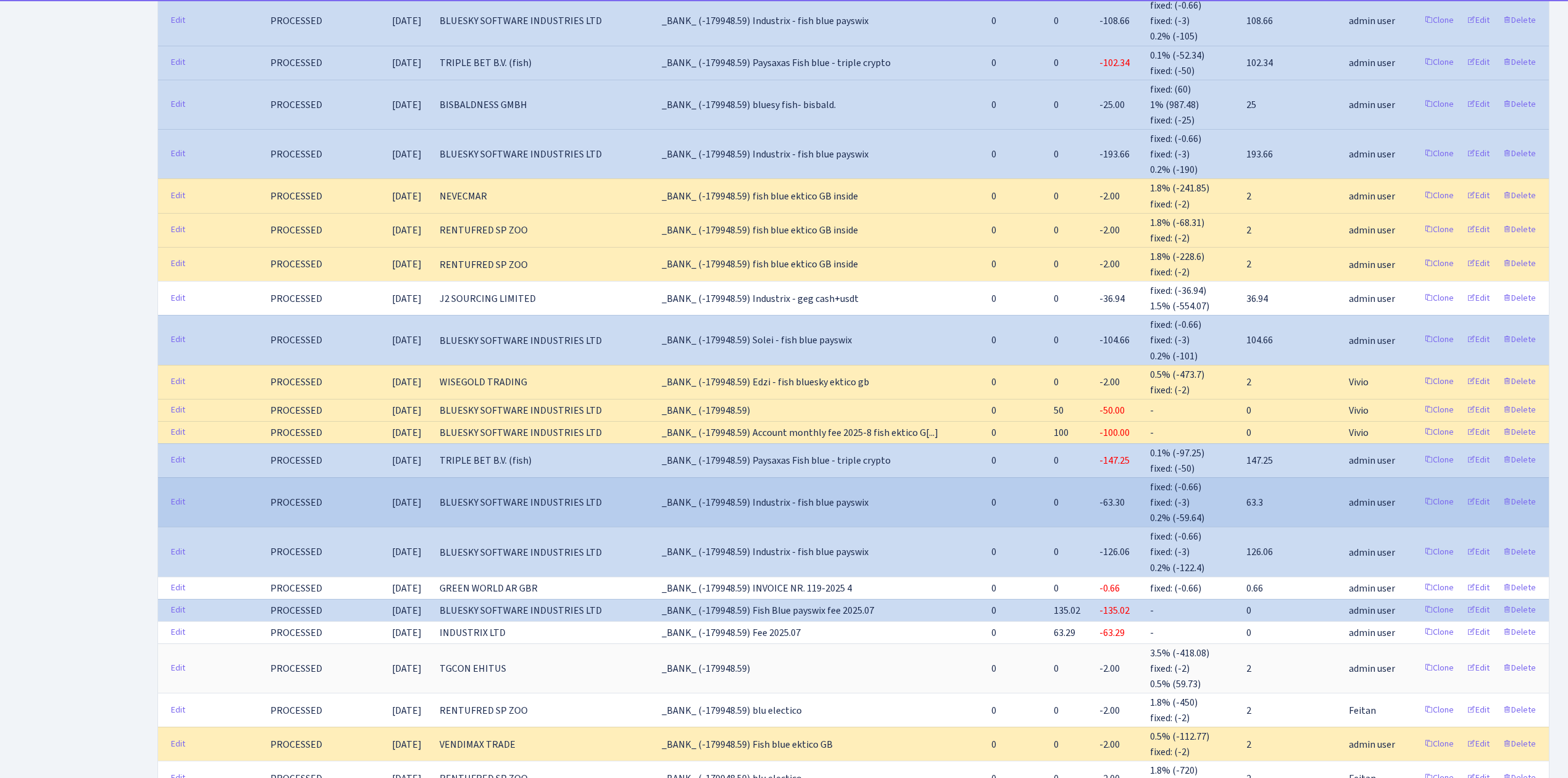
scroll to position [988, 0]
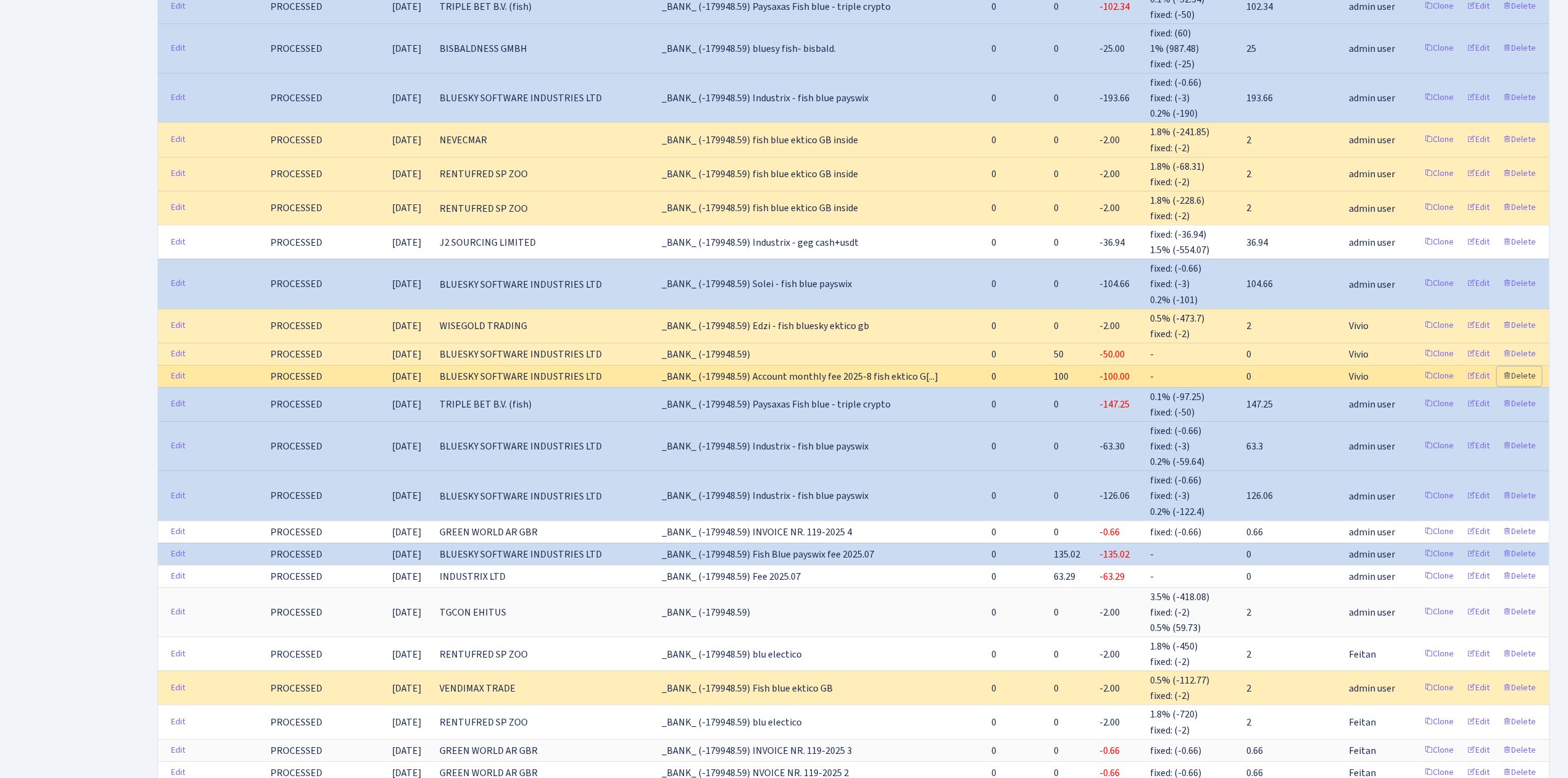
click at [1534, 366] on link "Delete" at bounding box center [1519, 376] width 44 height 20
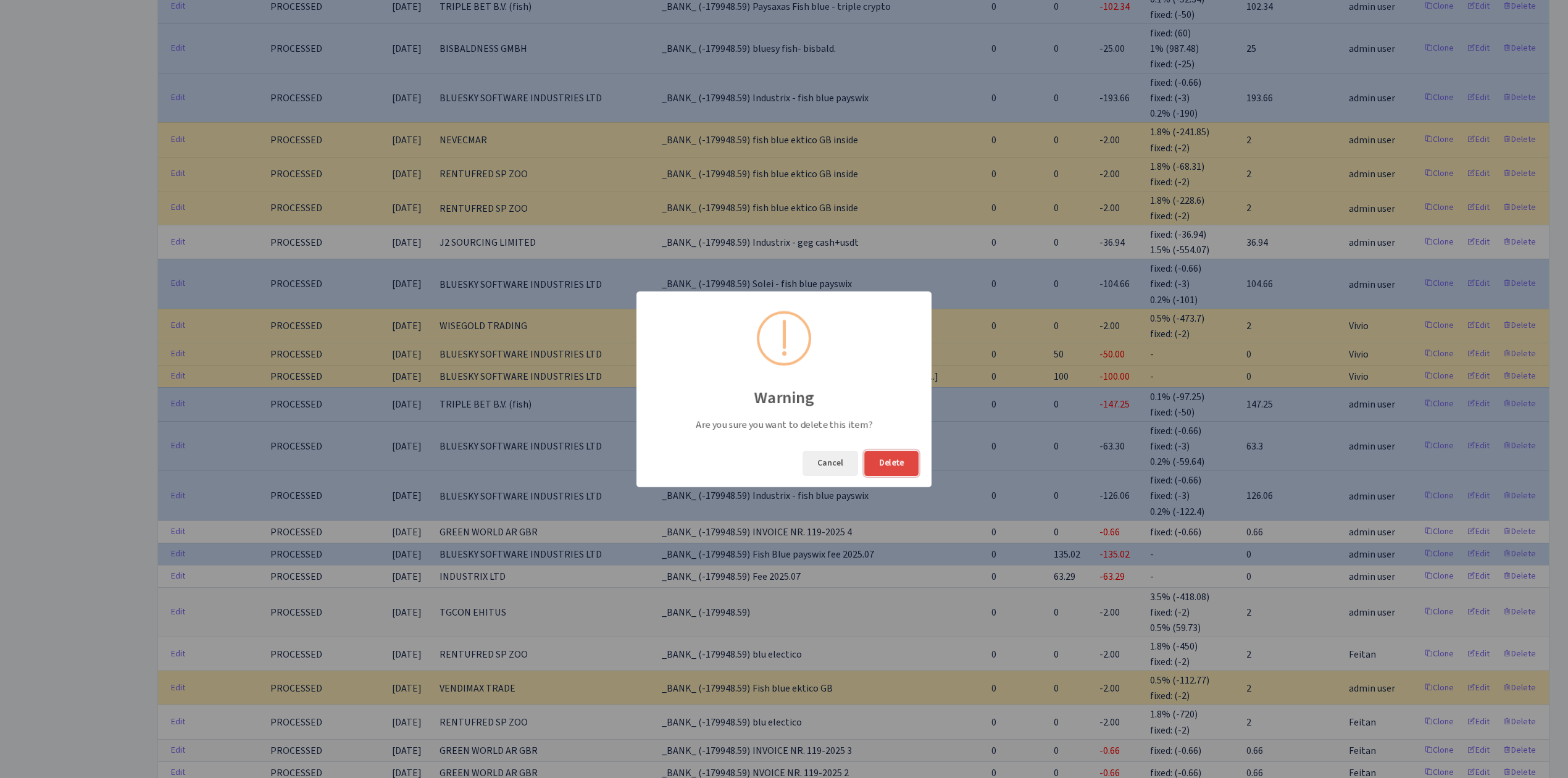
click at [897, 472] on button "Delete" at bounding box center [892, 463] width 54 height 26
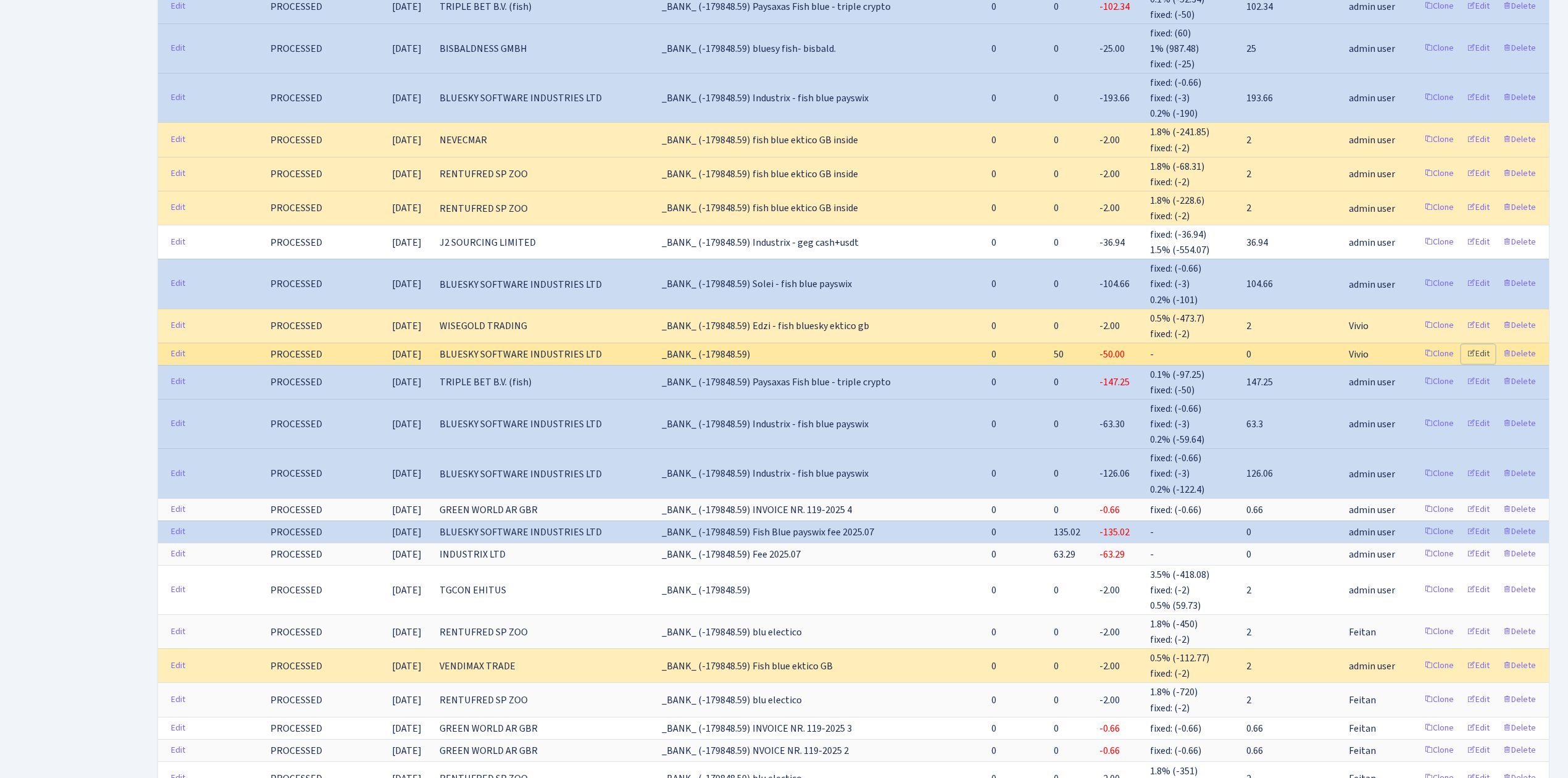
click at [1481, 344] on link "Edit" at bounding box center [1478, 354] width 34 height 20
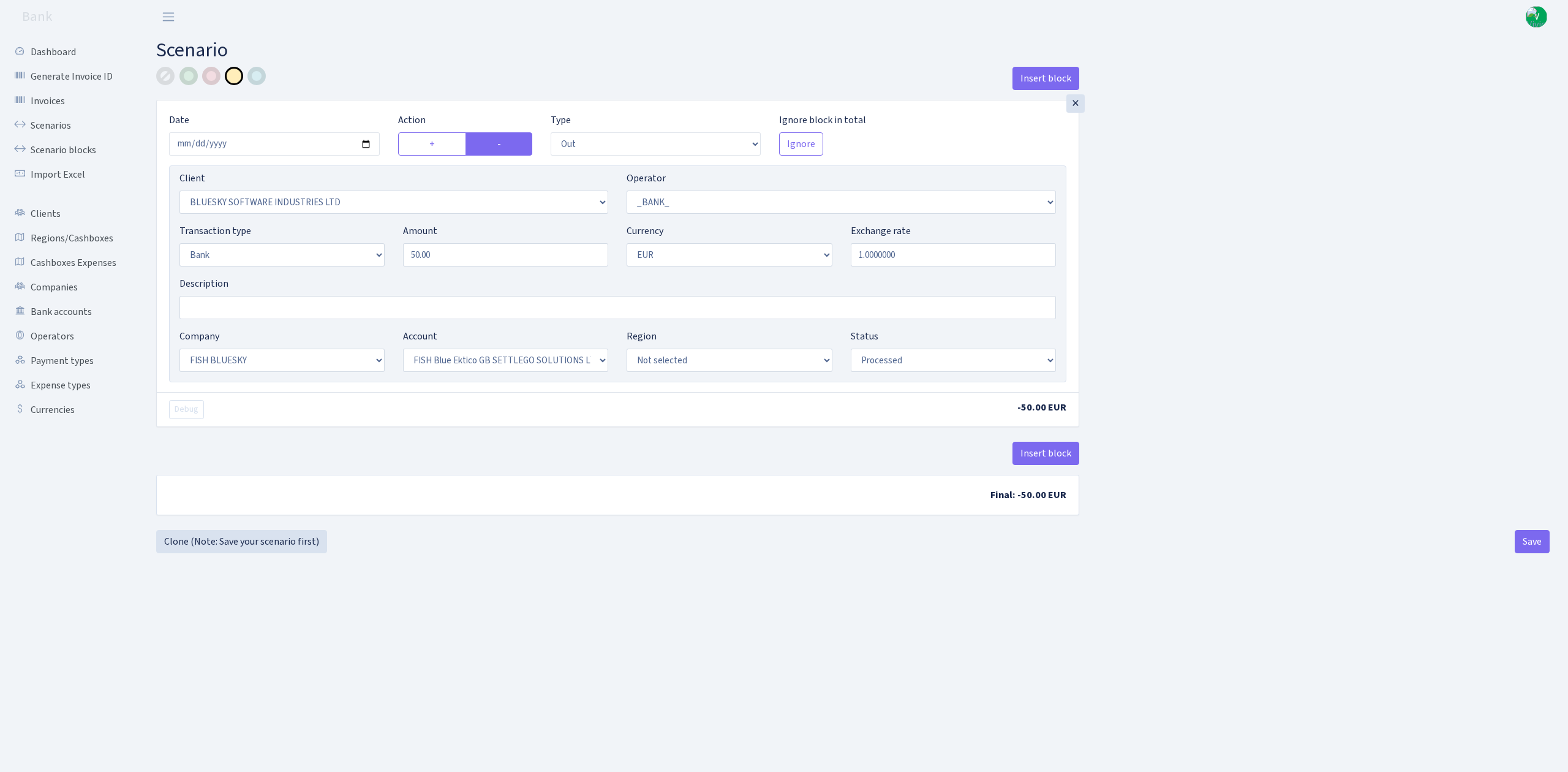
select select "out"
select select "2867"
select select "1"
select select "2"
select select "1"
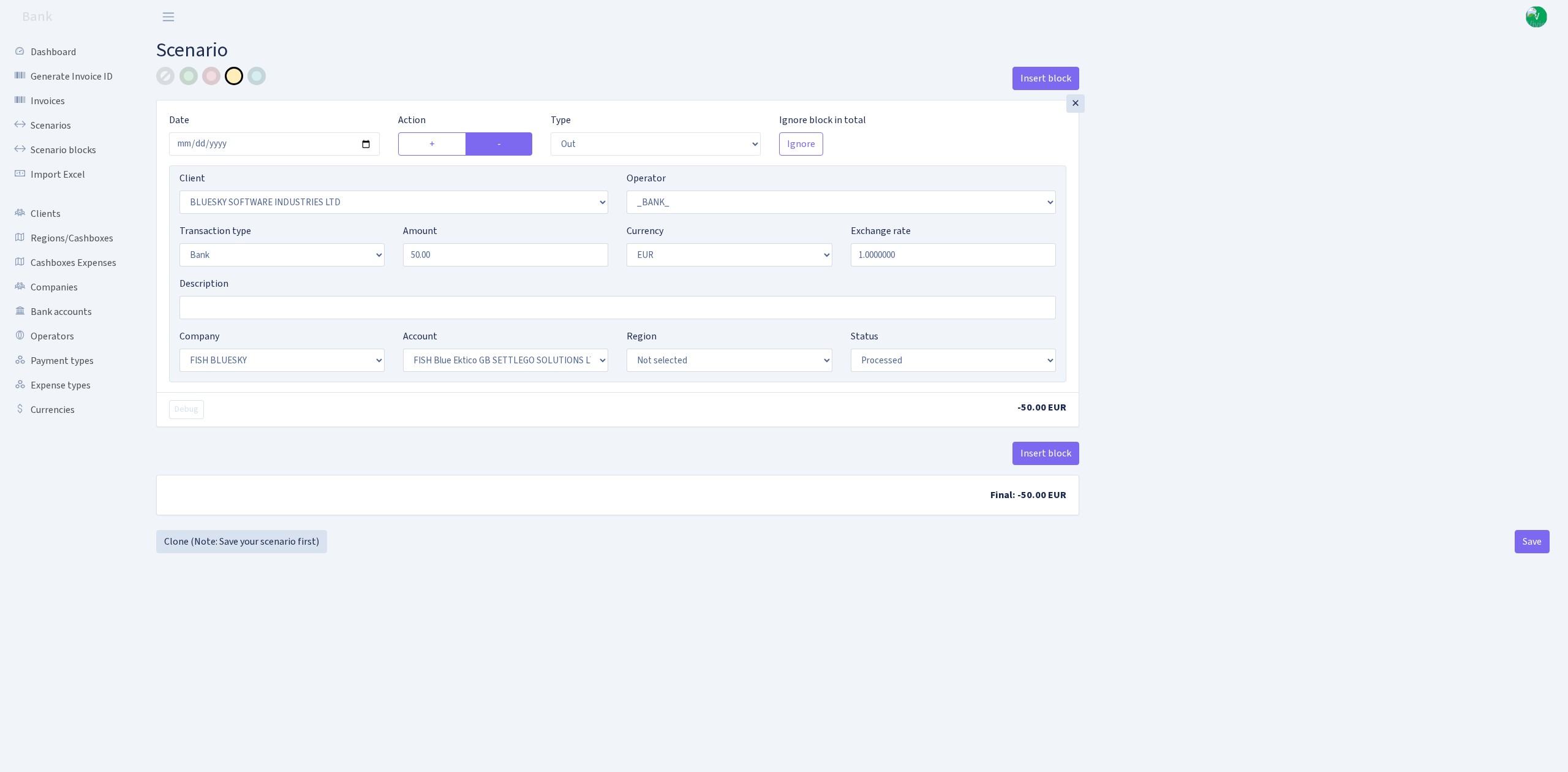
select select "23"
select select "67"
select select "processed"
click at [299, 316] on input "Description" at bounding box center [617, 308] width 876 height 24
paste input "Account monthly fee 2025-8 fish ektico [GEOGRAPHIC_DATA]"
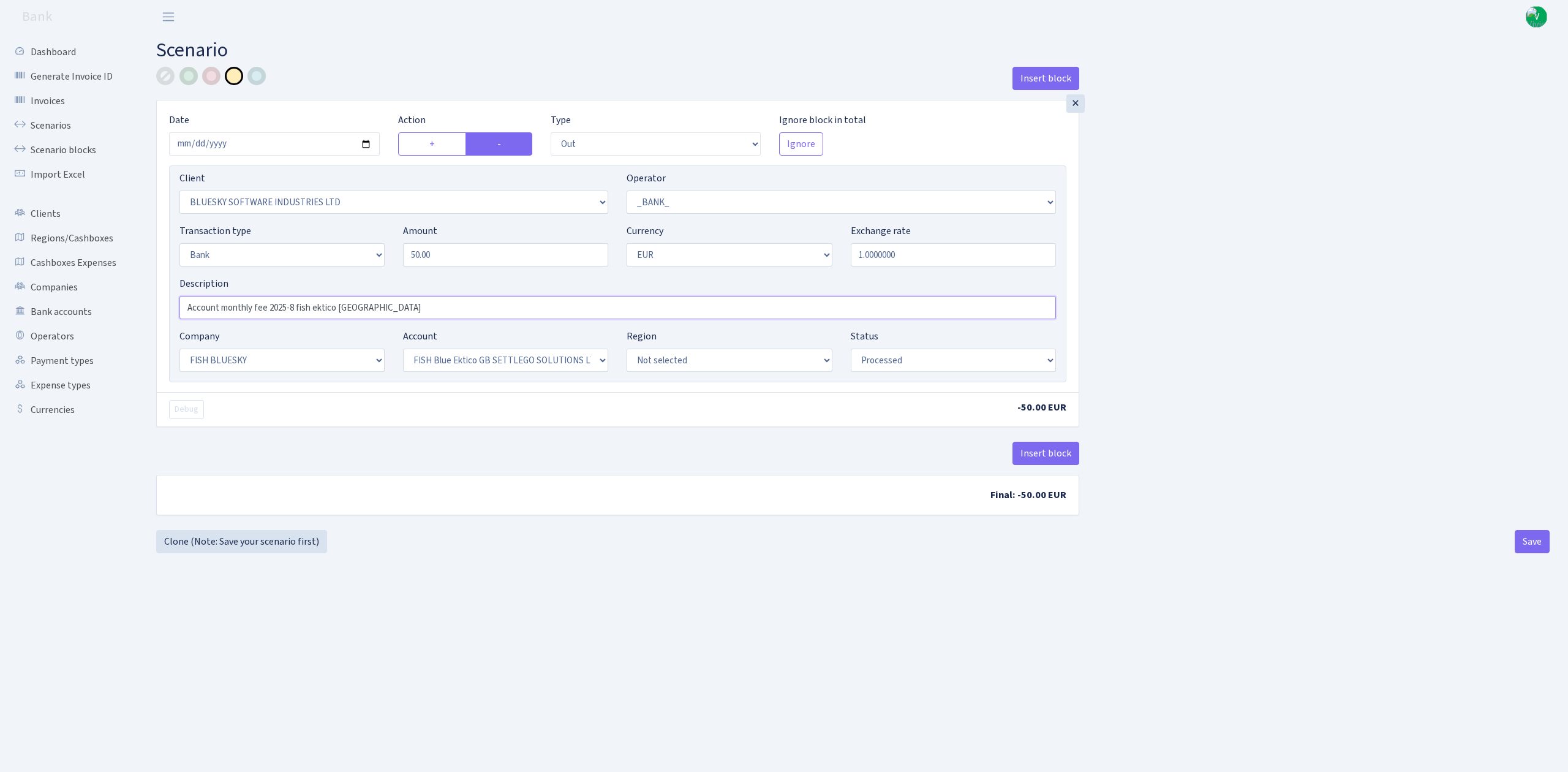
type input "Account monthly fee 2025-8 fish ektico [GEOGRAPHIC_DATA]"
click at [336, 442] on div "× Date [DATE] Action + - Type --- In Out Commission Field required. [GEOGRAPHIC…" at bounding box center [617, 287] width 923 height 375
click at [415, 442] on div "× Date [DATE] Action + - Type --- In Out Commission Field required. [GEOGRAPHIC…" at bounding box center [617, 287] width 923 height 375
click at [428, 439] on div "× Date [DATE] Action + - Type --- In Out Commission Field required. [GEOGRAPHIC…" at bounding box center [617, 287] width 923 height 375
click at [1067, 457] on button "Insert block" at bounding box center [1046, 454] width 67 height 24
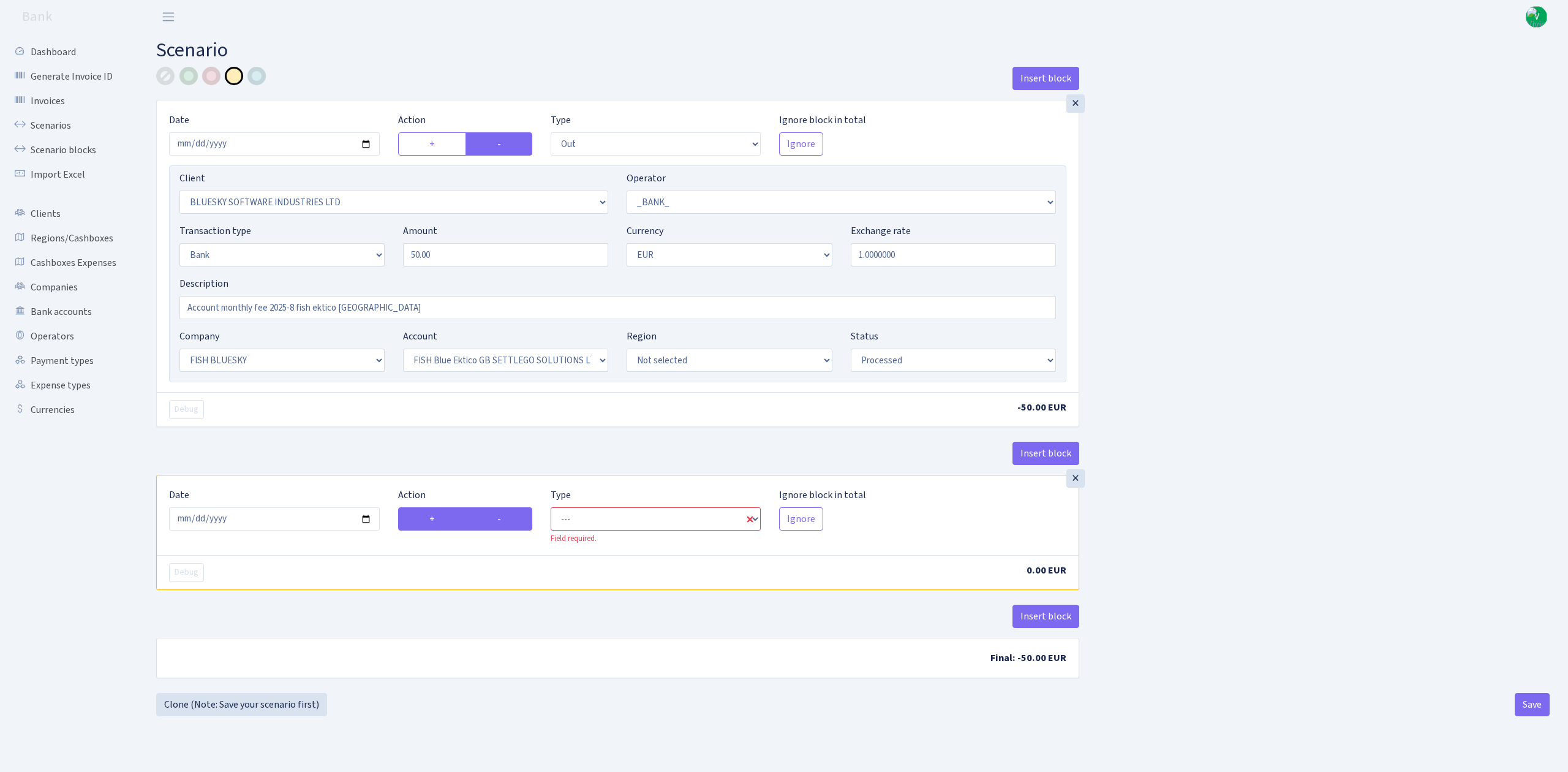
click at [515, 517] on label "-" at bounding box center [498, 519] width 67 height 24
click at [505, 517] on input "-" at bounding box center [501, 515] width 8 height 8
radio input "true"
radio input "false"
click at [370, 518] on input "2025-09-25" at bounding box center [274, 519] width 211 height 24
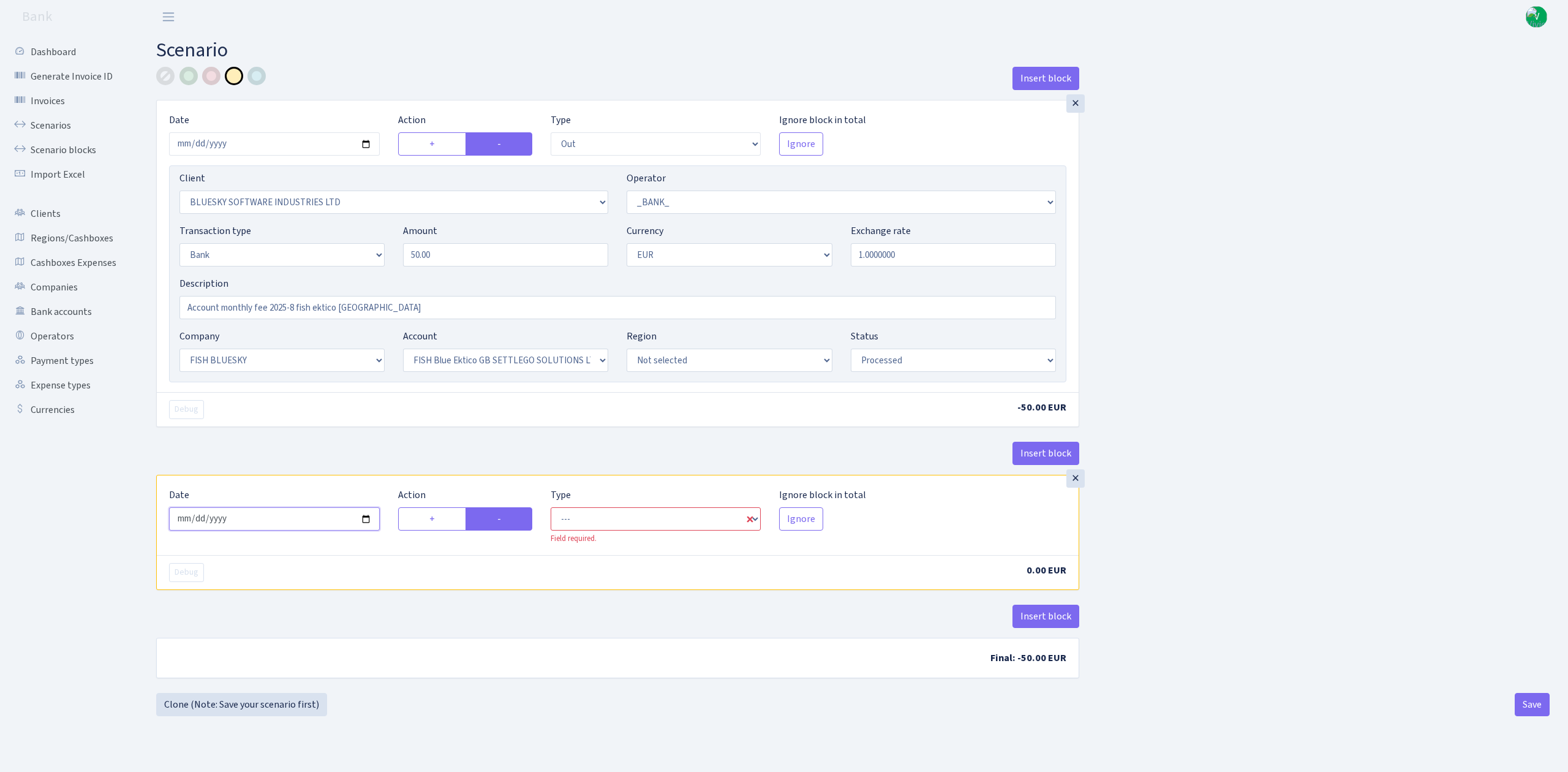
type input "[DATE]"
click at [566, 512] on select "--- In Out Commission" at bounding box center [656, 519] width 211 height 24
select select "out"
click at [551, 510] on select "--- In Out Commission" at bounding box center [656, 519] width 211 height 24
select select "2867"
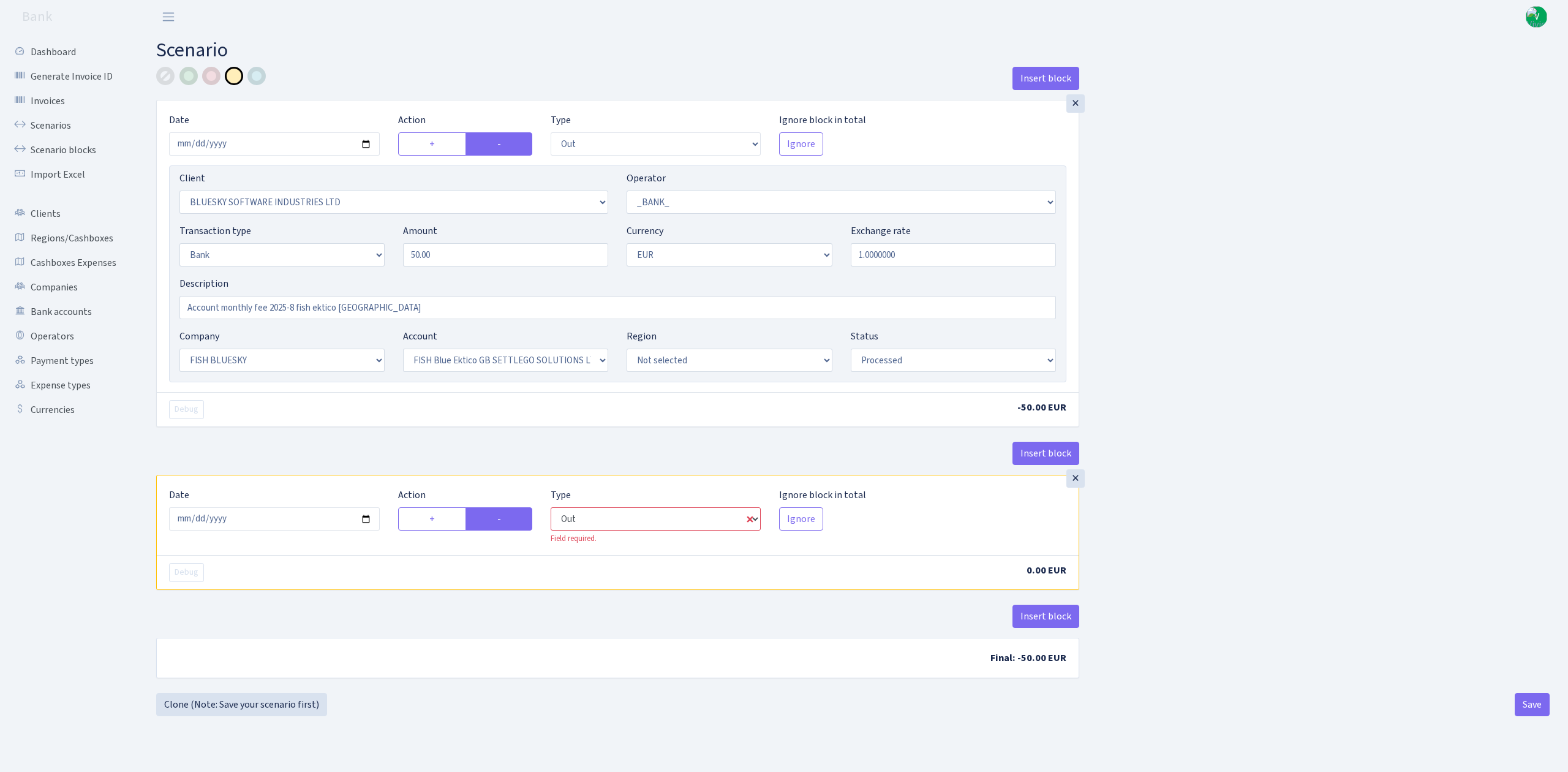
select select "1"
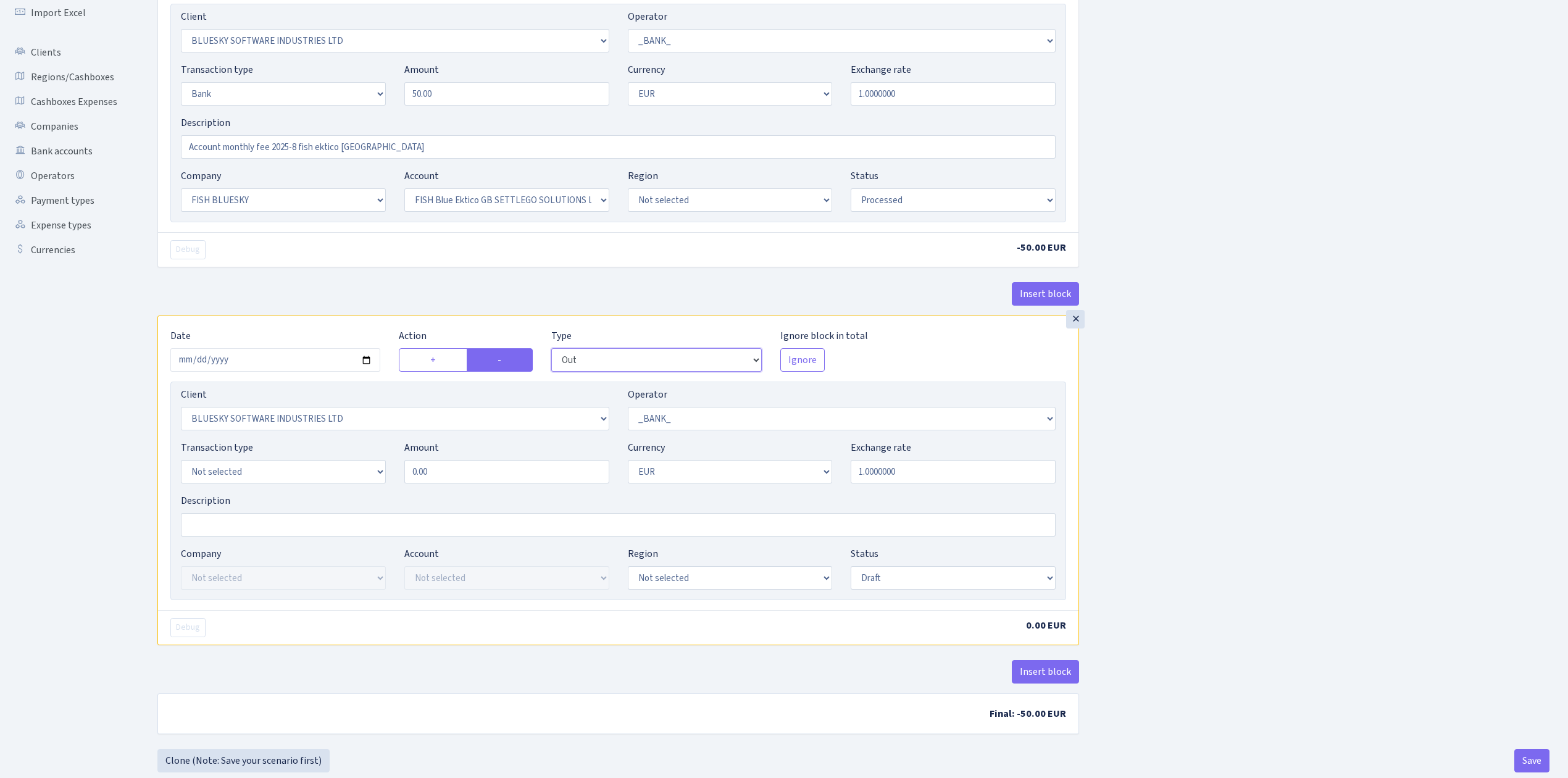
scroll to position [164, 0]
click at [431, 423] on select "Not selected 1 KOC GEMICILIK VE TASIMACILIK 1/BALDERE-SILDEDZE SIGNE 1/SCP NERO…" at bounding box center [395, 417] width 428 height 24
select select "1844"
click at [181, 409] on select "Not selected 1 KOC GEMICILIK VE TASIMACILIK 1/BALDERE-SILDEDZE SIGNE 1/SCP NERO…" at bounding box center [395, 417] width 428 height 24
click at [297, 477] on select "Not selected 981 ELF FISH crypto GIRT IVO dekl MM-BALTIC eur UAB Bank Cash Cash…" at bounding box center [283, 471] width 205 height 24
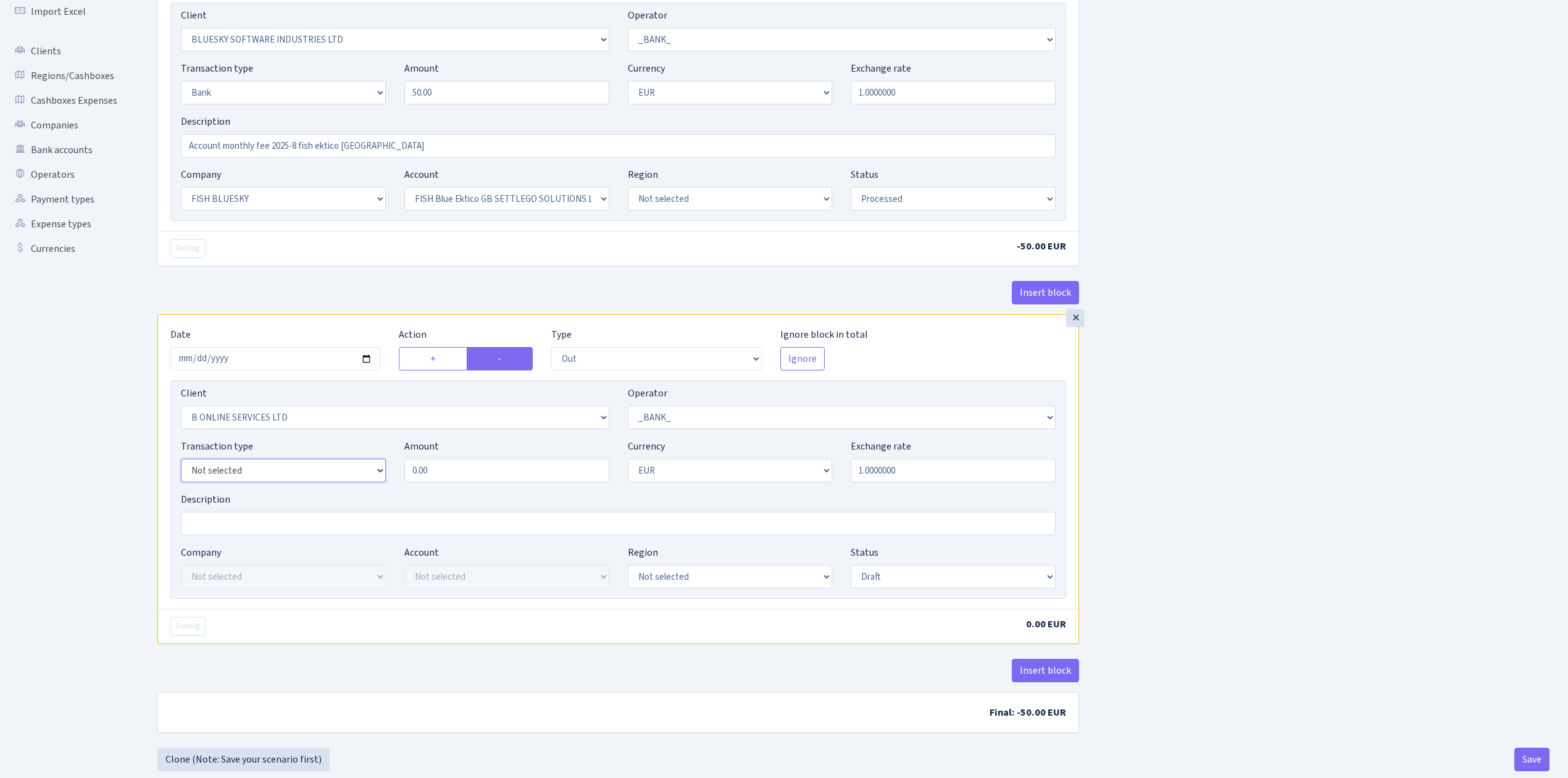
select select "2"
click at [181, 462] on select "Not selected 981 ELF FISH crypto GIRT IVO dekl MM-BALTIC eur UAB Bank Cash Cash…" at bounding box center [283, 471] width 205 height 24
drag, startPoint x: 438, startPoint y: 473, endPoint x: 347, endPoint y: 457, distance: 92.4
click at [347, 457] on div "Transaction type Not selected 981 ELF FISH crypto GIRT IVO dekl MM-BALTIC eur U…" at bounding box center [618, 465] width 893 height 53
click at [1230, 461] on div "Insert block × Date 2025-08-01 Action + - Type --- In Out Commission Field requ…" at bounding box center [853, 326] width 1411 height 845
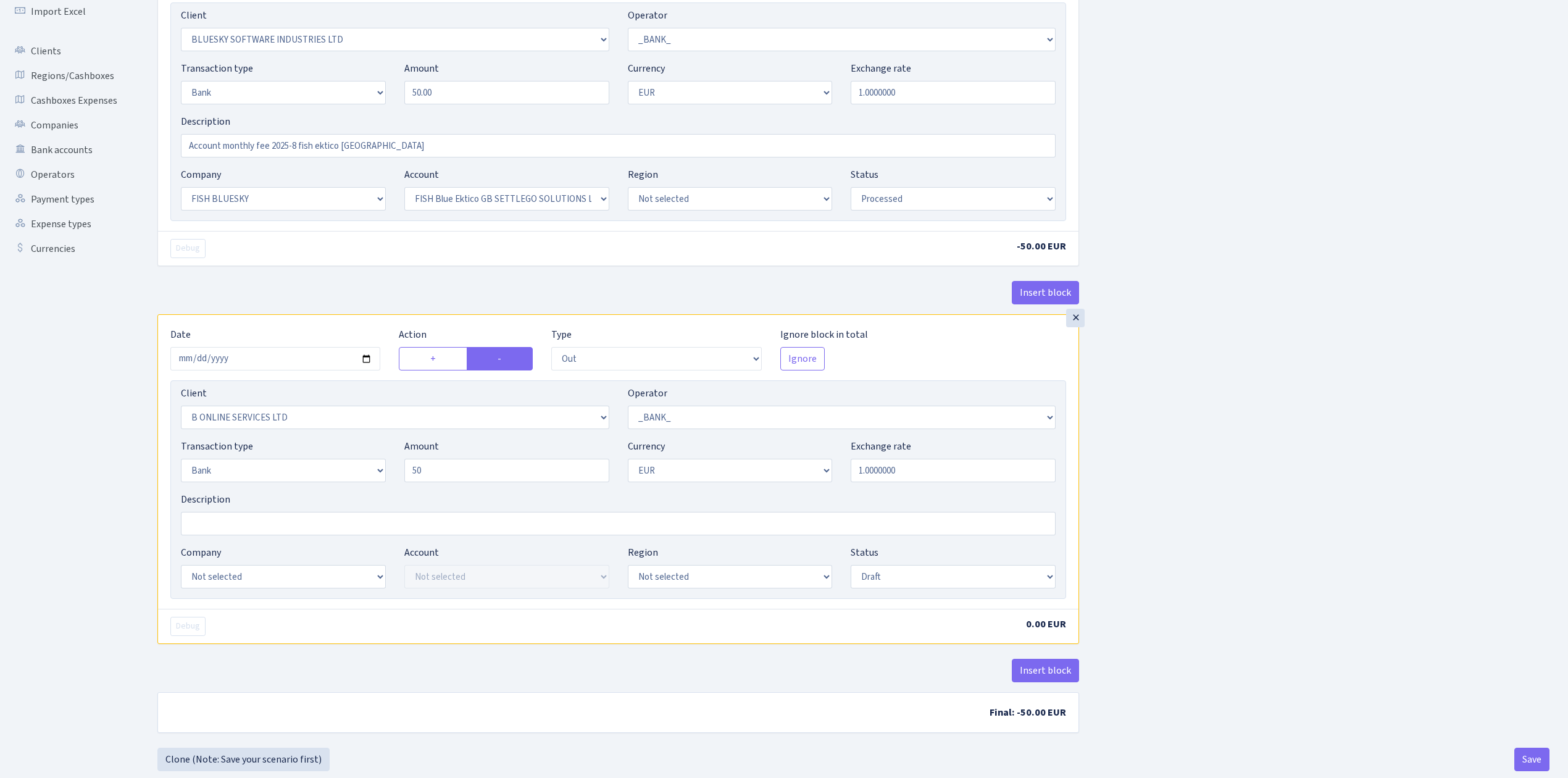
type input "50.00"
drag, startPoint x: 368, startPoint y: 145, endPoint x: 171, endPoint y: 143, distance: 197.0
click at [171, 143] on div "Client Not selected 1 KOC GEMICILIK VE TASIMACILIK 1/BALDERE-SILDEDZE SIGNE 1/S…" at bounding box center [618, 111] width 896 height 219
click at [211, 521] on input "Description" at bounding box center [618, 524] width 875 height 24
paste input "Account monthly fee 2025-8 fish ektico GB"
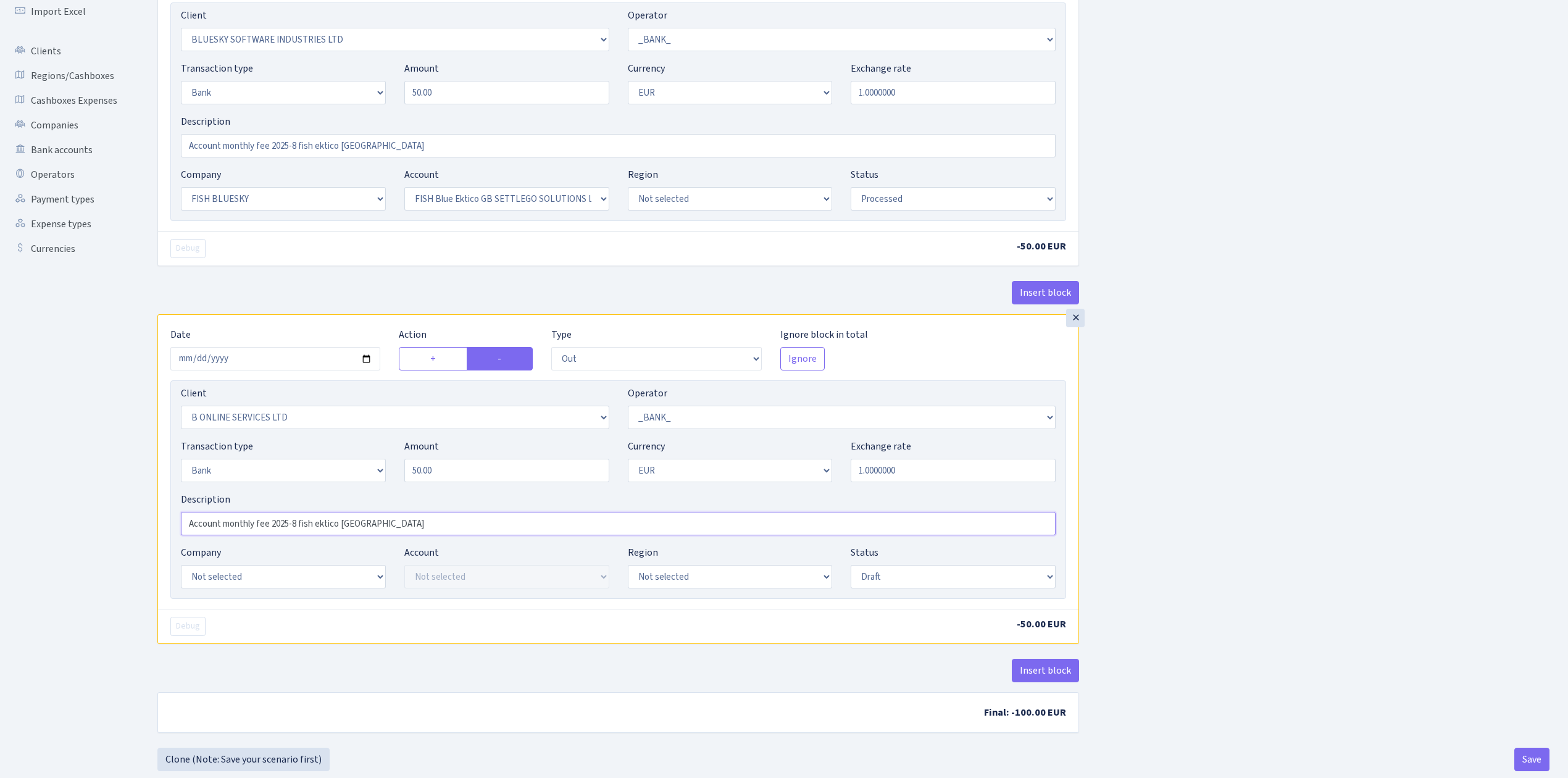
type input "Account monthly fee 2025-8 fish ektico GB"
click at [1334, 475] on div "Insert block × Date 2025-08-01 Action + - Type --- In Out Commission Field requ…" at bounding box center [853, 326] width 1411 height 845
click at [294, 569] on select "Not selected ALFASTAR ATARA COMMERCE LTD CONTROL BASE CRYPTO TOMASS CRYPTO wall…" at bounding box center [283, 577] width 205 height 24
select select "22"
click at [181, 568] on select "Not selected ALFASTAR ATARA COMMERCE LTD CONTROL BASE CRYPTO TOMASS CRYPTO wall…" at bounding box center [283, 577] width 205 height 24
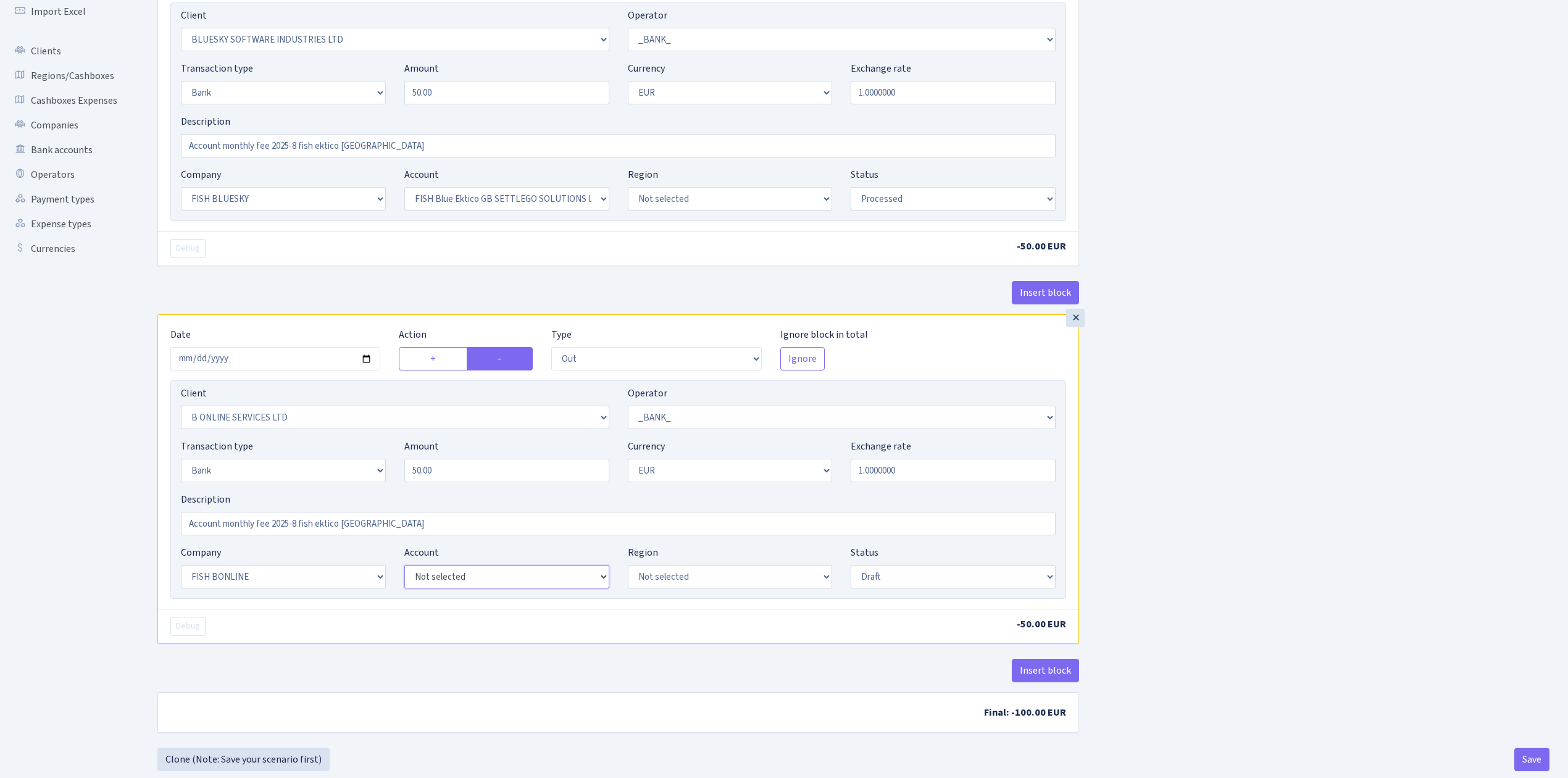
click at [448, 578] on select "Not selected FISH BO Ektico GB SETTLEGO SOLUTIONS LTD FISH BO Paysaxas FISH BO …" at bounding box center [507, 577] width 205 height 24
select select "63"
click at [405, 568] on select "Not selected FISH BO Ektico GB SETTLEGO SOLUTIONS LTD FISH BO Paysaxas FISH BO …" at bounding box center [507, 577] width 205 height 24
click at [894, 581] on select "Draft Pending Later Never Processed" at bounding box center [953, 577] width 205 height 24
select select "processed"
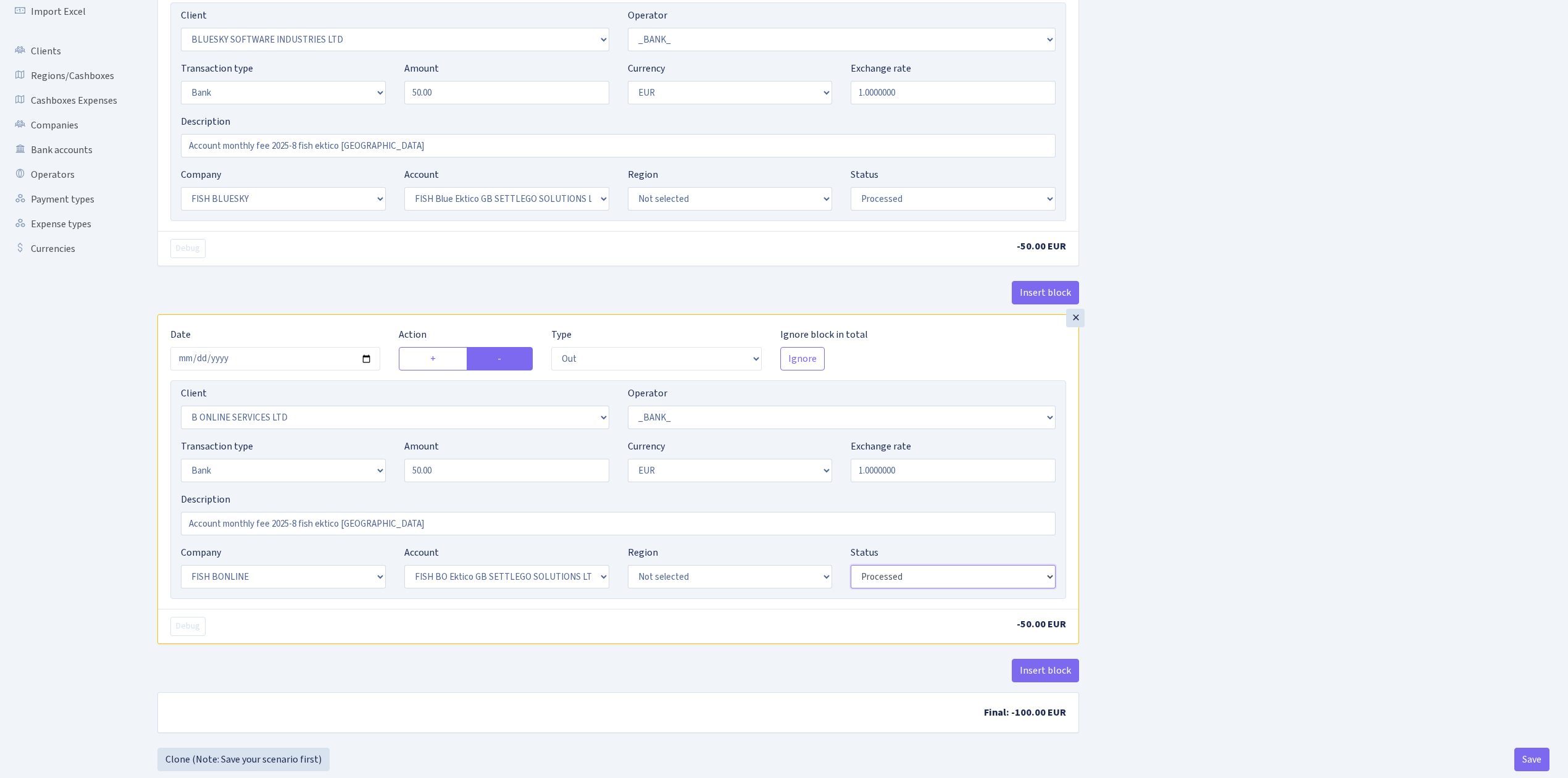
click at [851, 568] on select "Draft Pending Later Never Processed" at bounding box center [953, 577] width 205 height 24
click at [869, 680] on div "Insert block" at bounding box center [618, 675] width 921 height 33
click at [1124, 522] on div "Insert block × Date 2025-08-01 Action + - Type --- In Out Commission Field requ…" at bounding box center [853, 326] width 1411 height 845
click at [1524, 759] on button "Save" at bounding box center [1531, 760] width 35 height 24
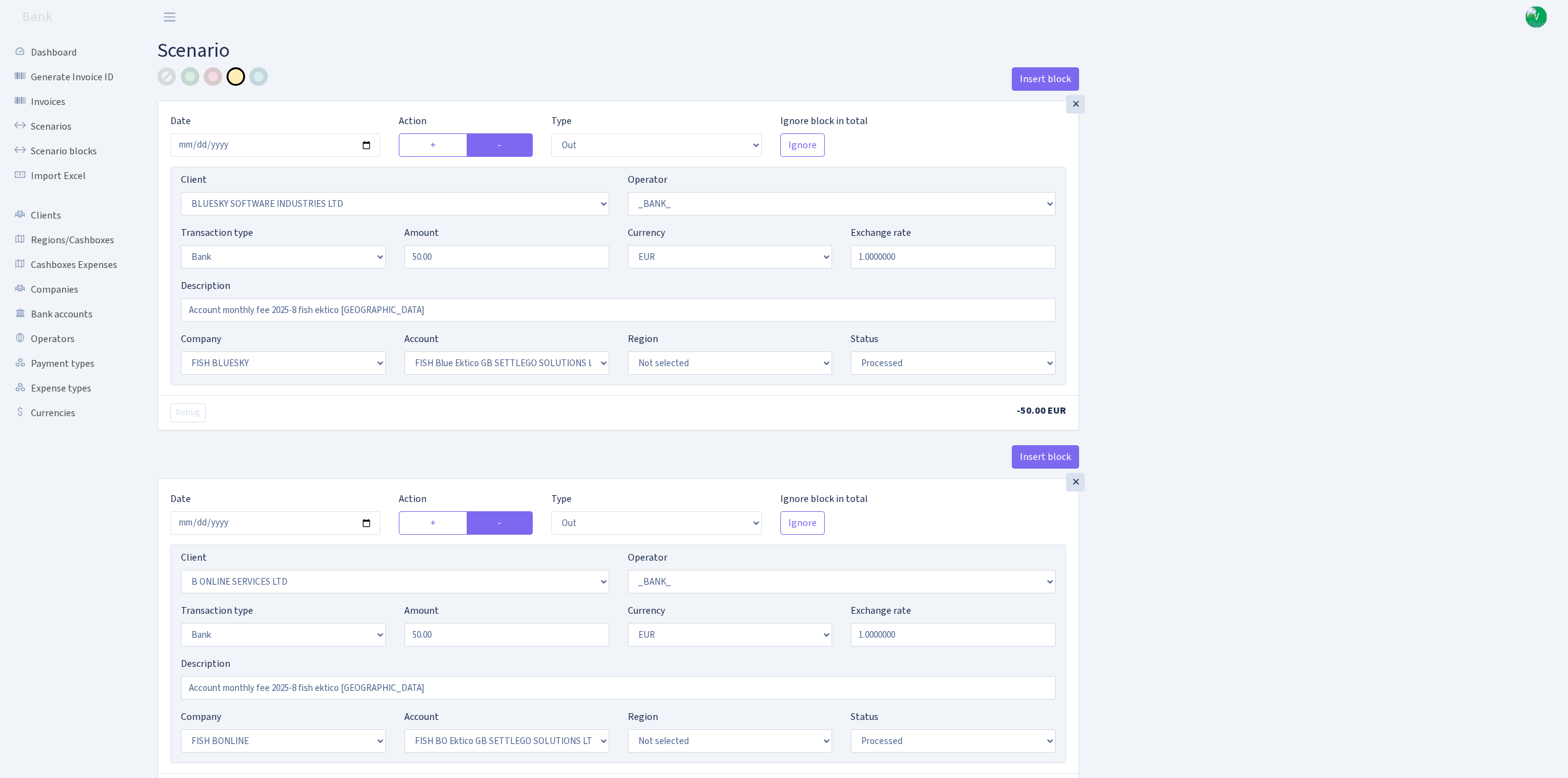
select select "out"
select select "2867"
select select "1"
select select "2"
select select "1"
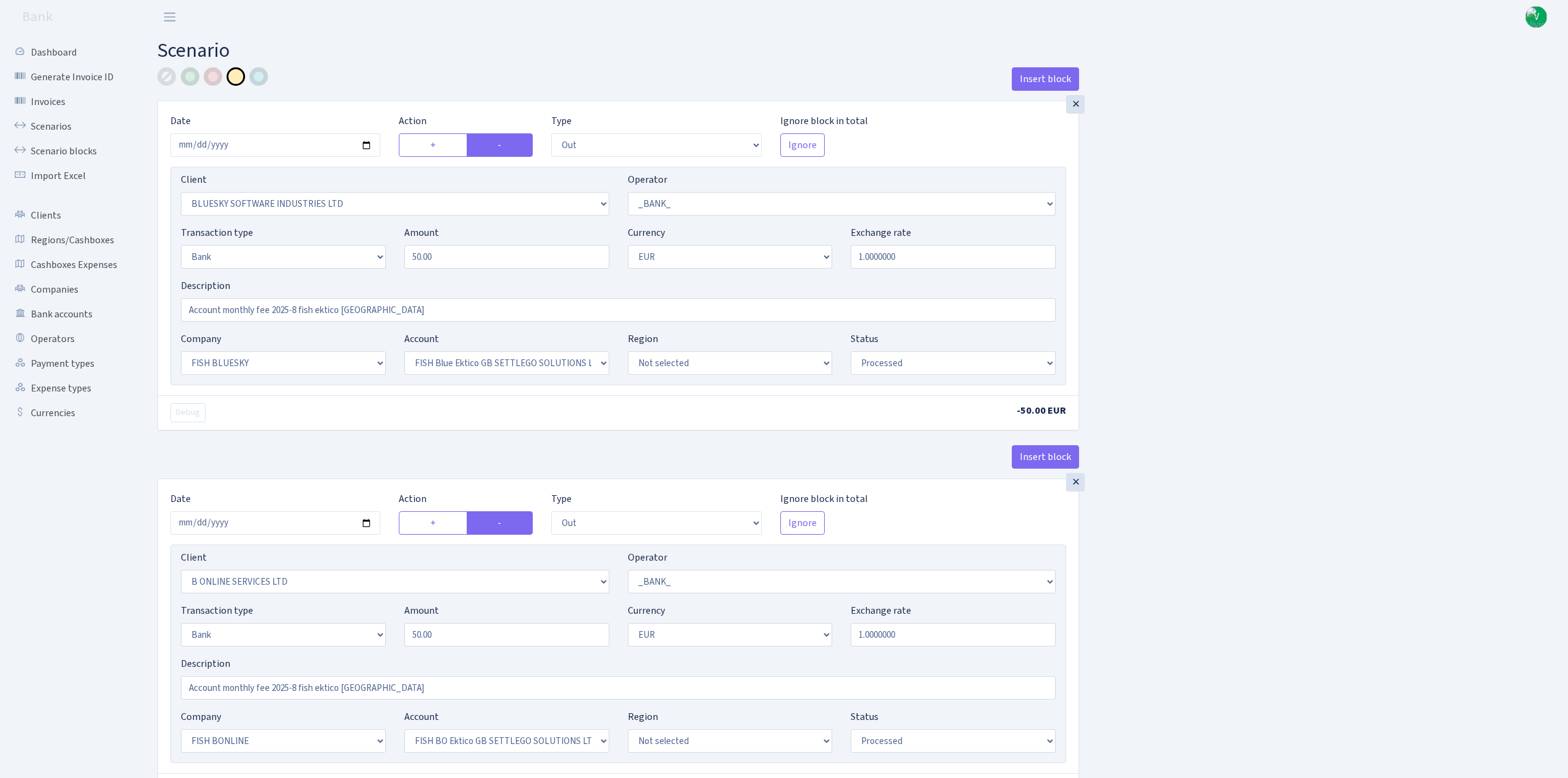
select select "23"
select select "67"
select select "processed"
select select "out"
select select "1844"
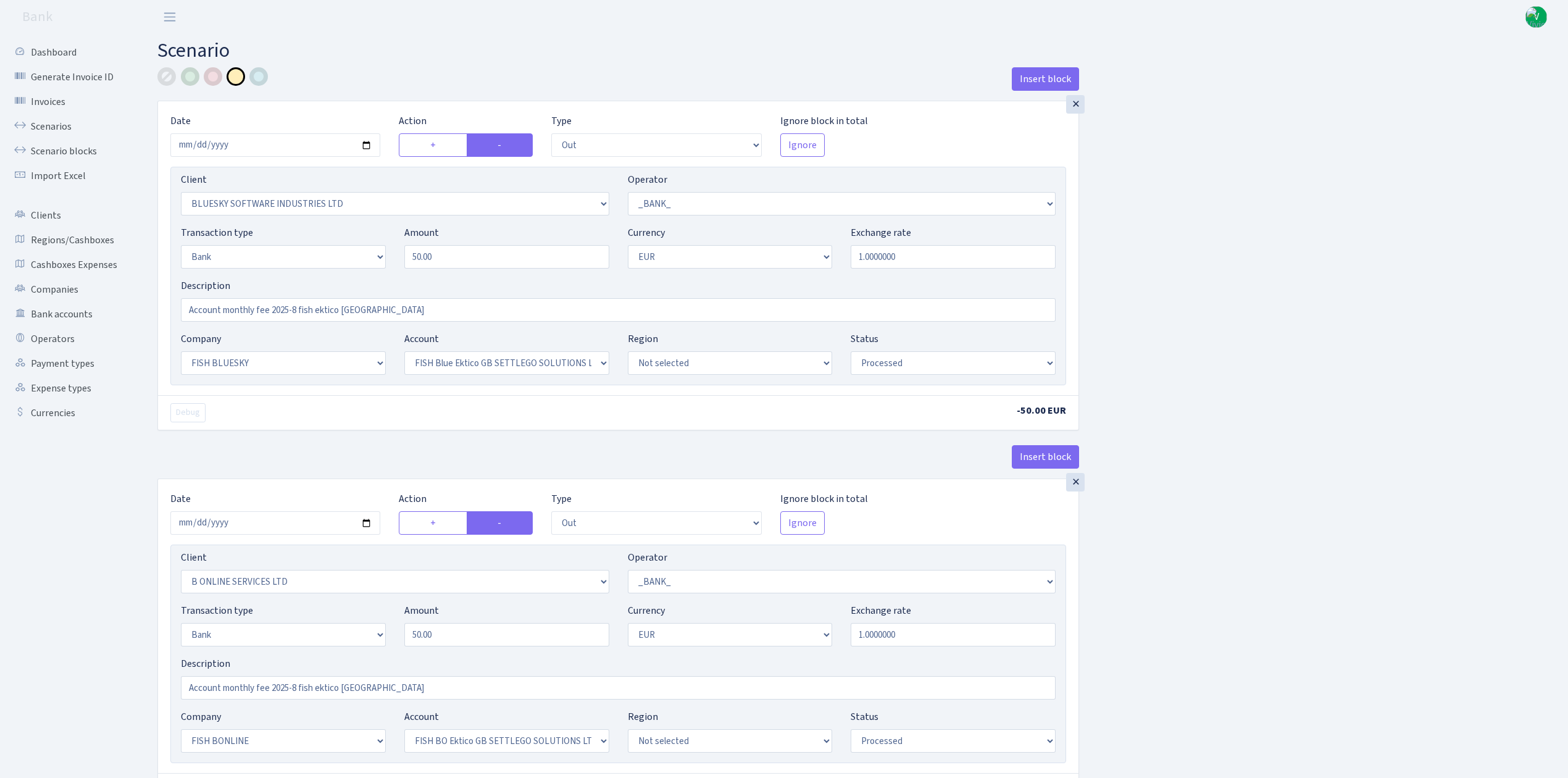
select select "1"
select select "2"
select select "1"
select select "22"
select select "63"
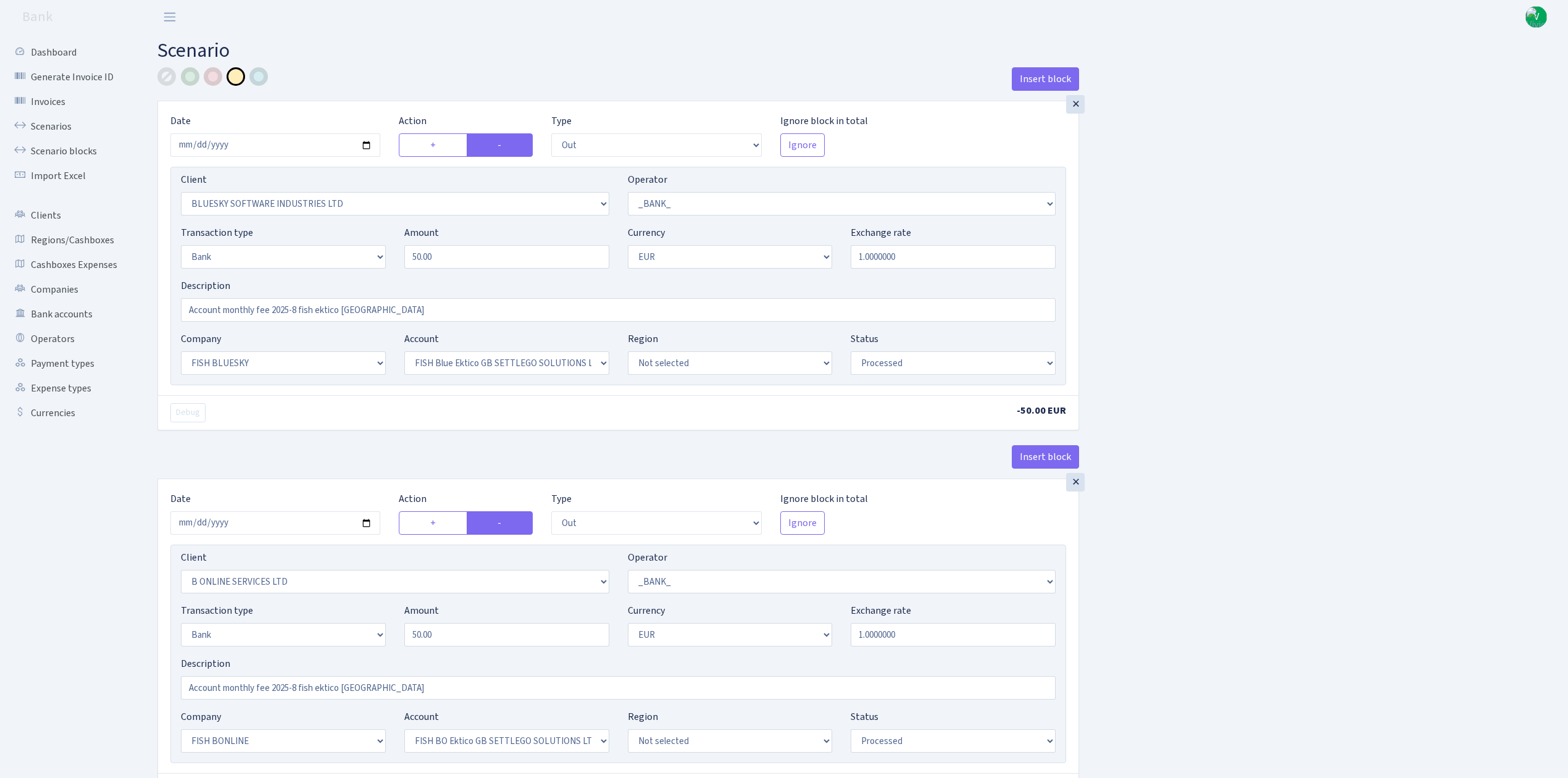
select select "processed"
click at [60, 120] on link "Scenarios" at bounding box center [67, 126] width 123 height 25
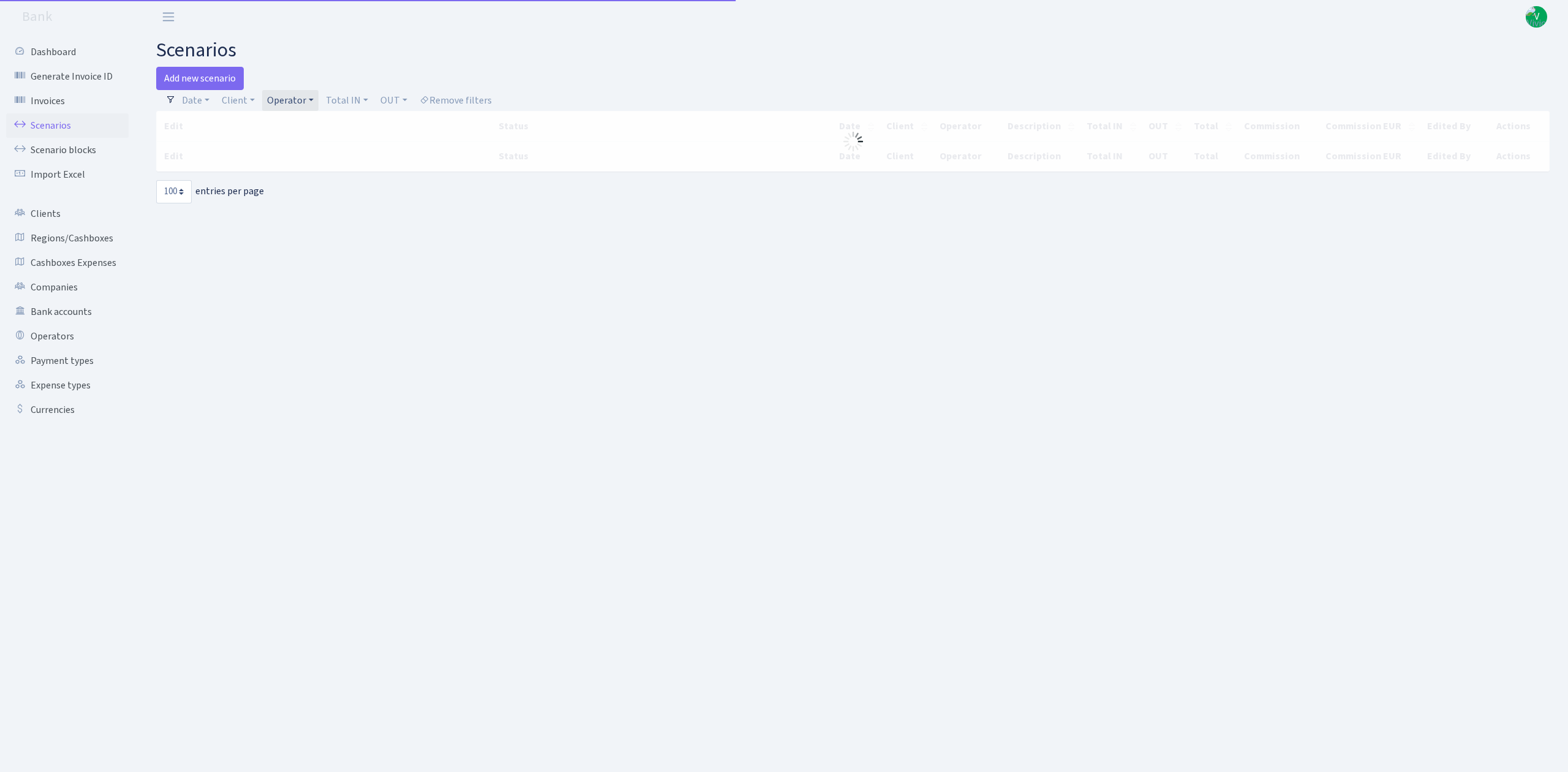
select select "100"
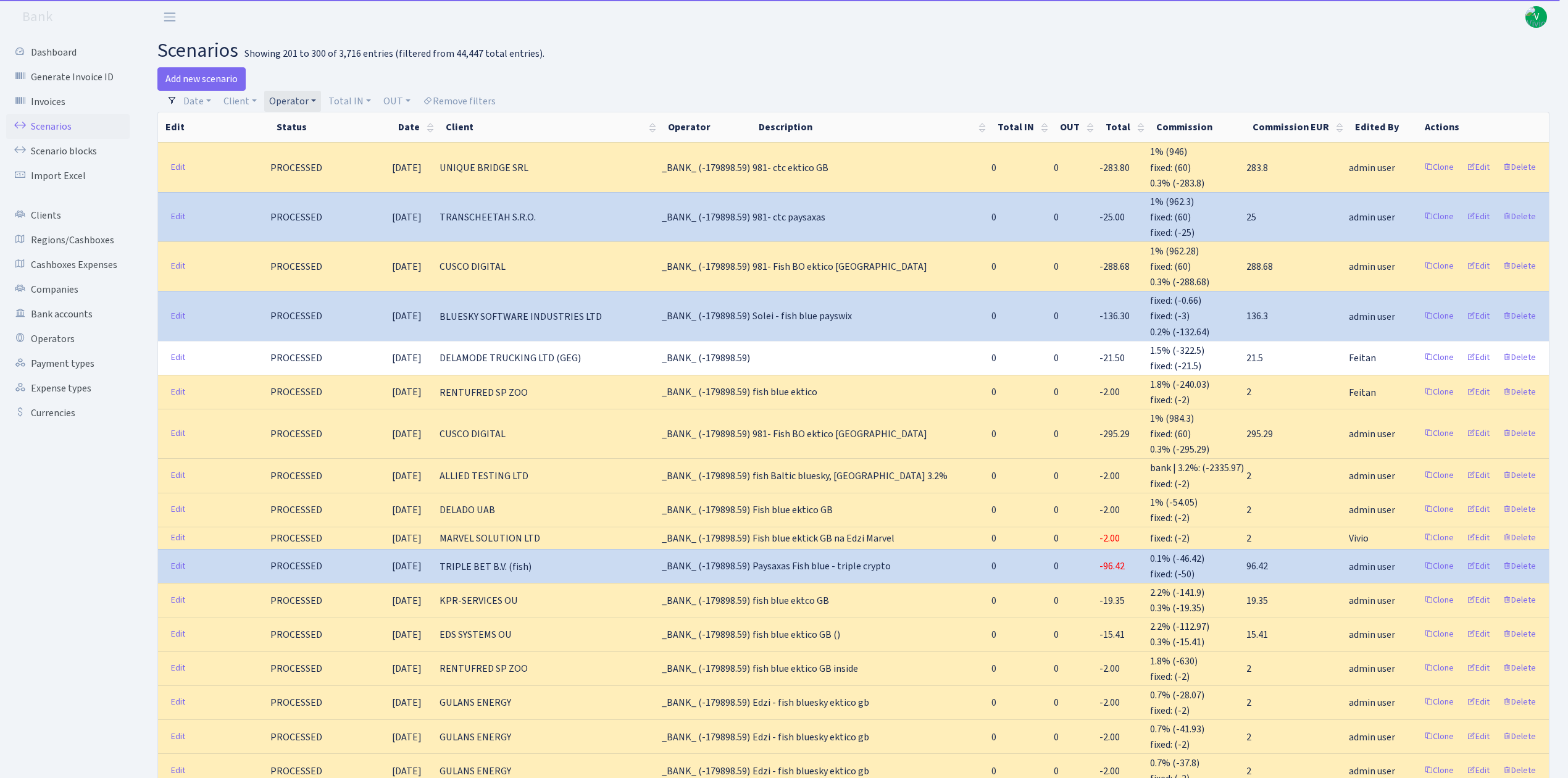
click at [306, 107] on link "Operator" at bounding box center [292, 101] width 57 height 21
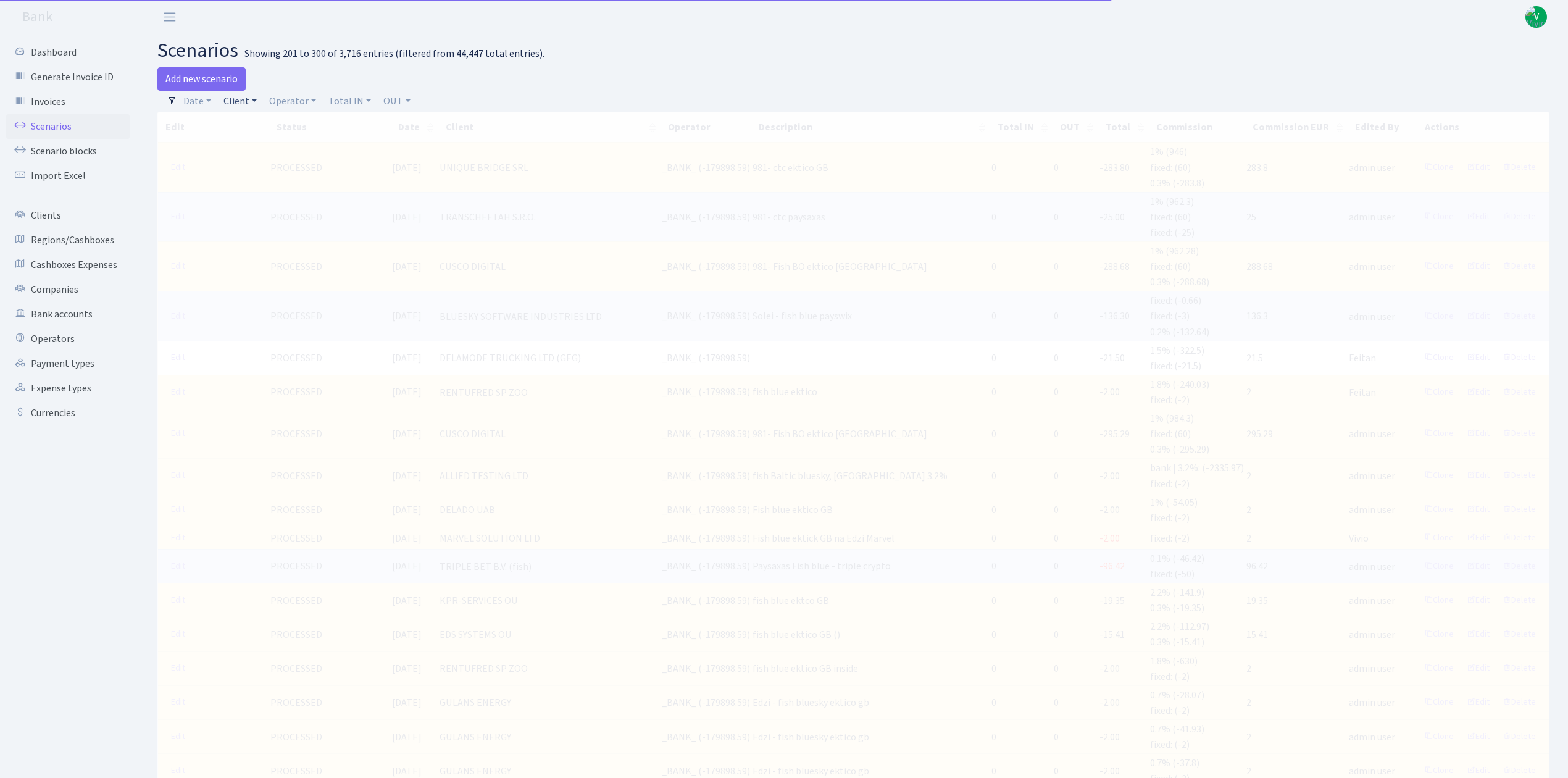
drag, startPoint x: 246, startPoint y: 99, endPoint x: 257, endPoint y: 111, distance: 16.3
click at [246, 99] on link "Client" at bounding box center [240, 101] width 43 height 21
click at [259, 143] on input "search" at bounding box center [267, 145] width 91 height 20
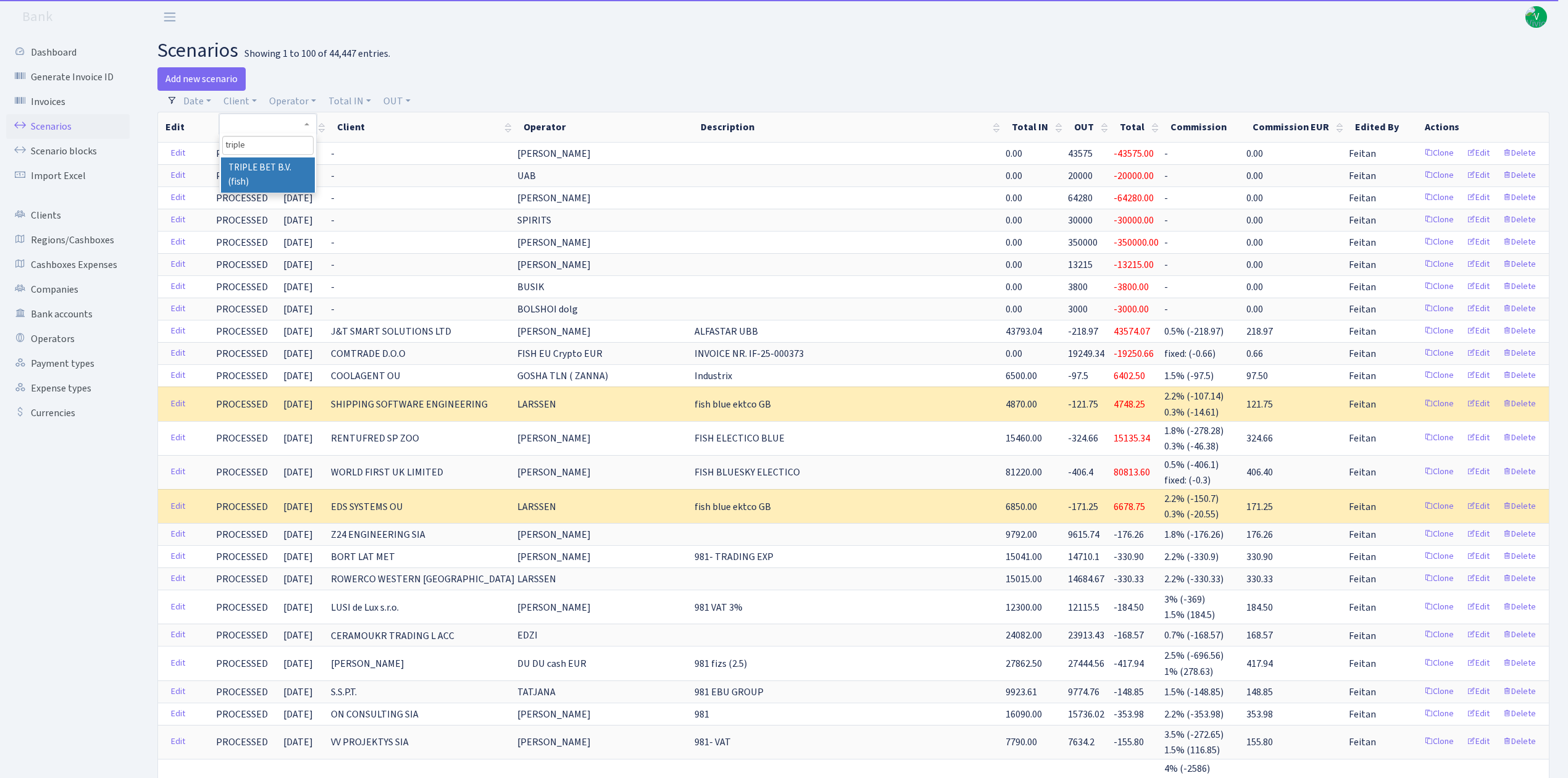
type input "triple"
click at [267, 172] on li "TRIPLE BET B.V. (fish)" at bounding box center [268, 174] width 93 height 35
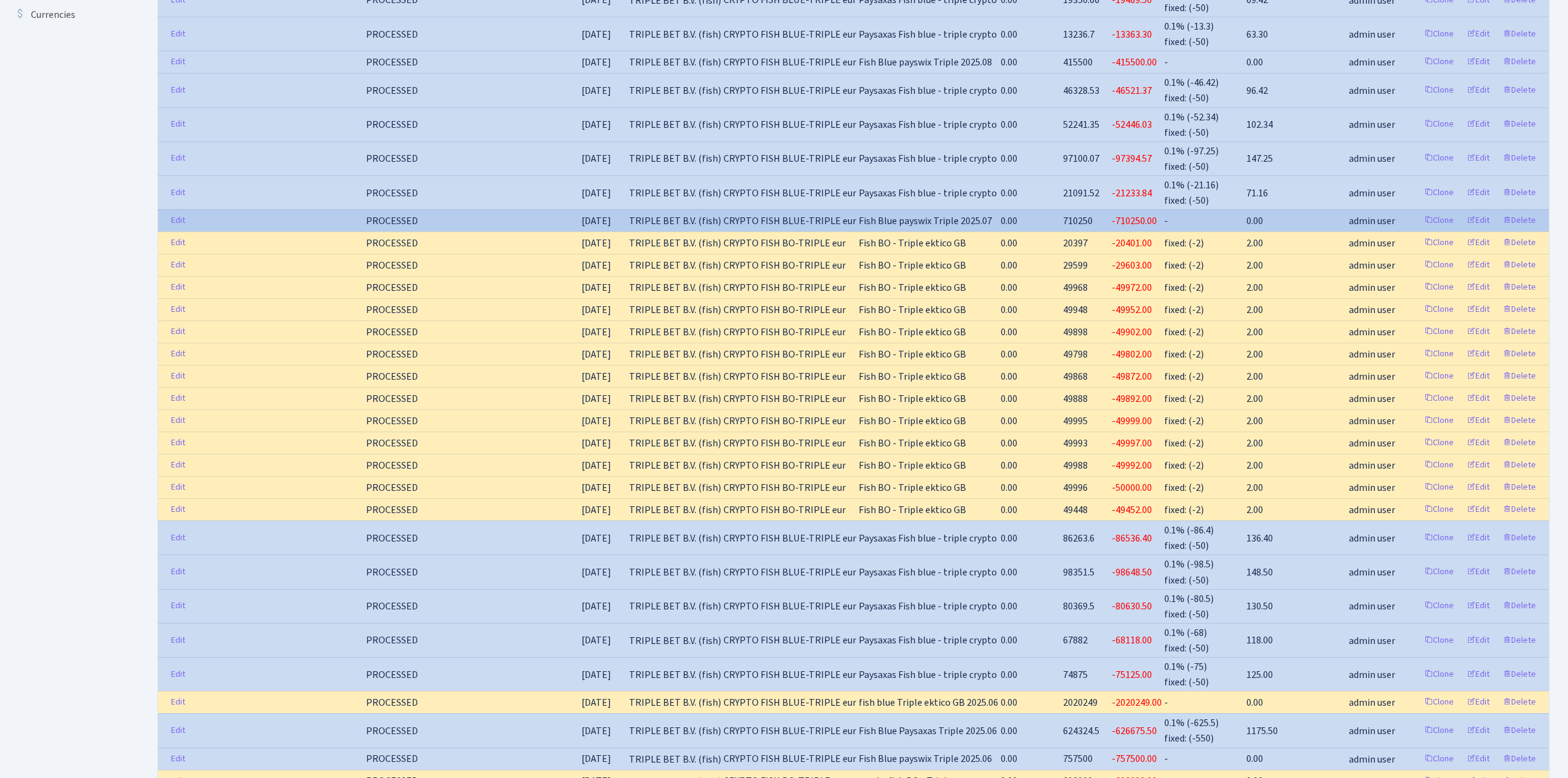
scroll to position [494, 0]
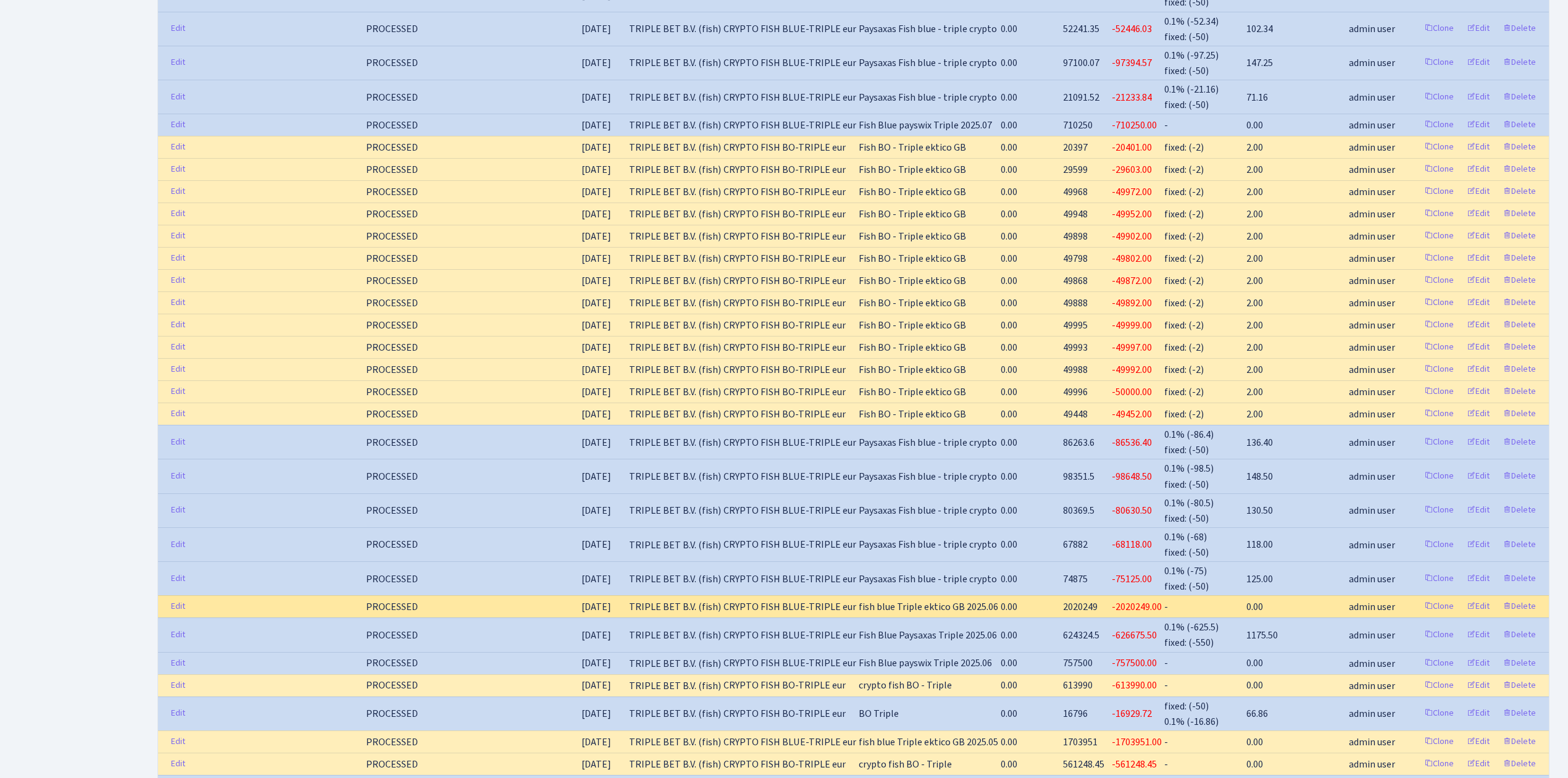
drag, startPoint x: 910, startPoint y: 274, endPoint x: 687, endPoint y: 599, distance: 394.1
click at [687, 599] on span "TRIPLE BET B.V. (fish)" at bounding box center [675, 606] width 92 height 14
drag, startPoint x: 687, startPoint y: 599, endPoint x: 959, endPoint y: 597, distance: 272.0
click at [959, 597] on tr "Edit PROCESSED [DATE] TRIPLE BET B.V. (fish) CRYPTO FISH BLUE-TRIPLE eur fish b…" at bounding box center [853, 606] width 1390 height 22
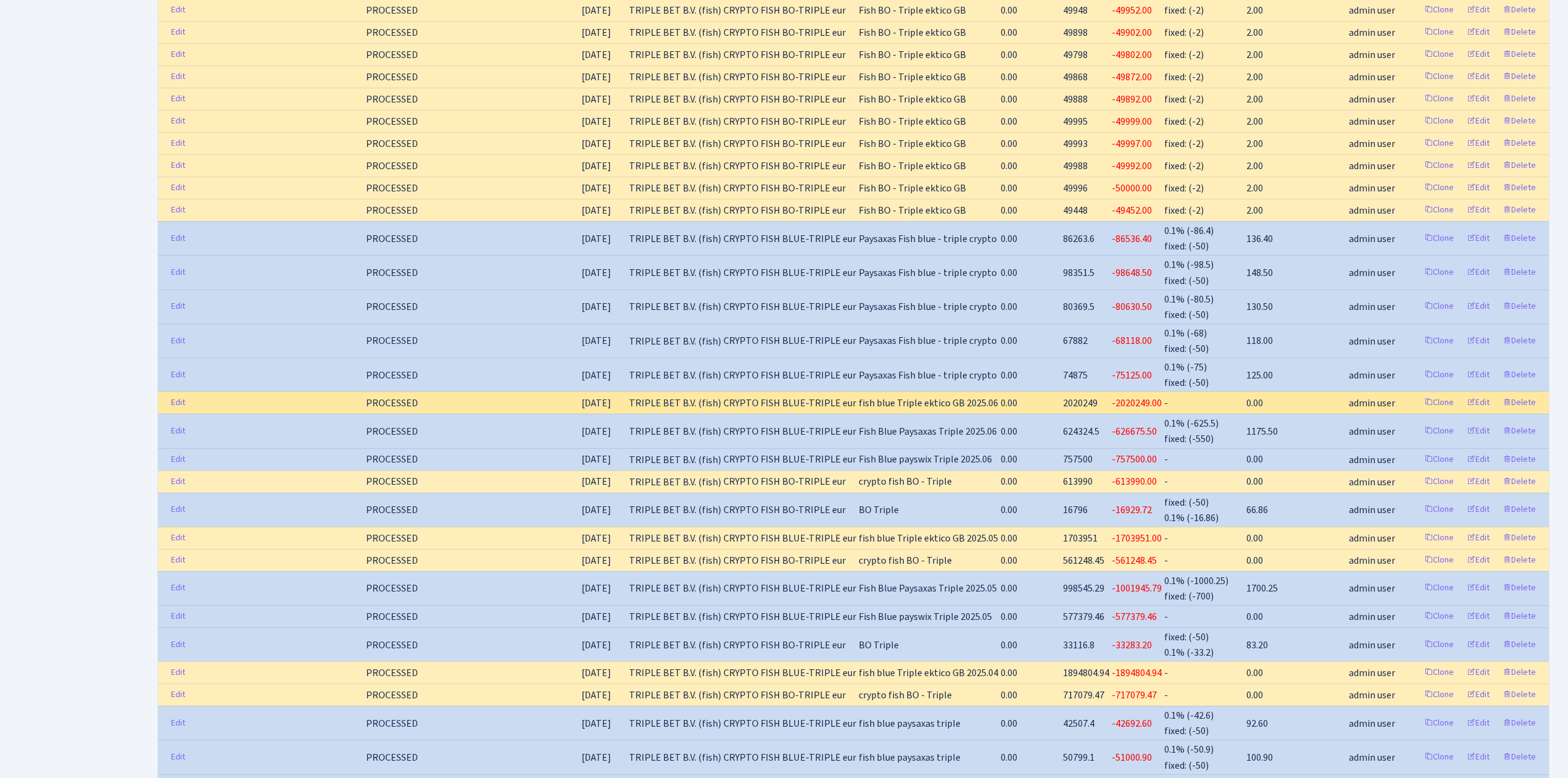
scroll to position [741, 0]
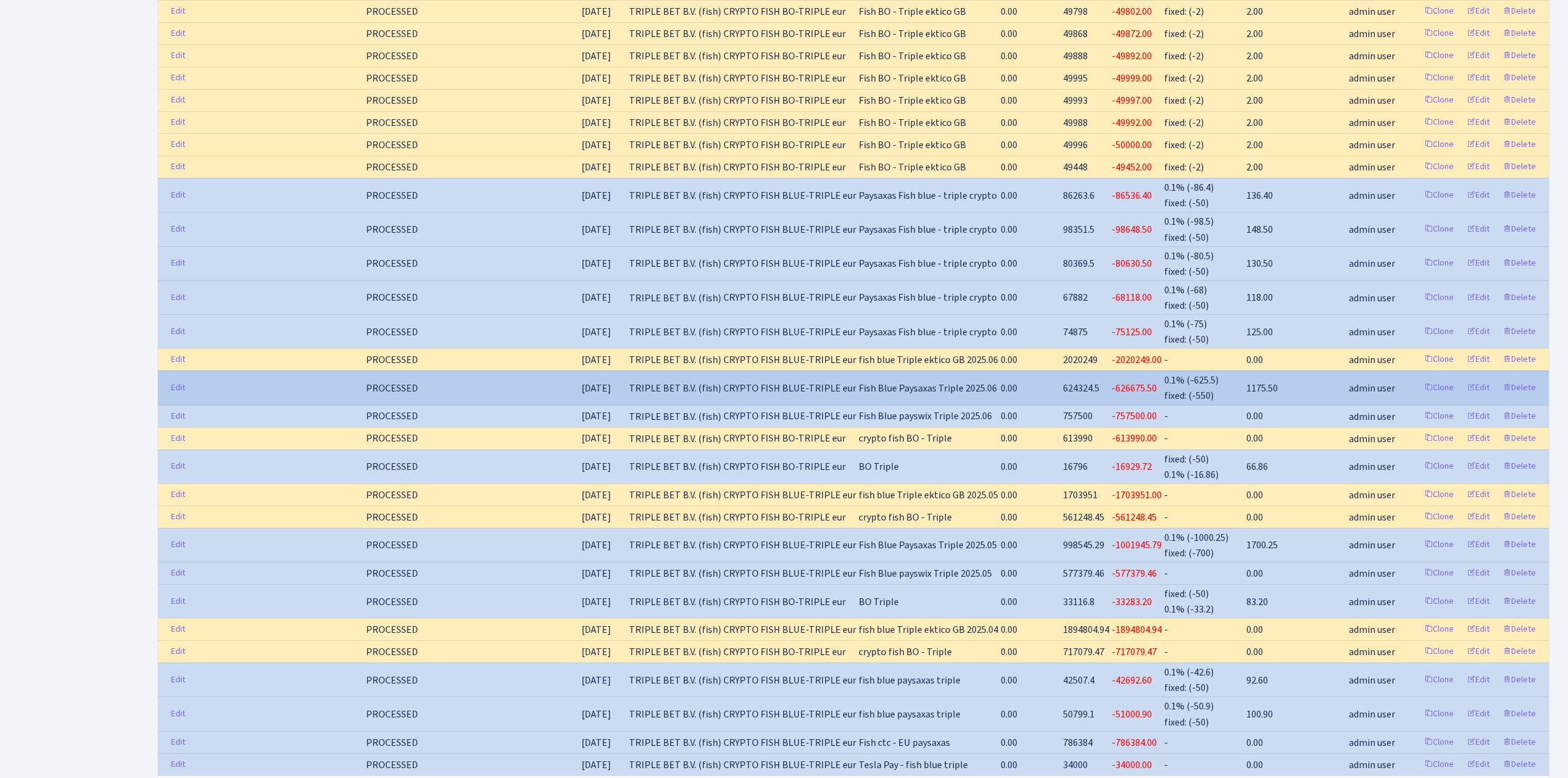
click at [824, 382] on span "CRYPTO FISH BLUE-TRIPLE eur" at bounding box center [790, 389] width 133 height 14
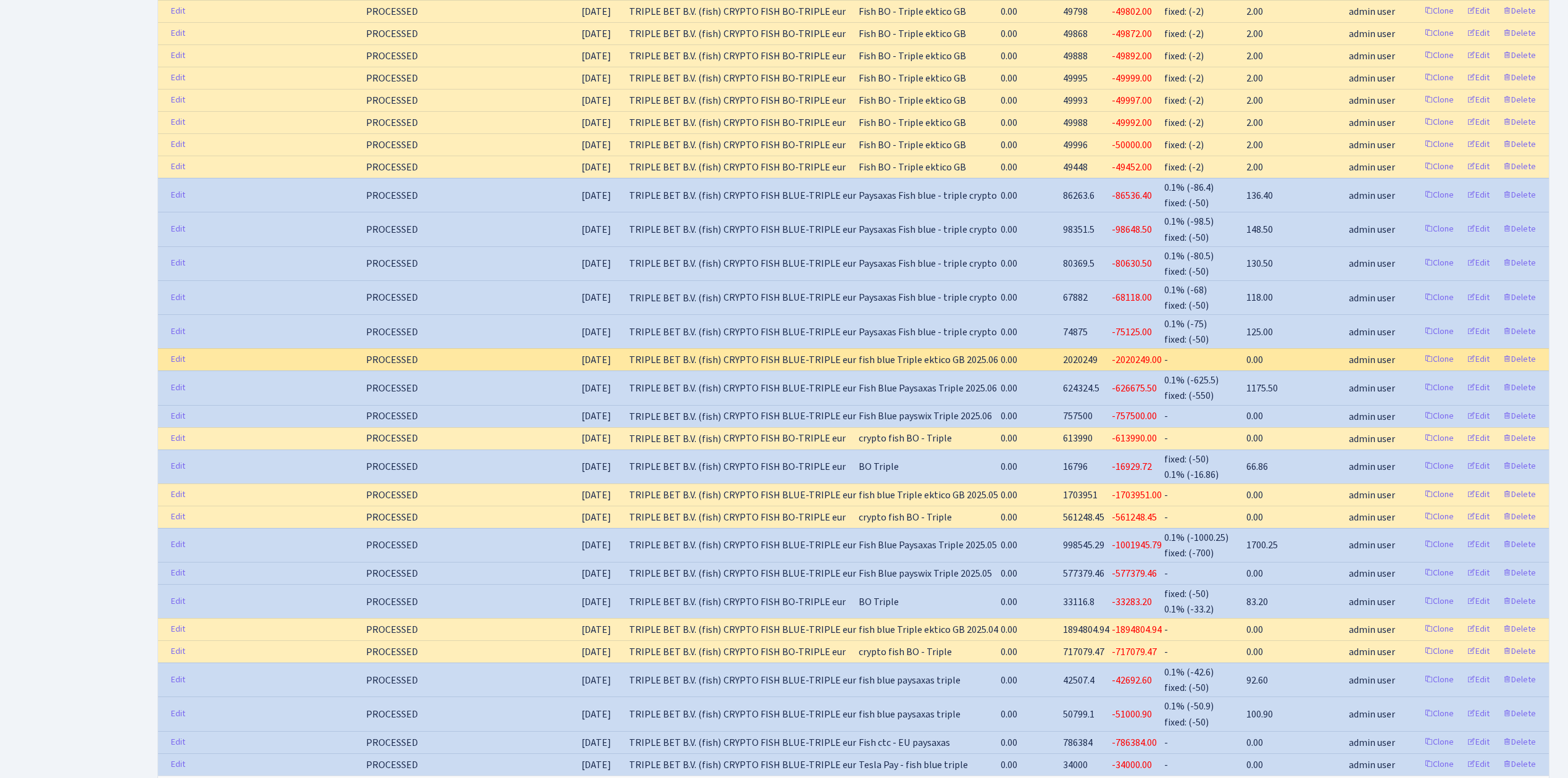
drag, startPoint x: 763, startPoint y: 355, endPoint x: 1052, endPoint y: 351, distance: 289.0
click at [1052, 351] on tr "Edit PROCESSED [DATE] TRIPLE BET B.V. (fish) CRYPTO FISH BLUE-TRIPLE eur fish b…" at bounding box center [853, 360] width 1390 height 22
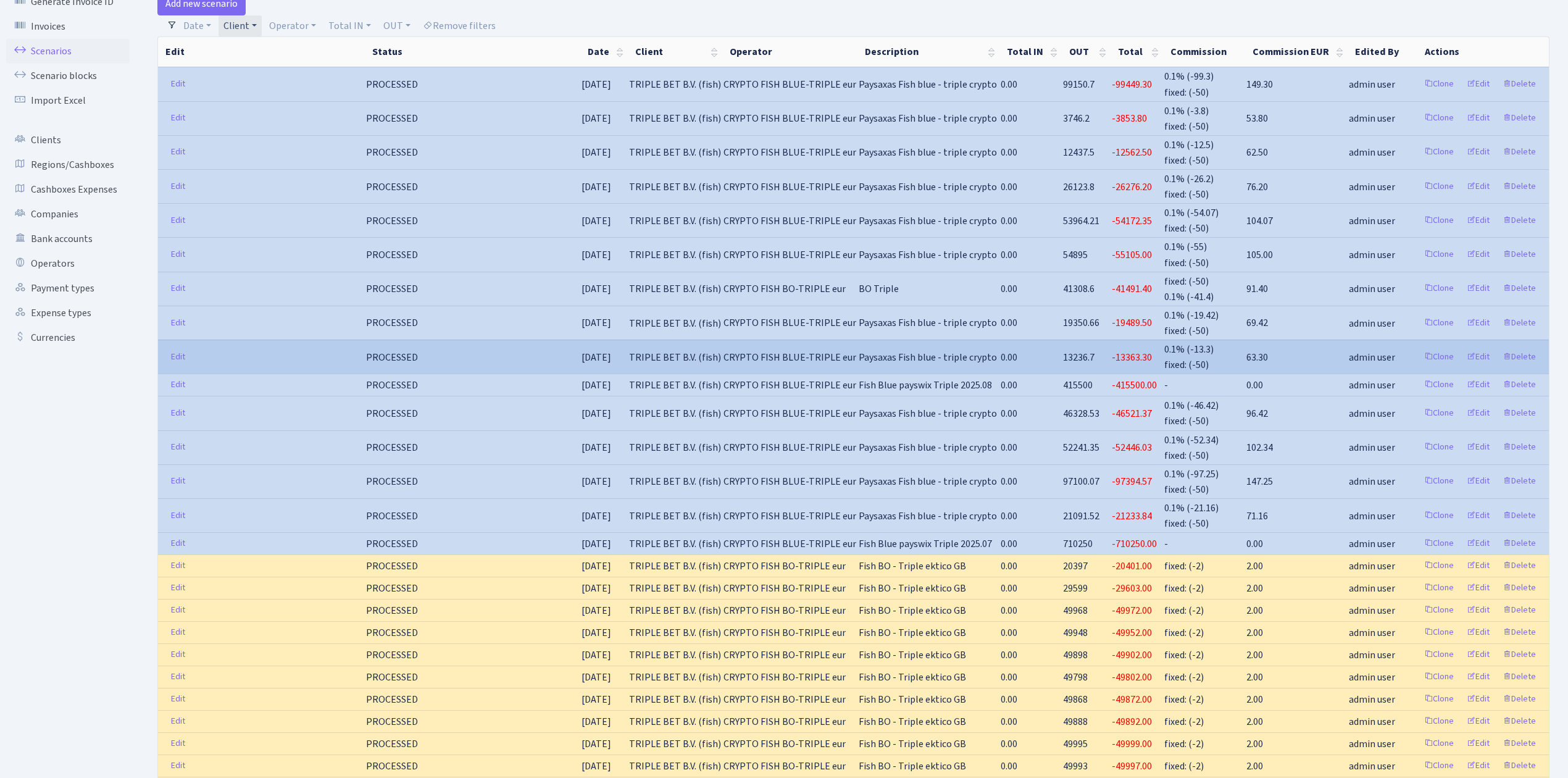
scroll to position [0, 0]
